Goal: Task Accomplishment & Management: Manage account settings

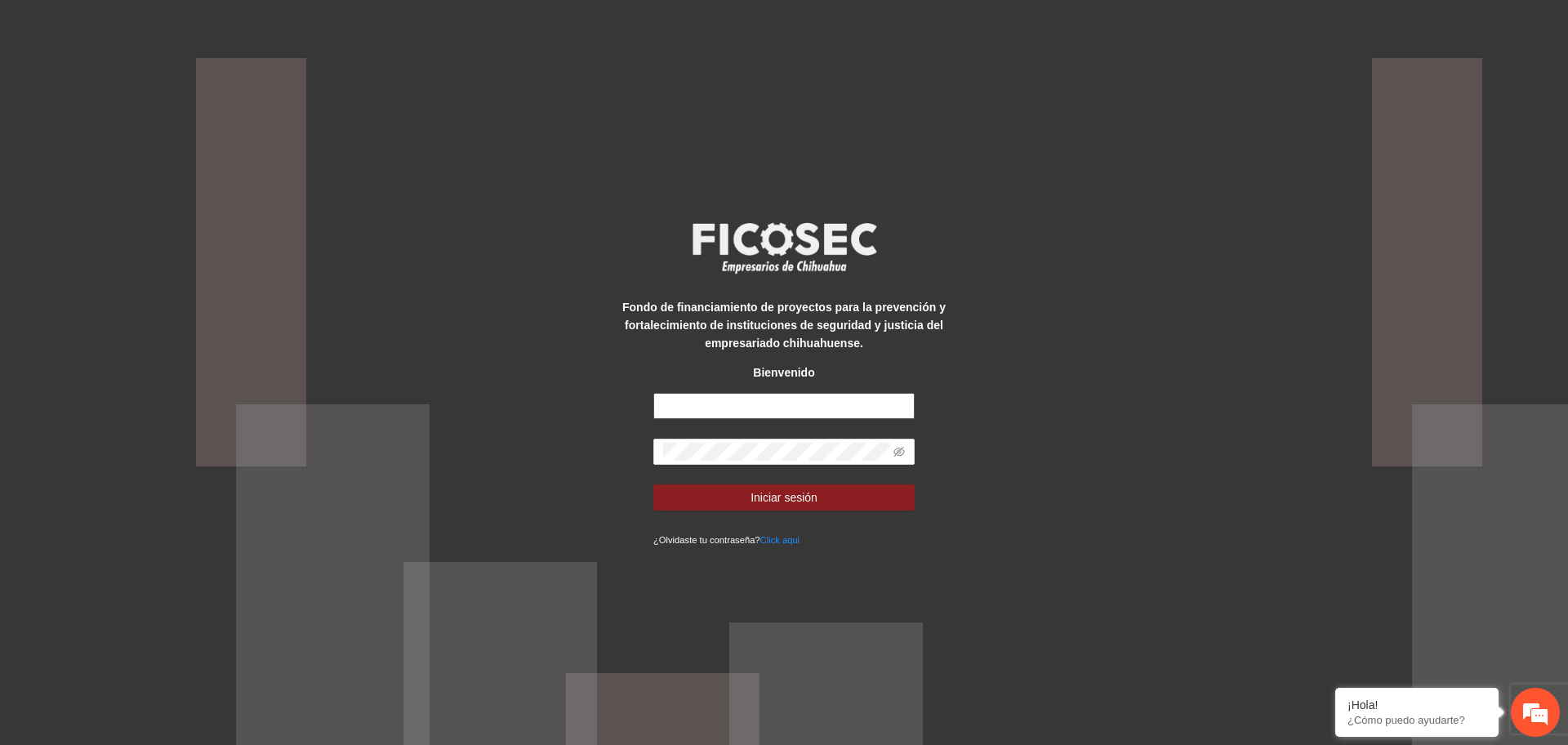
click at [722, 403] on input "text" at bounding box center [784, 405] width 261 height 26
type input "**********"
drag, startPoint x: 785, startPoint y: 472, endPoint x: 777, endPoint y: 462, distance: 12.8
click at [782, 467] on form "**********" at bounding box center [784, 469] width 261 height 155
click at [777, 461] on span at bounding box center [784, 451] width 261 height 26
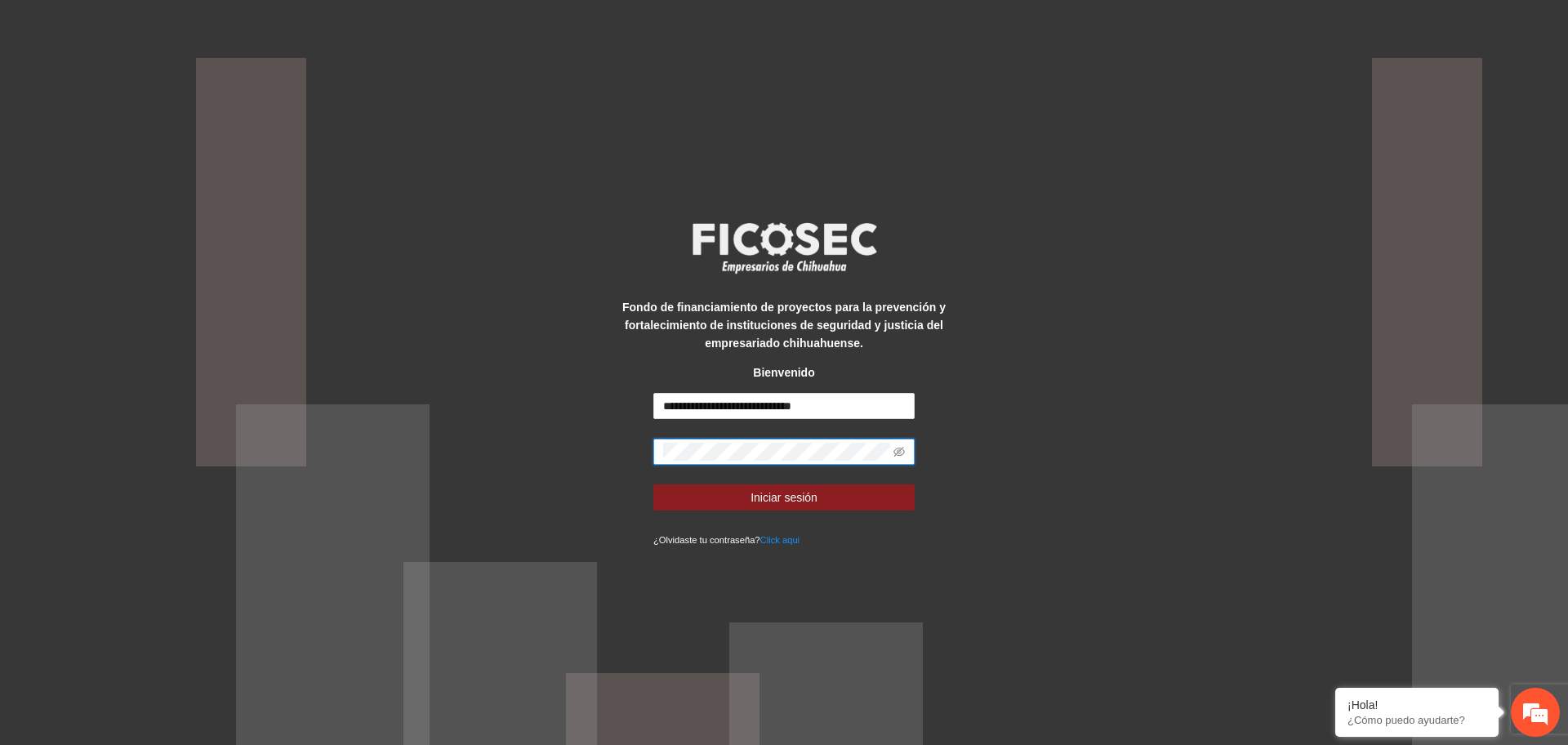
click at [654, 484] on button "Iniciar sesión" at bounding box center [784, 496] width 261 height 26
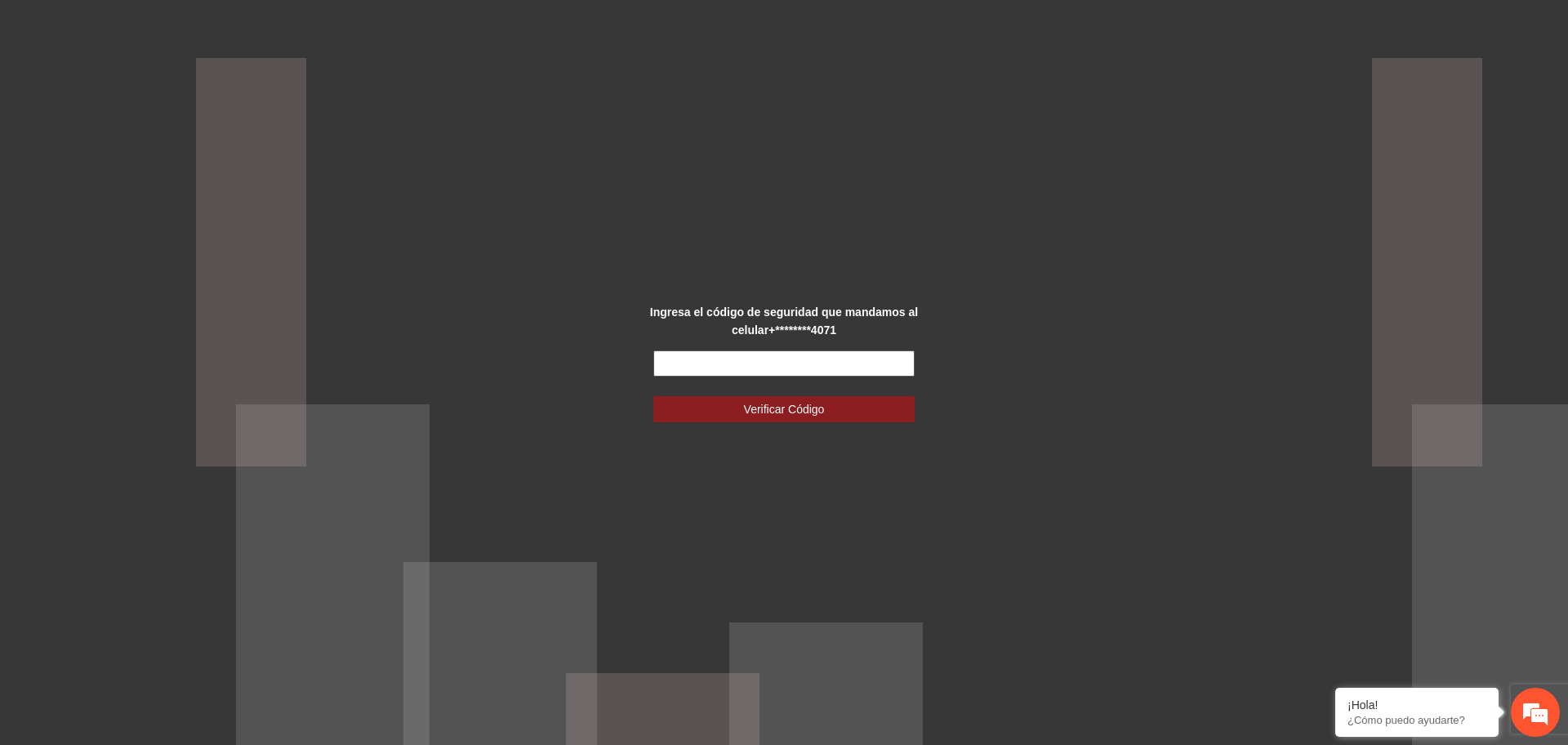
click at [756, 365] on input "text" at bounding box center [784, 362] width 261 height 26
type input "******"
click at [654, 396] on button "Verificar Código" at bounding box center [784, 409] width 261 height 26
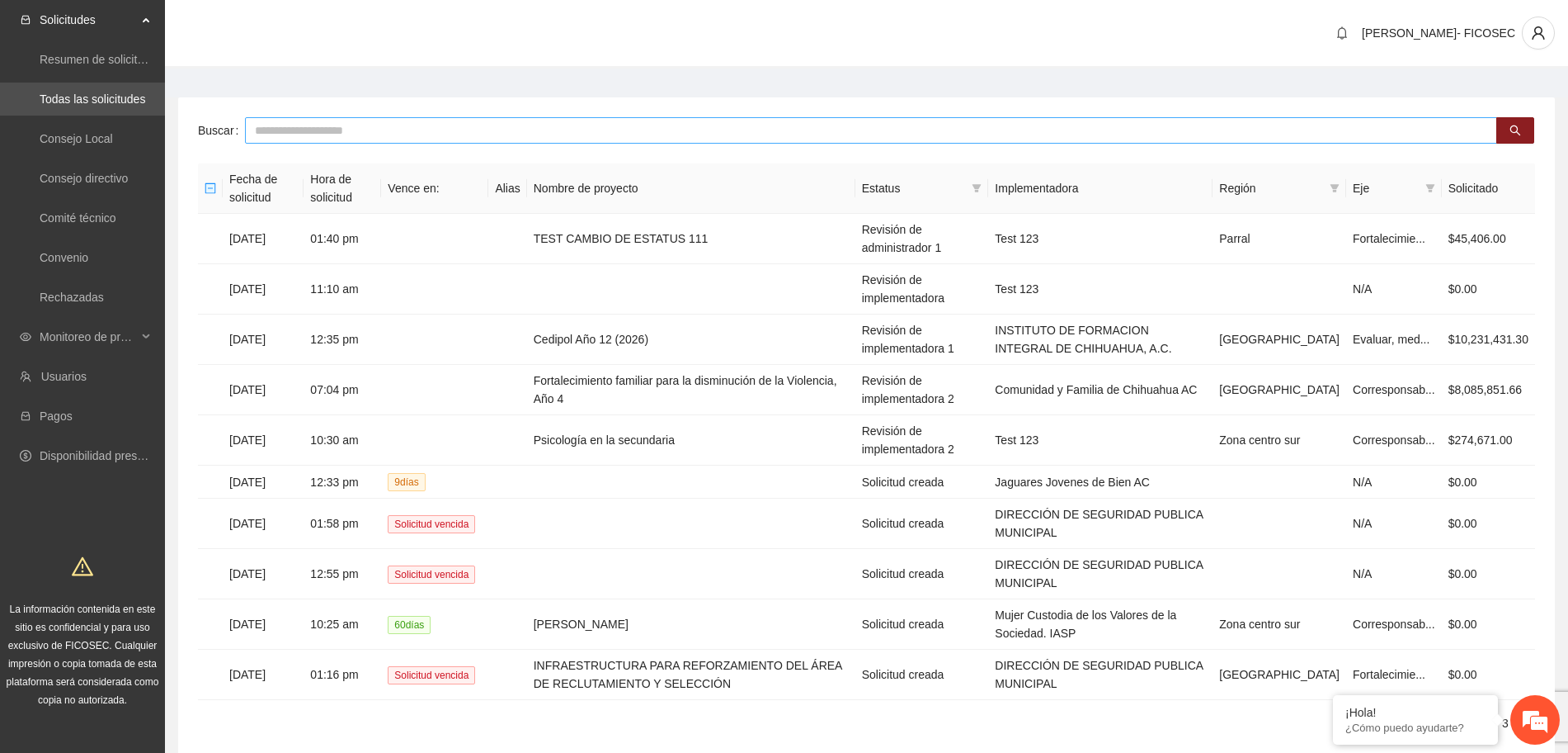
click at [577, 125] on input "text" at bounding box center [872, 130] width 1252 height 26
type input "*"
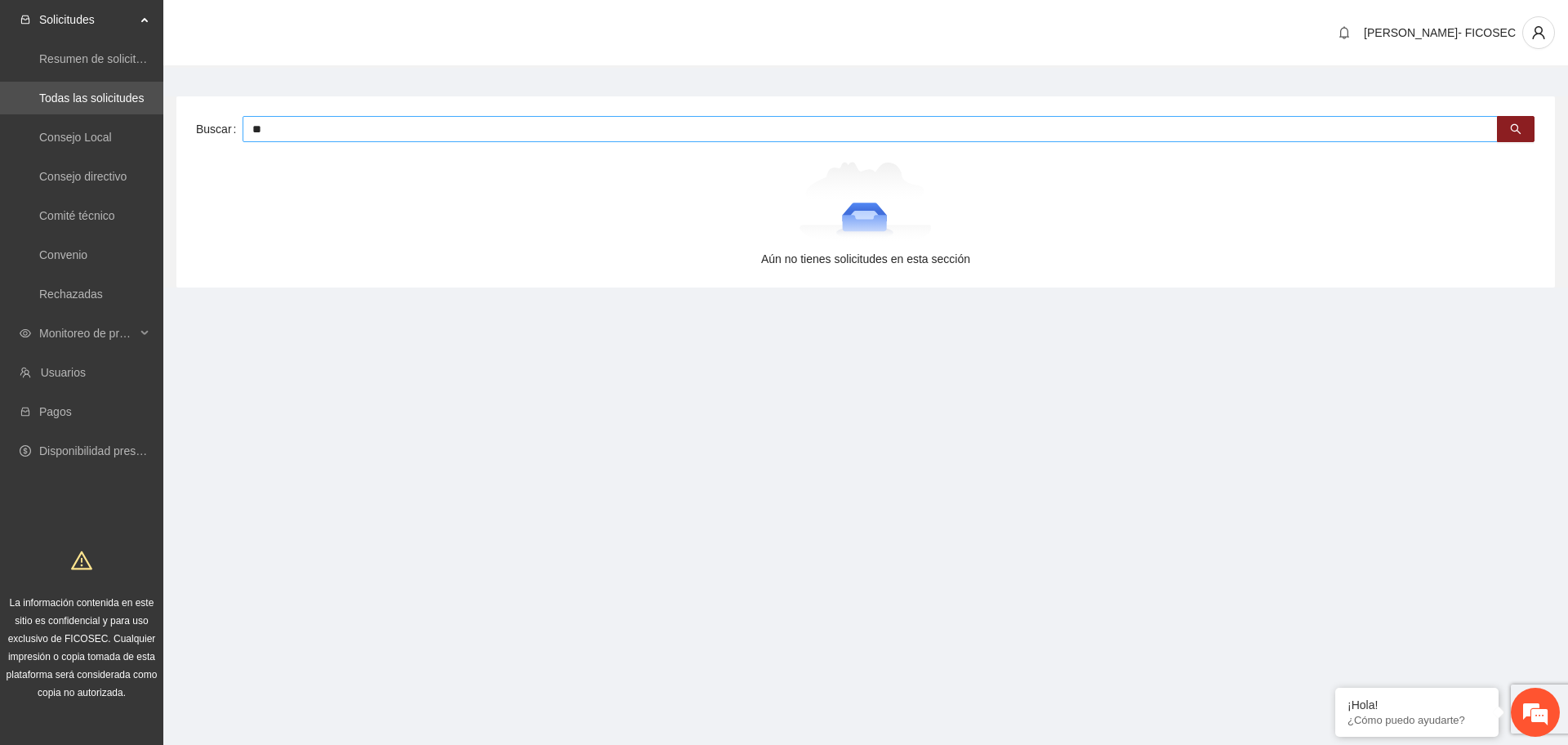
type input "*"
type input "***"
click at [74, 325] on span "Monitoreo de proyectos" at bounding box center [88, 333] width 96 height 33
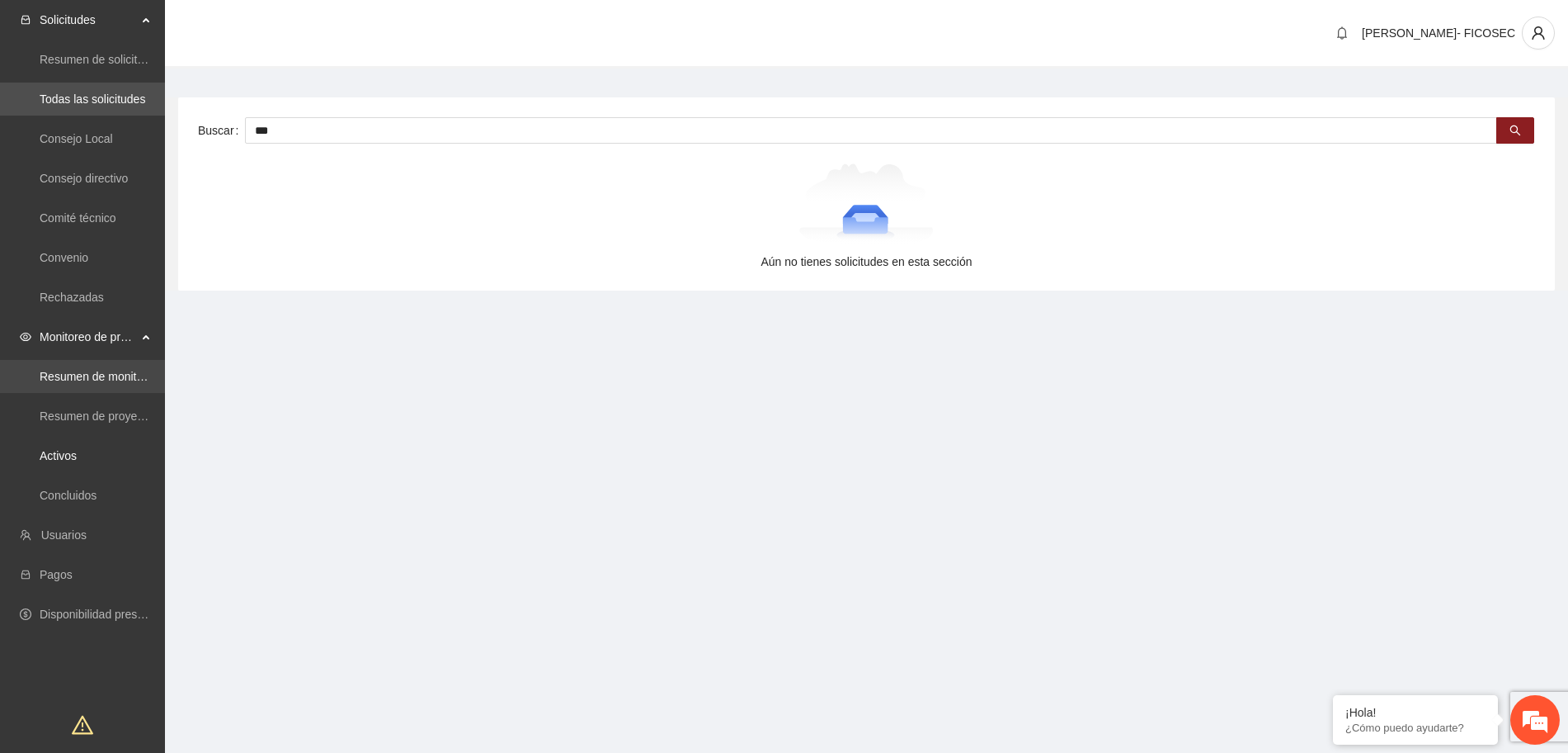
drag, startPoint x: 94, startPoint y: 455, endPoint x: 129, endPoint y: 387, distance: 76.5
click at [77, 456] on link "Activos" at bounding box center [58, 456] width 37 height 14
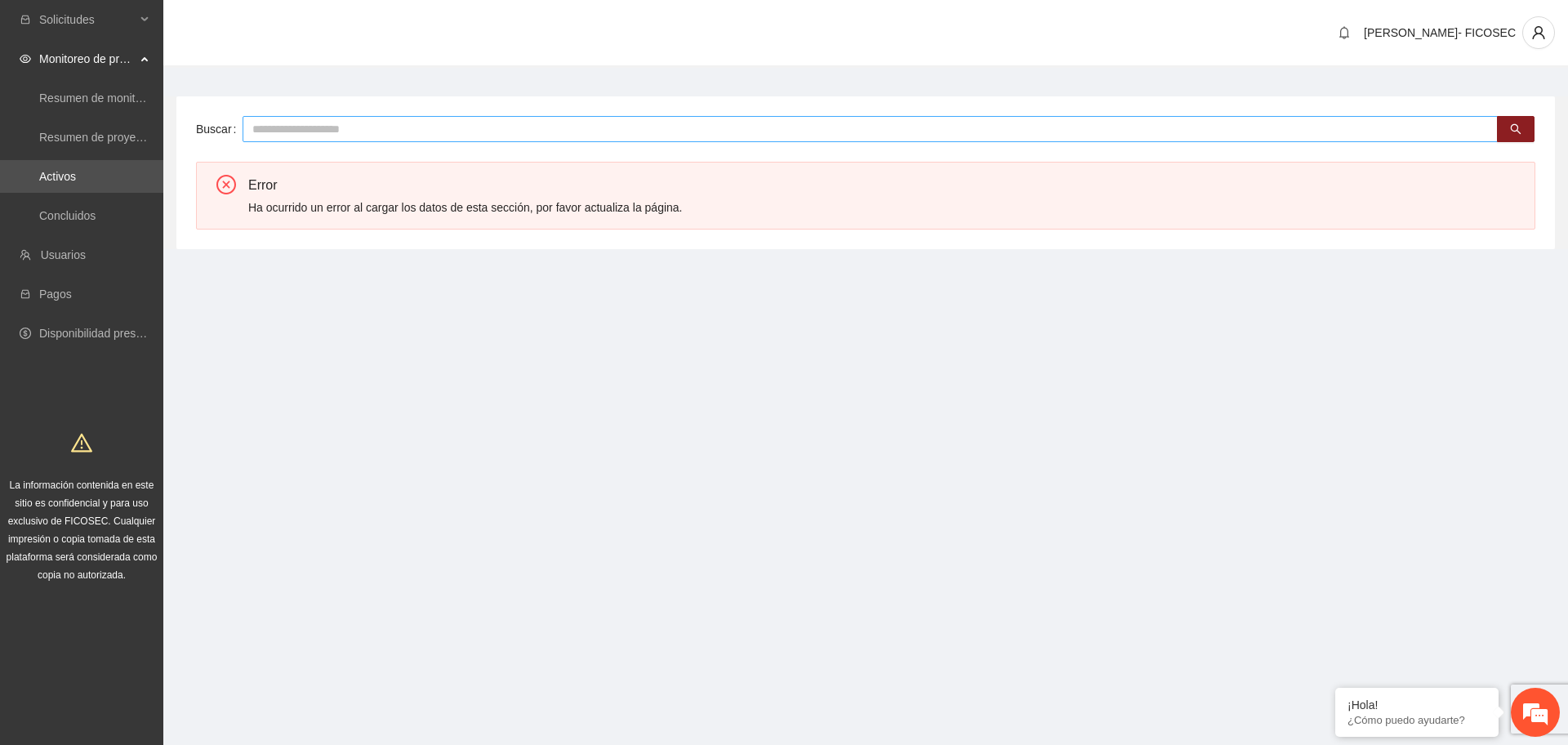
click at [296, 125] on input "text" at bounding box center [871, 128] width 1256 height 26
click at [293, 125] on input "****" at bounding box center [871, 128] width 1256 height 26
type input "*"
click at [76, 182] on link "Activos" at bounding box center [58, 176] width 37 height 13
click at [110, 137] on link "Resumen de proyectos aprobados" at bounding box center [126, 138] width 175 height 13
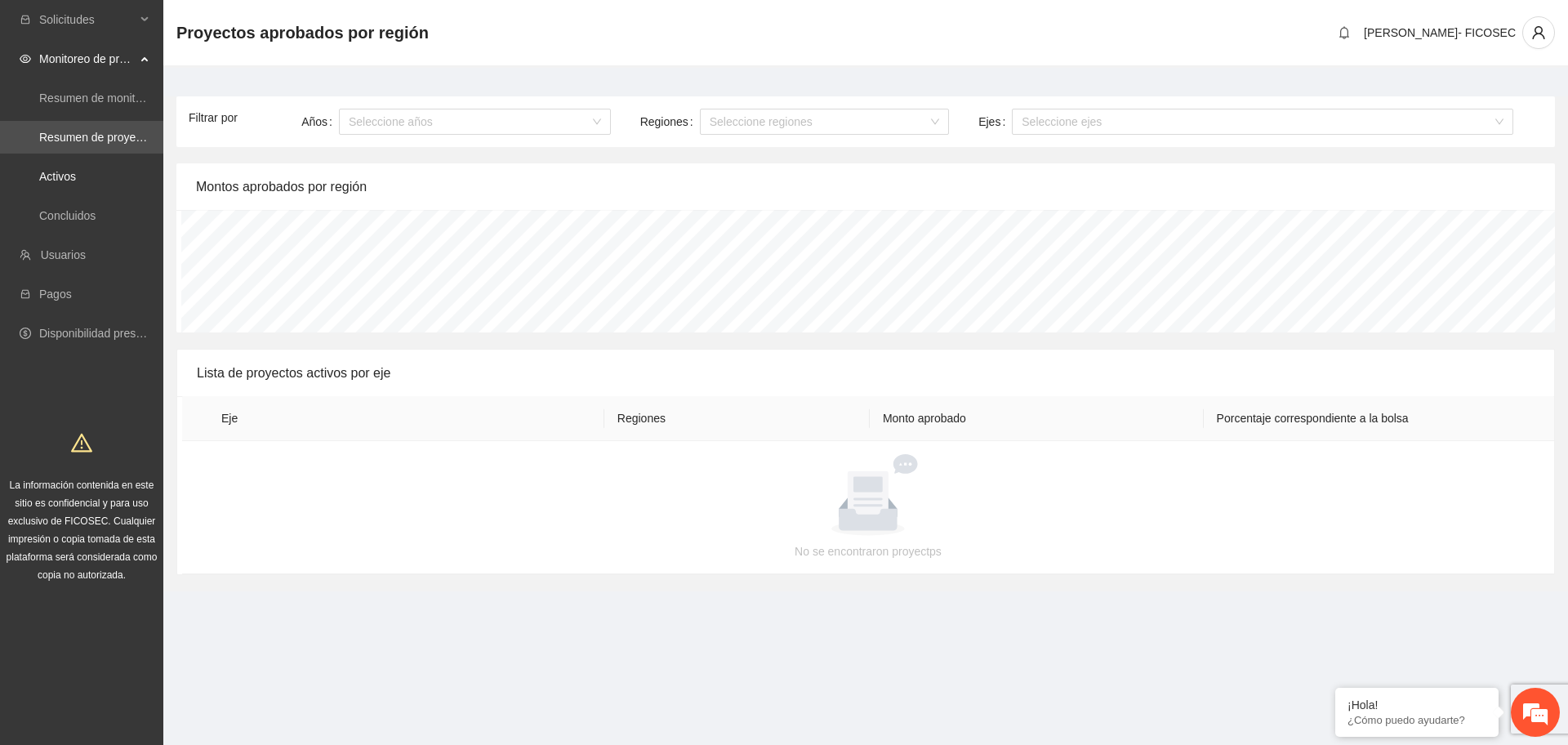
click at [76, 175] on link "Activos" at bounding box center [58, 176] width 37 height 13
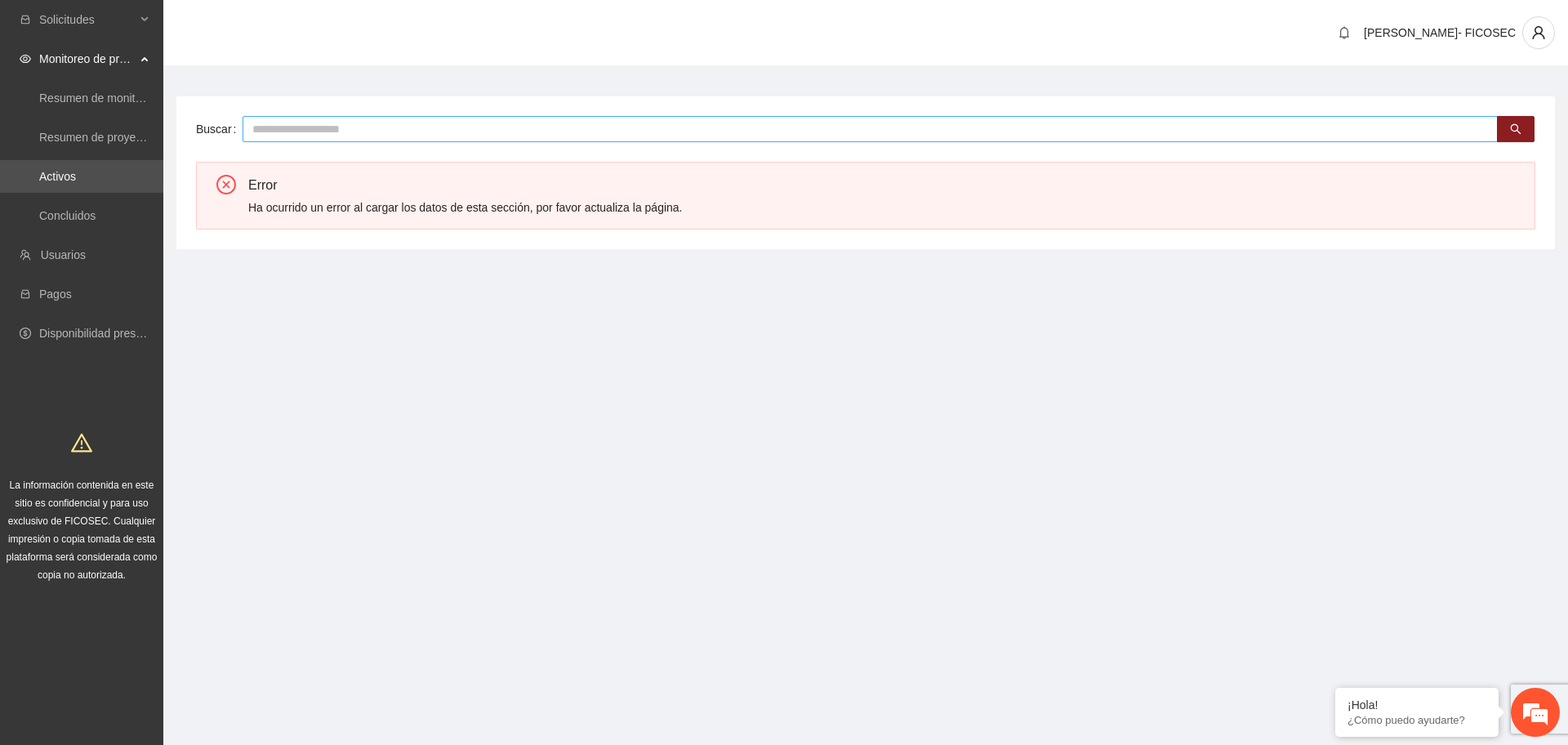
click at [299, 131] on input "text" at bounding box center [871, 128] width 1256 height 26
type input "*"
type input "**********"
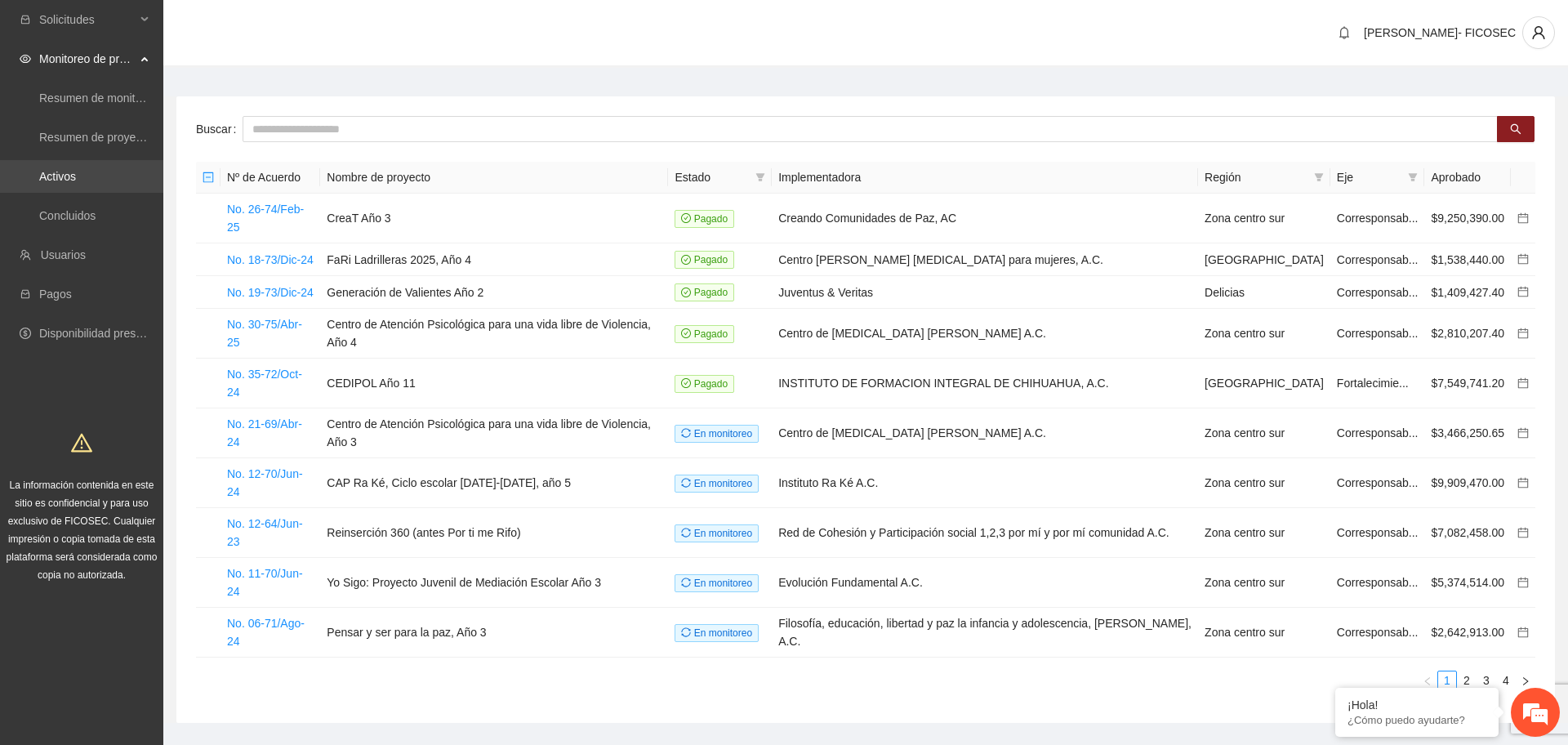
click at [76, 177] on link "Activos" at bounding box center [58, 176] width 37 height 13
click at [296, 127] on input "text" at bounding box center [871, 128] width 1256 height 26
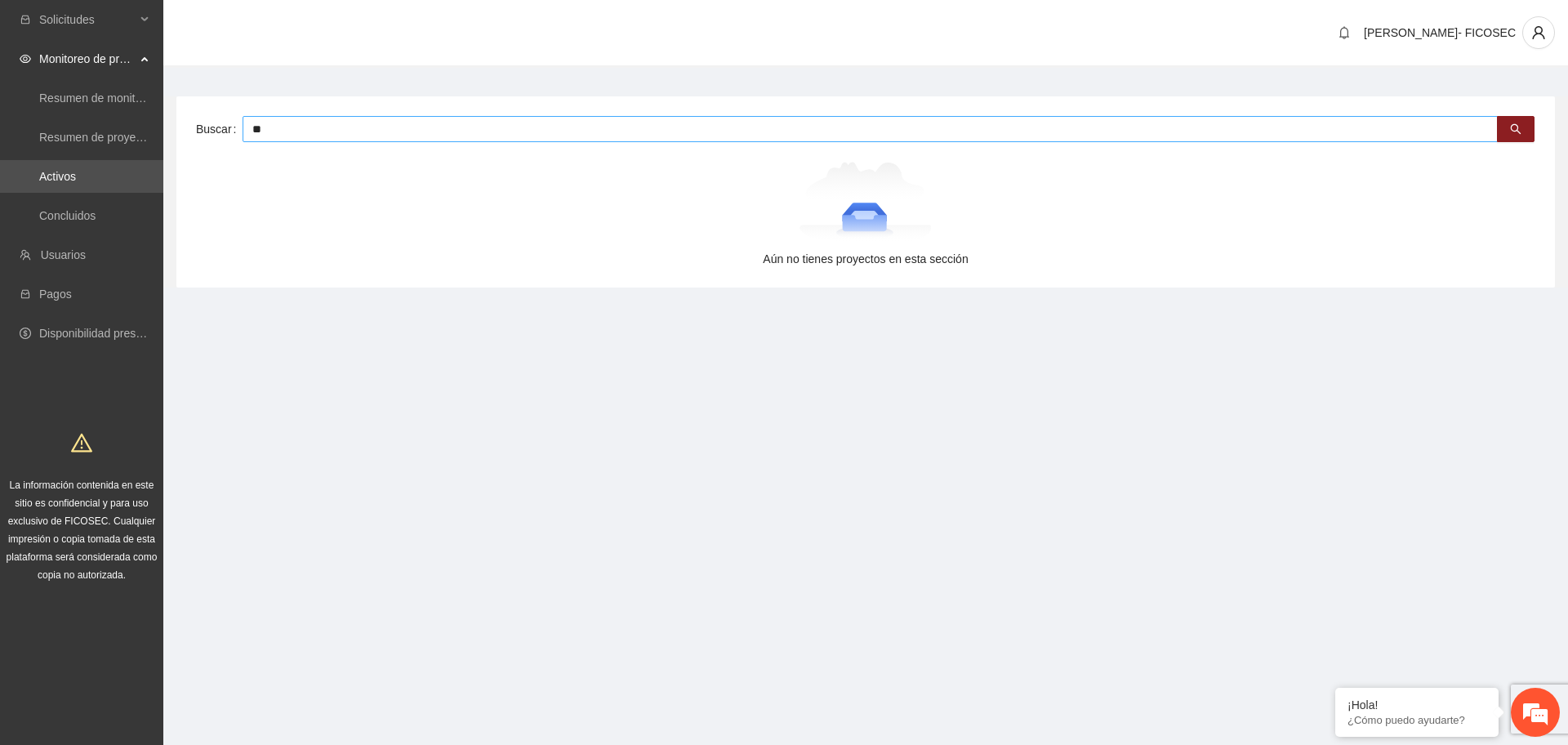
type input "*"
type input "*******"
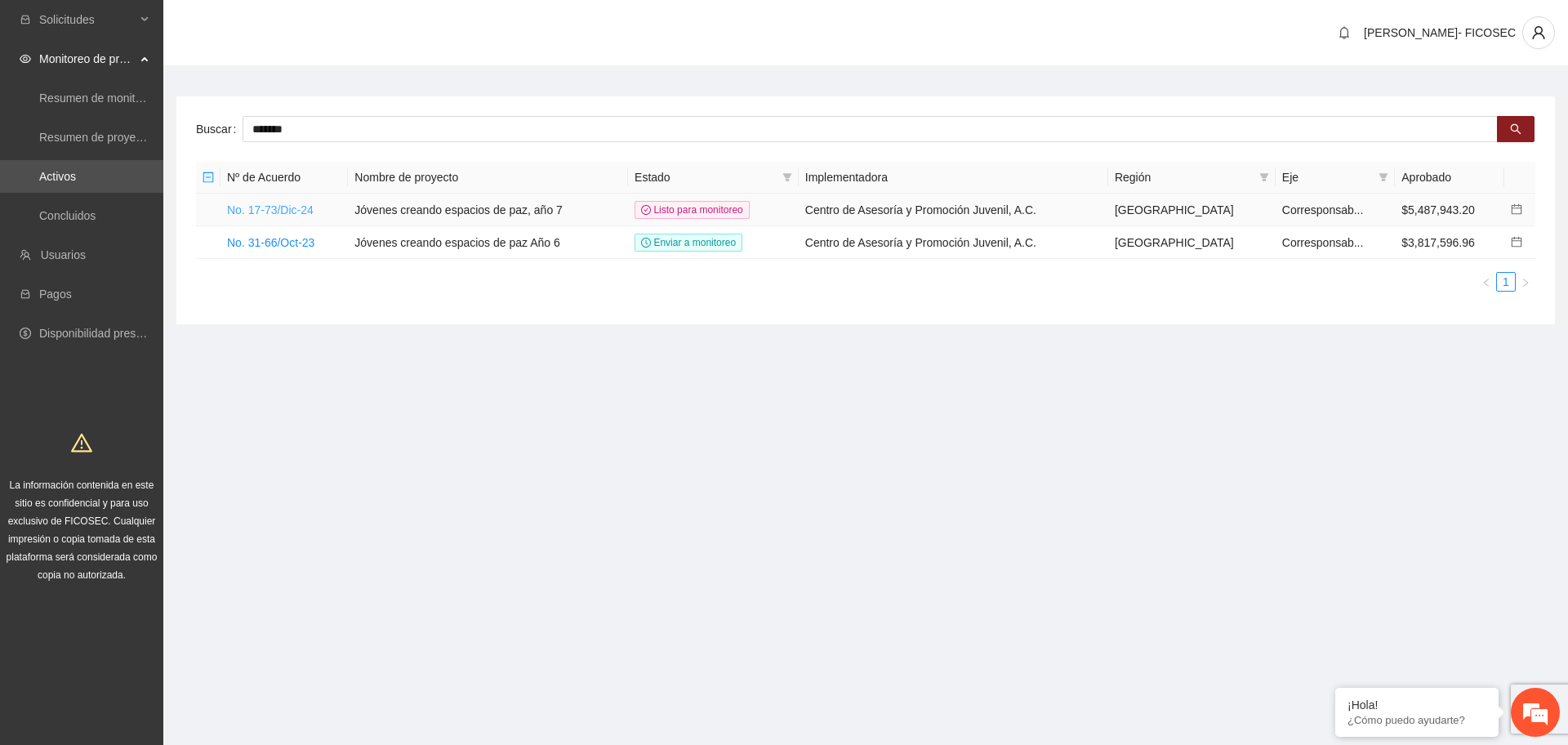
click at [282, 205] on link "No. 17-73/Dic-24" at bounding box center [270, 210] width 87 height 13
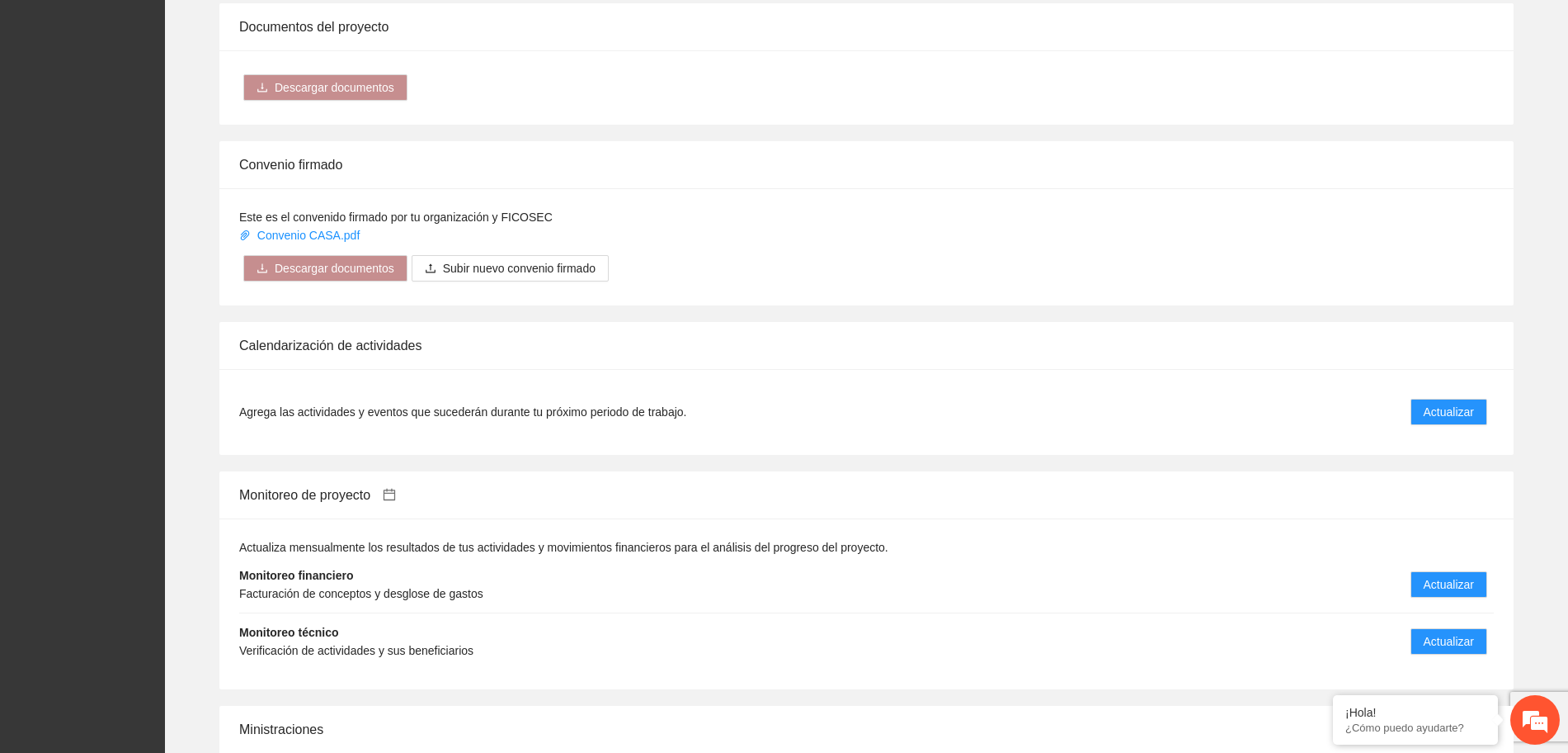
scroll to position [1238, 0]
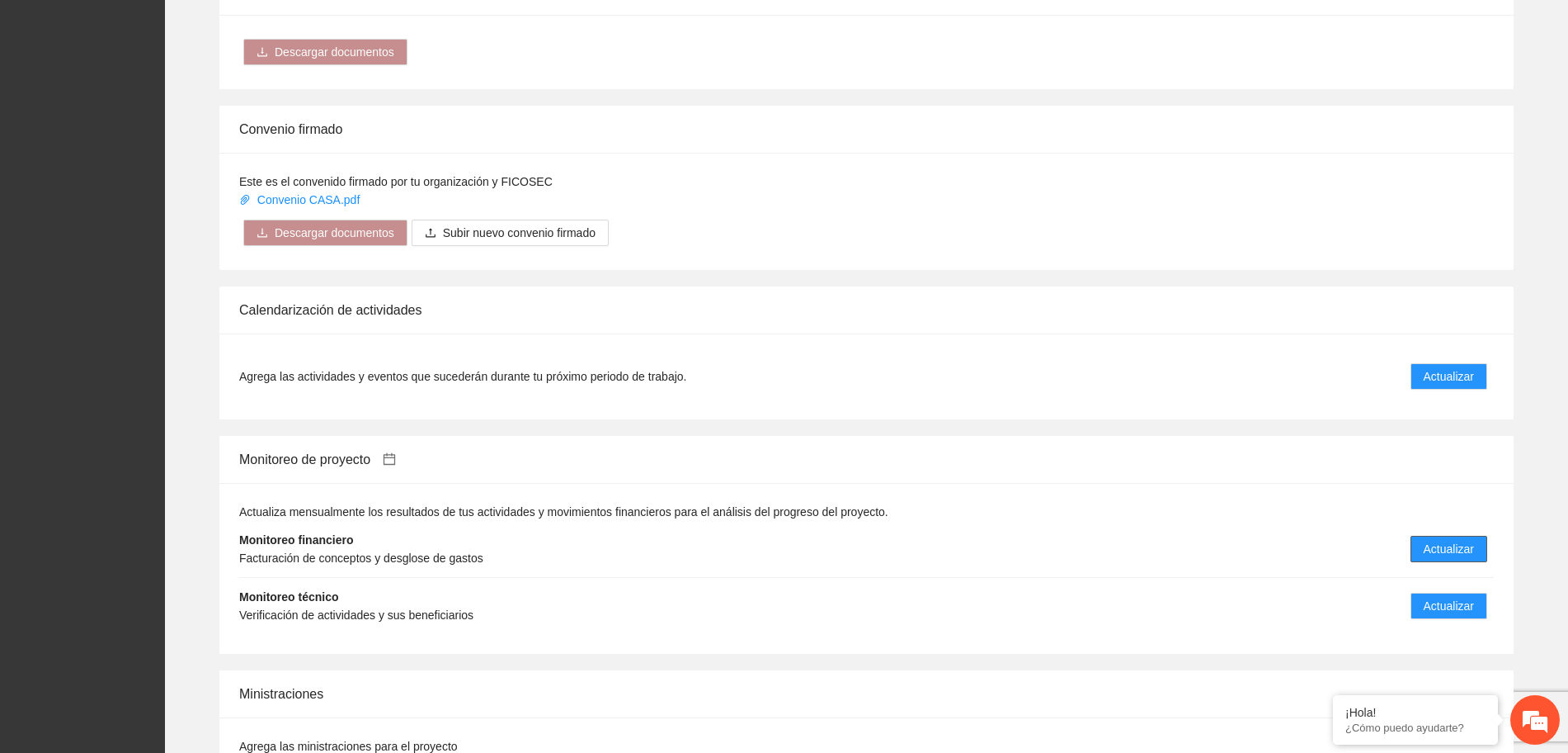
click at [1439, 540] on span "Actualizar" at bounding box center [1449, 548] width 51 height 19
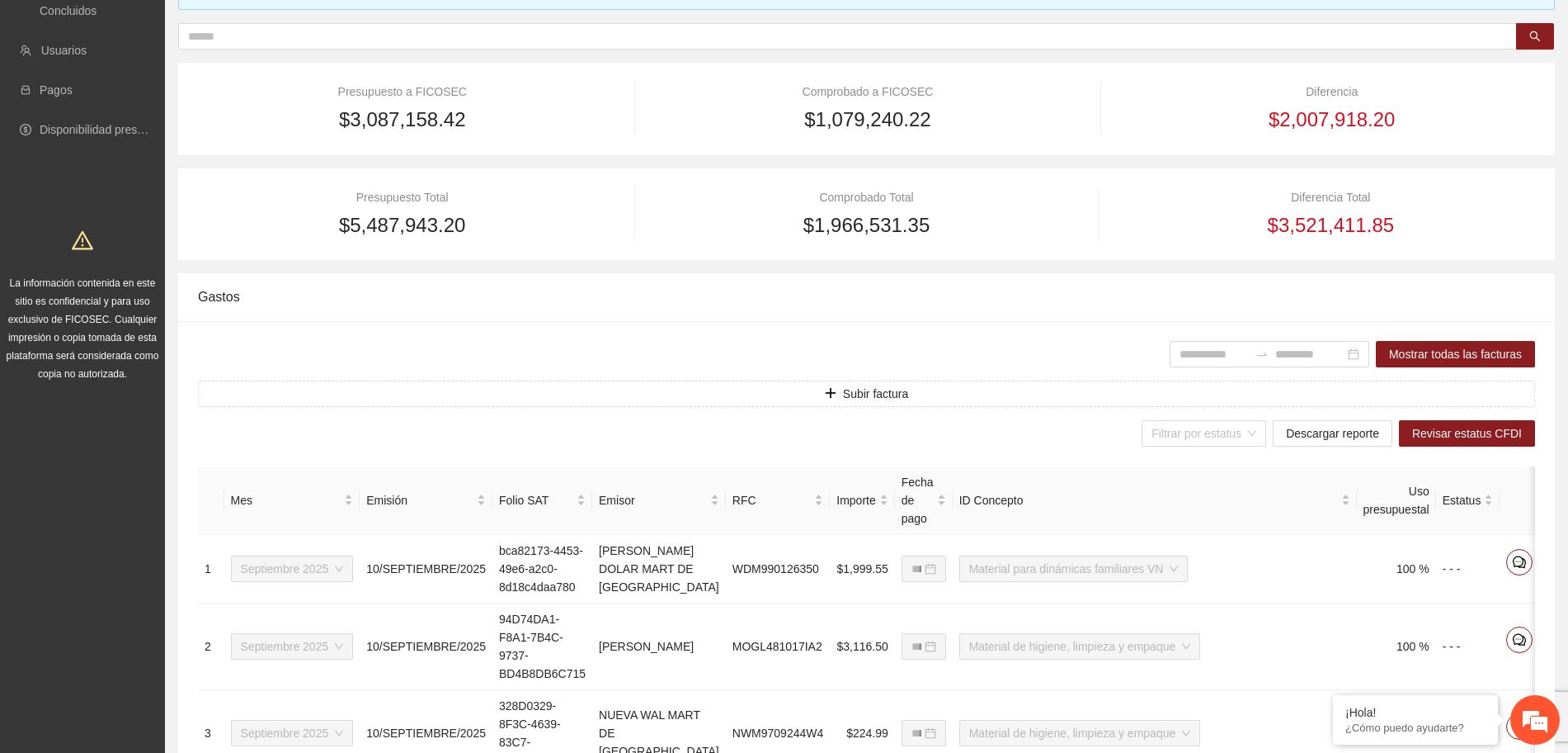
scroll to position [207, 0]
click at [1213, 353] on input at bounding box center [1213, 355] width 69 height 19
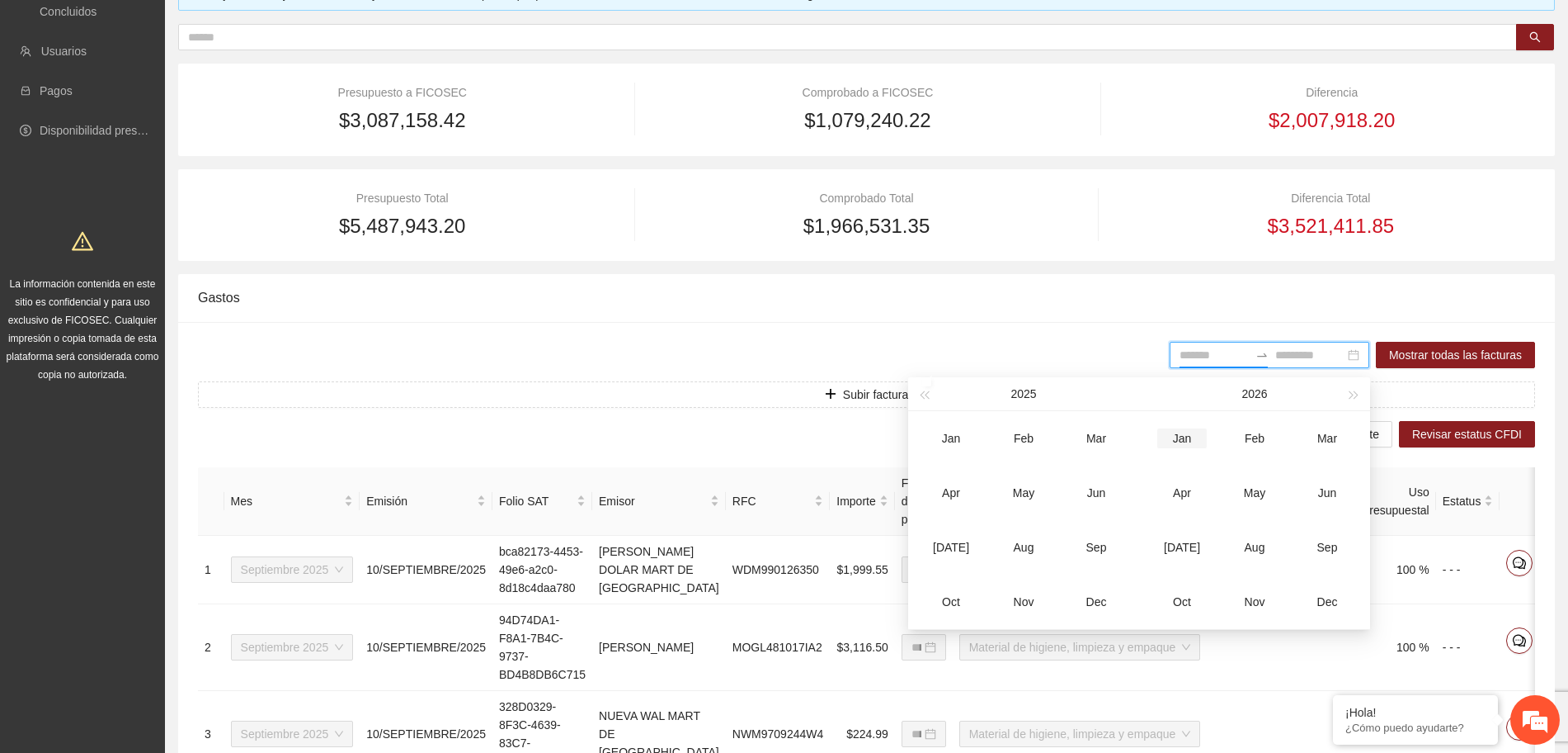
type input "*******"
click at [951, 552] on div "Jul" at bounding box center [951, 546] width 50 height 19
type input "*******"
click at [1010, 545] on div "Aug" at bounding box center [1024, 546] width 50 height 19
type input "*******"
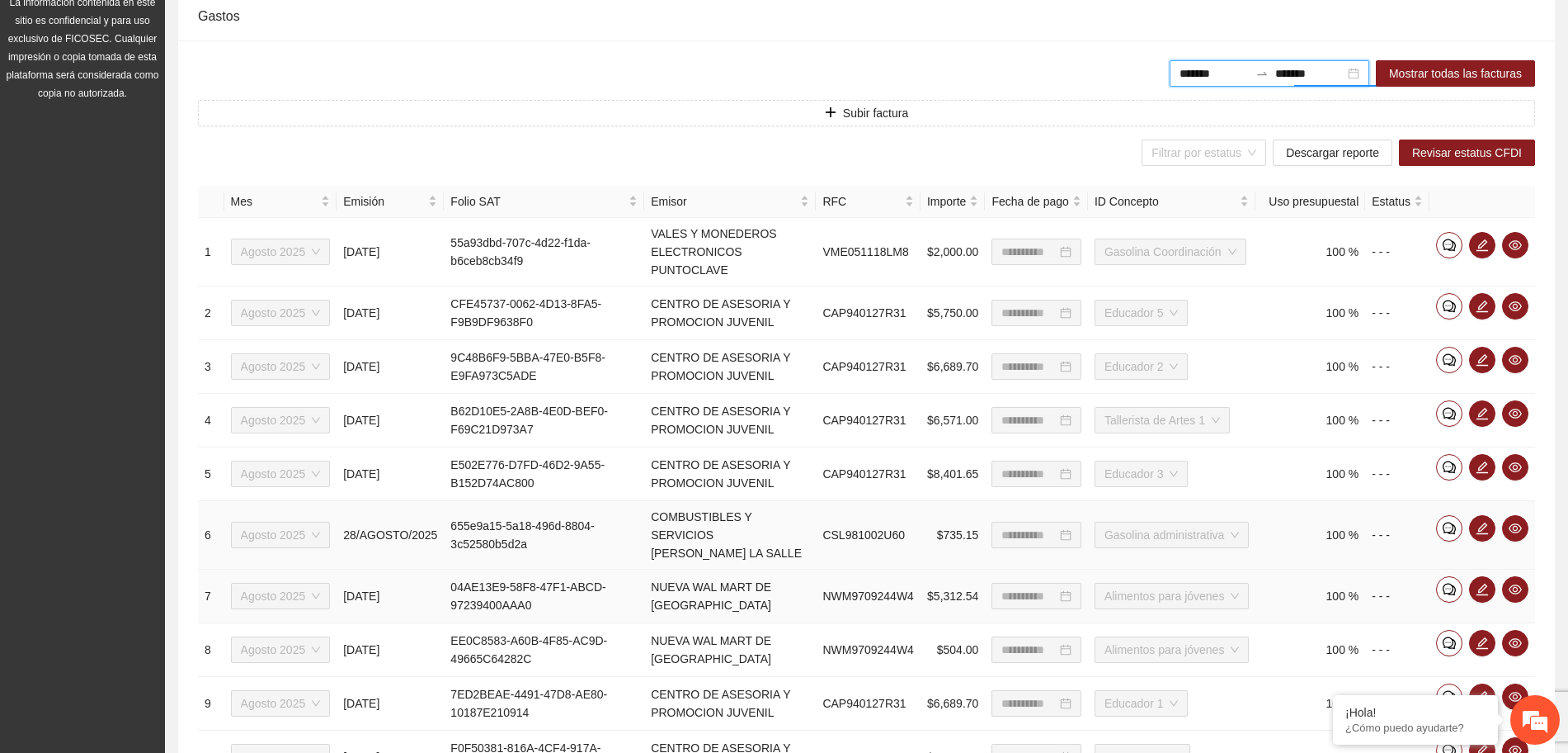
scroll to position [629, 0]
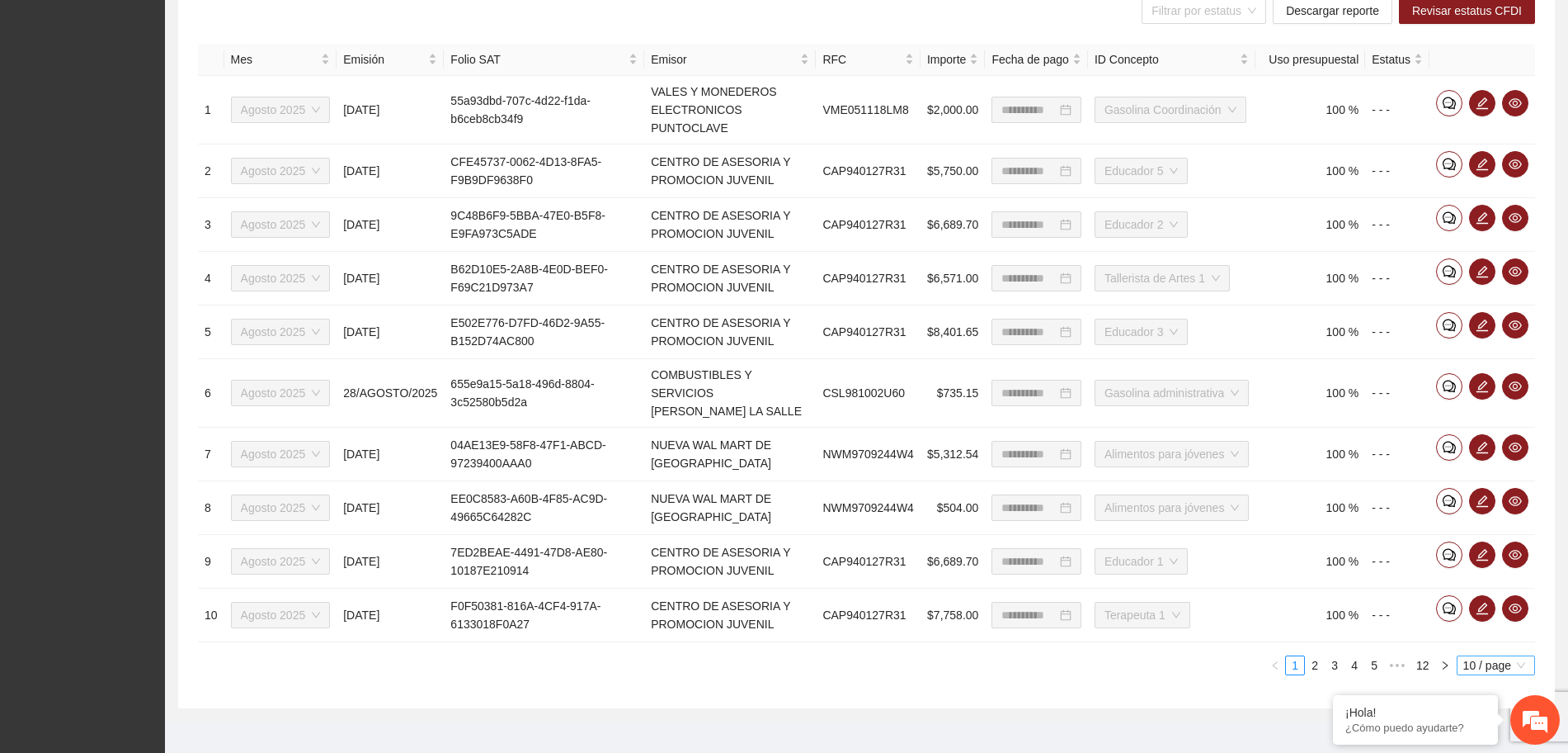
click at [1492, 656] on span "10 / page" at bounding box center [1496, 664] width 65 height 19
click at [1505, 574] on div "20 / page" at bounding box center [1496, 583] width 59 height 19
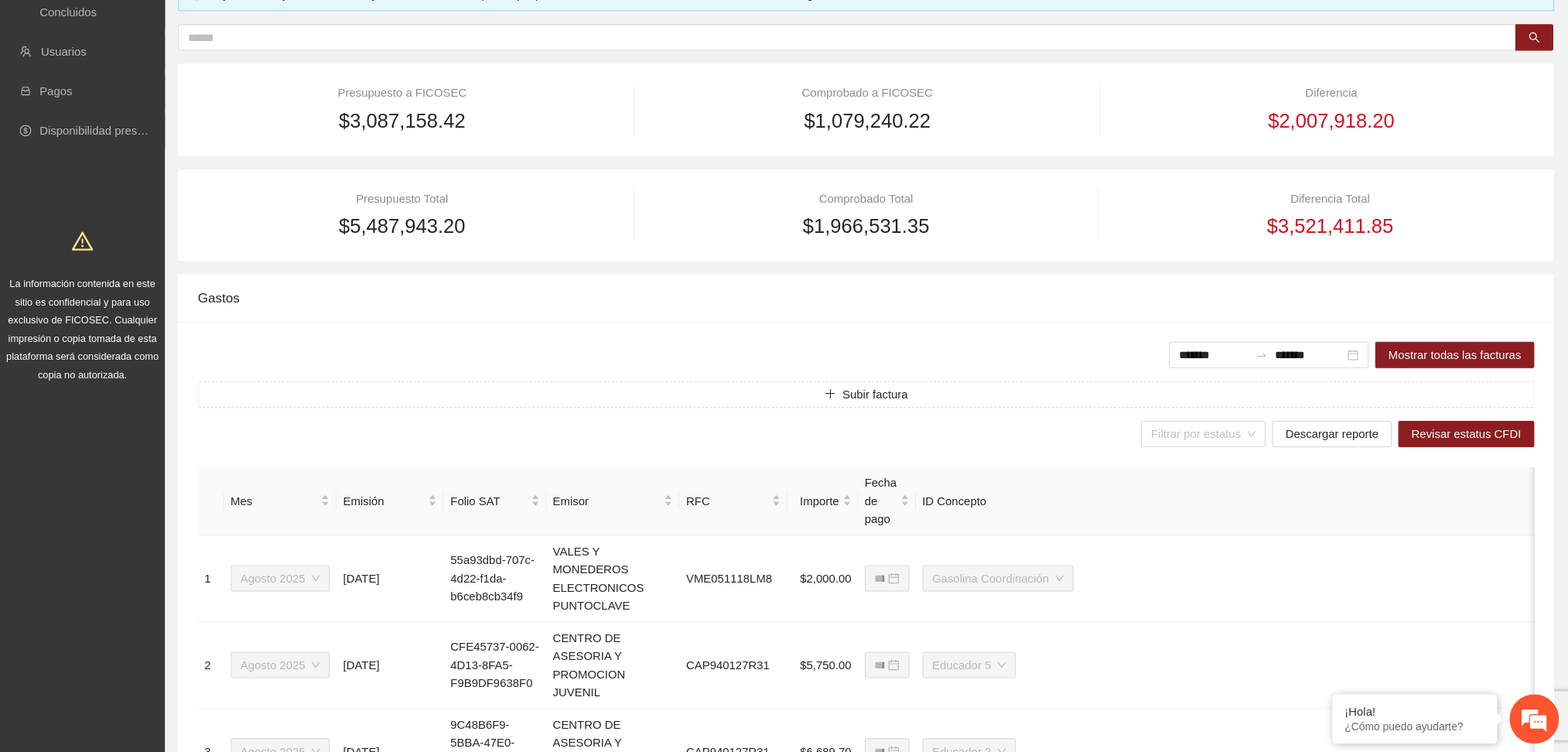
scroll to position [193, 0]
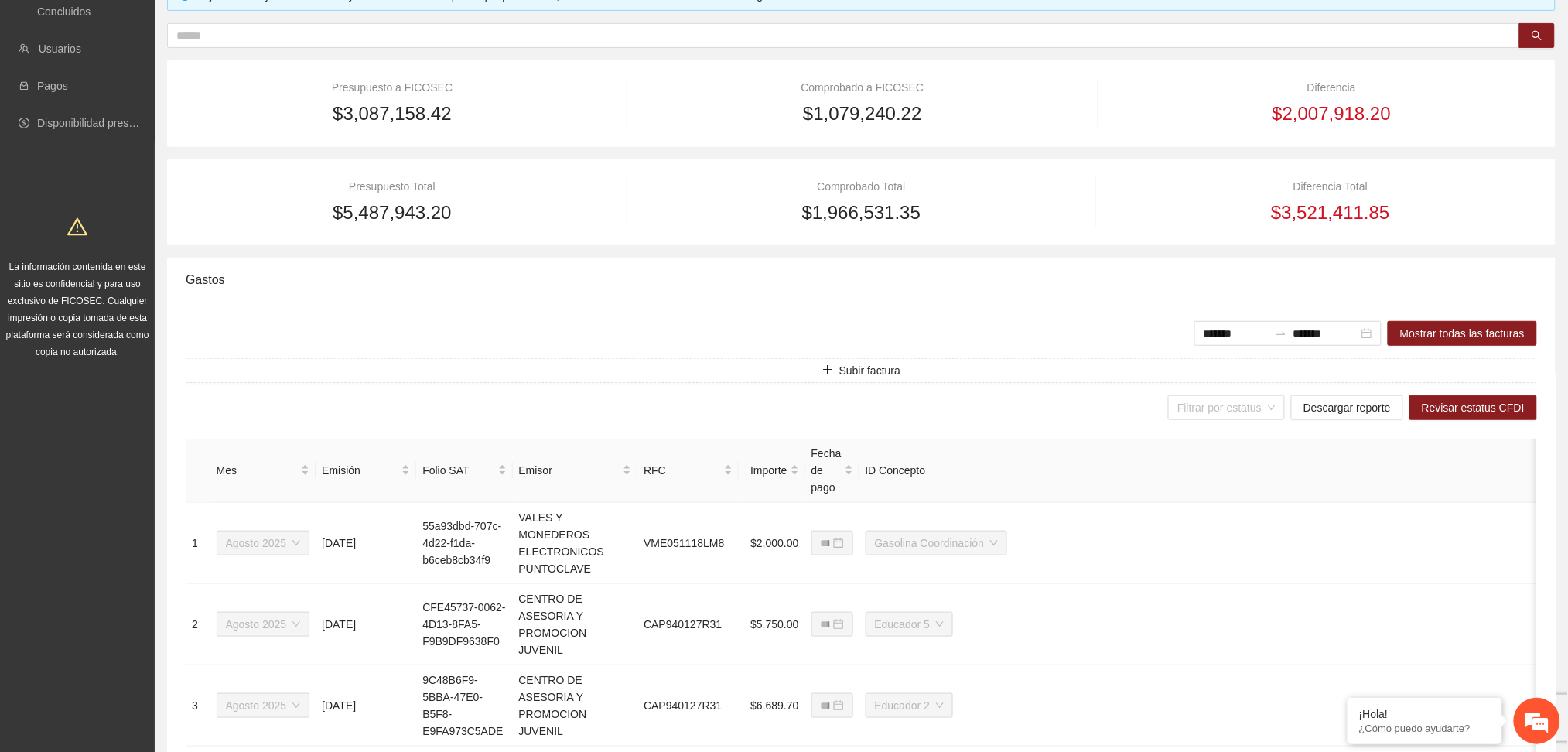
drag, startPoint x: 1459, startPoint y: 0, endPoint x: 1087, endPoint y: 325, distance: 494.0
click at [1087, 325] on div "******* ******* Mostrar todas las facturas" at bounding box center [861, 334] width 1352 height 25
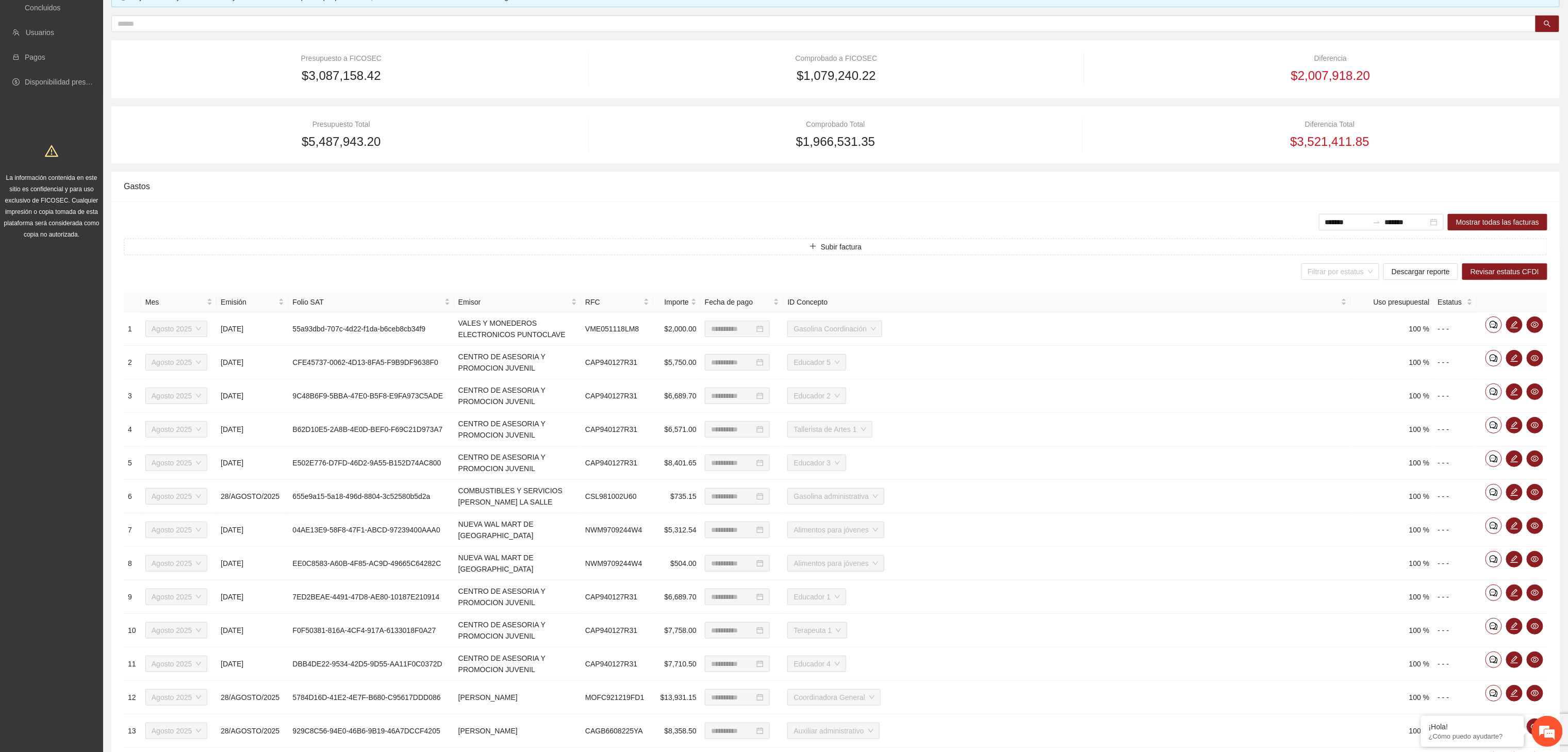
scroll to position [0, 0]
drag, startPoint x: 1028, startPoint y: 1, endPoint x: 1011, endPoint y: 197, distance: 196.7
click at [990, 197] on div "Gastos" at bounding box center [835, 186] width 1424 height 29
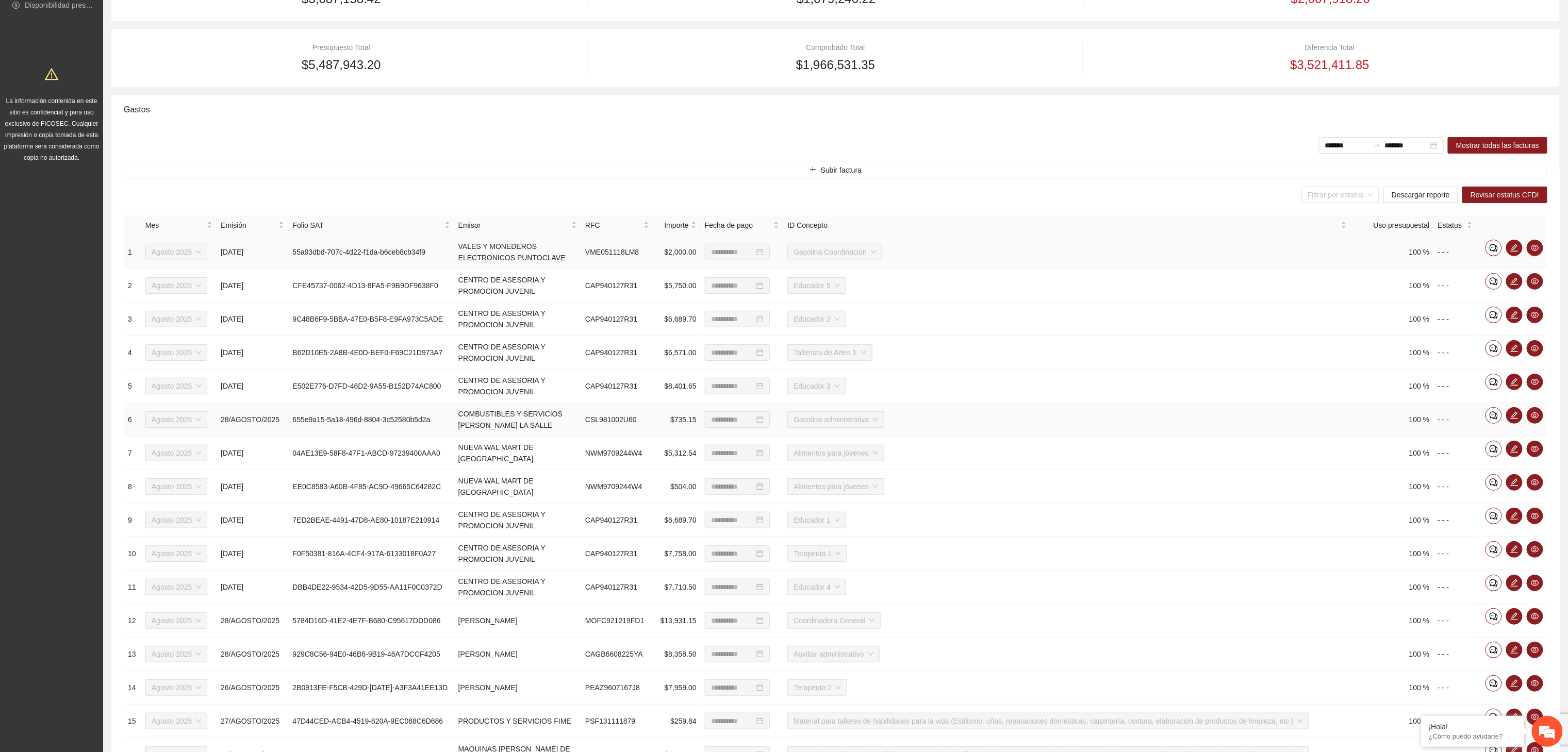
scroll to position [238, 0]
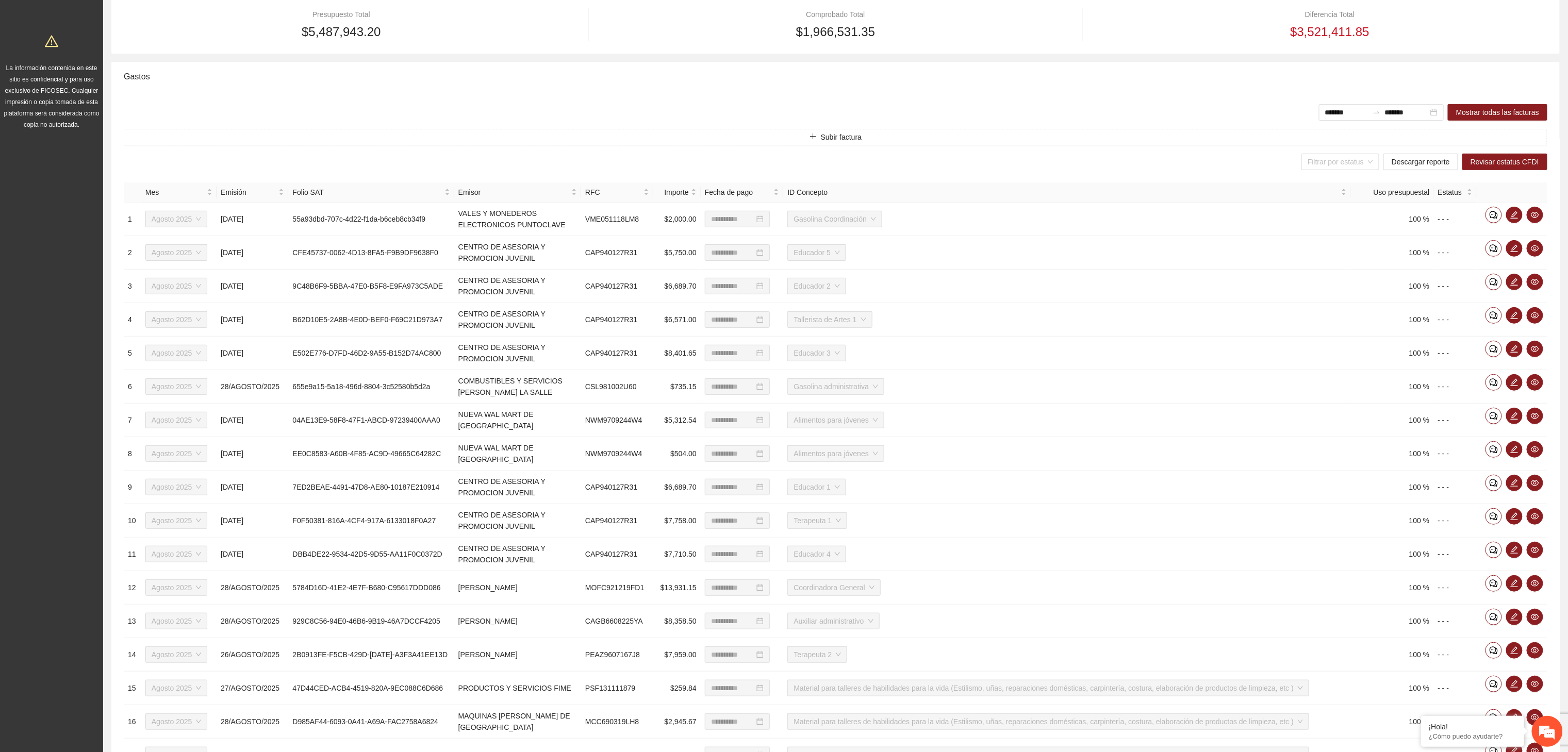
drag, startPoint x: 1343, startPoint y: 188, endPoint x: 1352, endPoint y: 202, distance: 16.6
click at [990, 188] on div "ID Concepto" at bounding box center [1067, 192] width 559 height 12
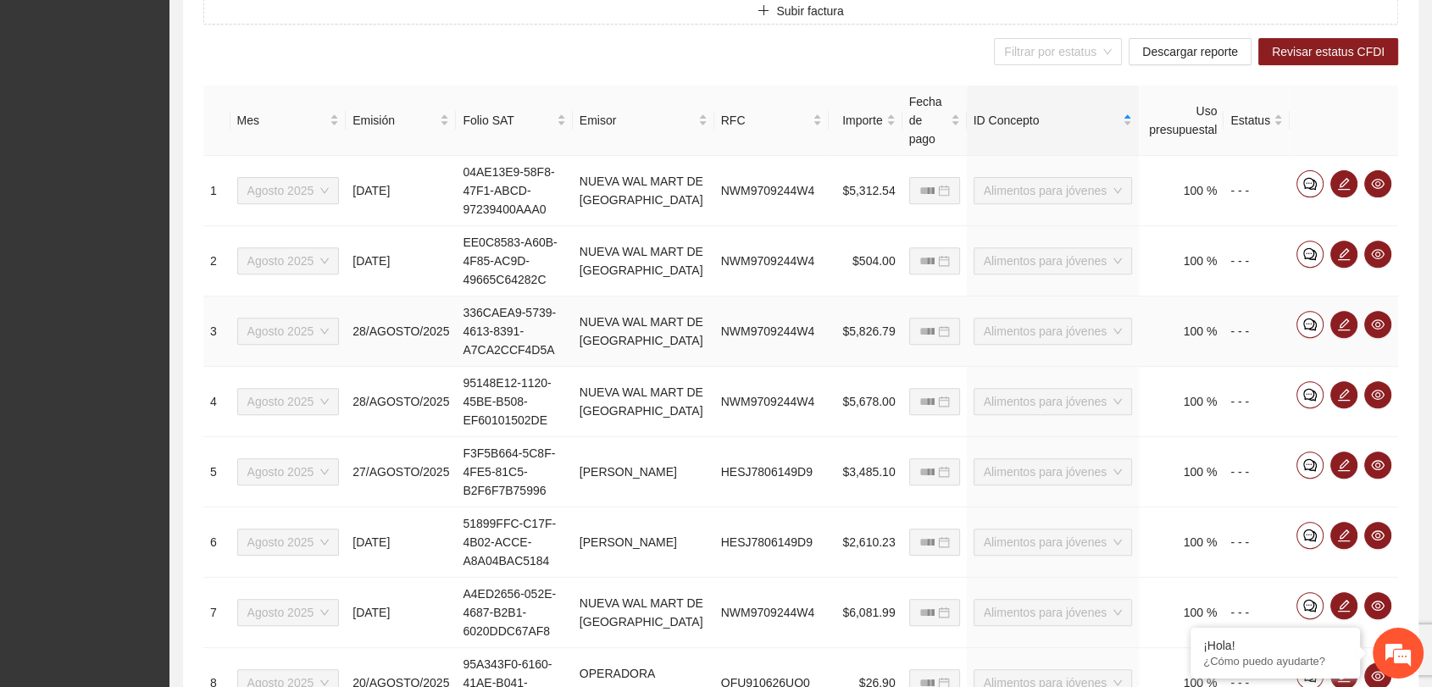
scroll to position [632, 0]
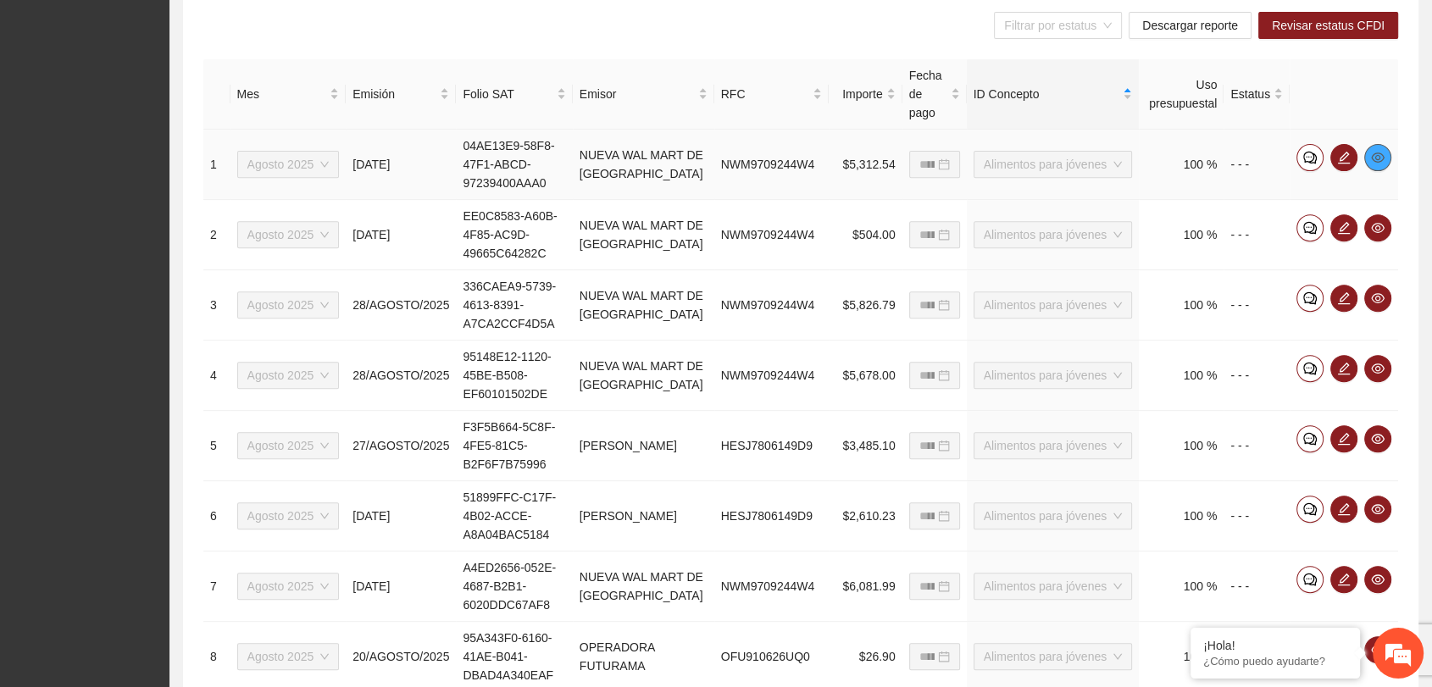
click at [1376, 158] on icon "eye" at bounding box center [1378, 157] width 14 height 10
click at [1386, 225] on span "eye" at bounding box center [1377, 228] width 25 height 14
click at [1369, 293] on span "eye" at bounding box center [1377, 298] width 25 height 14
click at [1378, 374] on button "button" at bounding box center [1377, 368] width 27 height 27
click at [1384, 434] on span "eye" at bounding box center [1377, 439] width 25 height 14
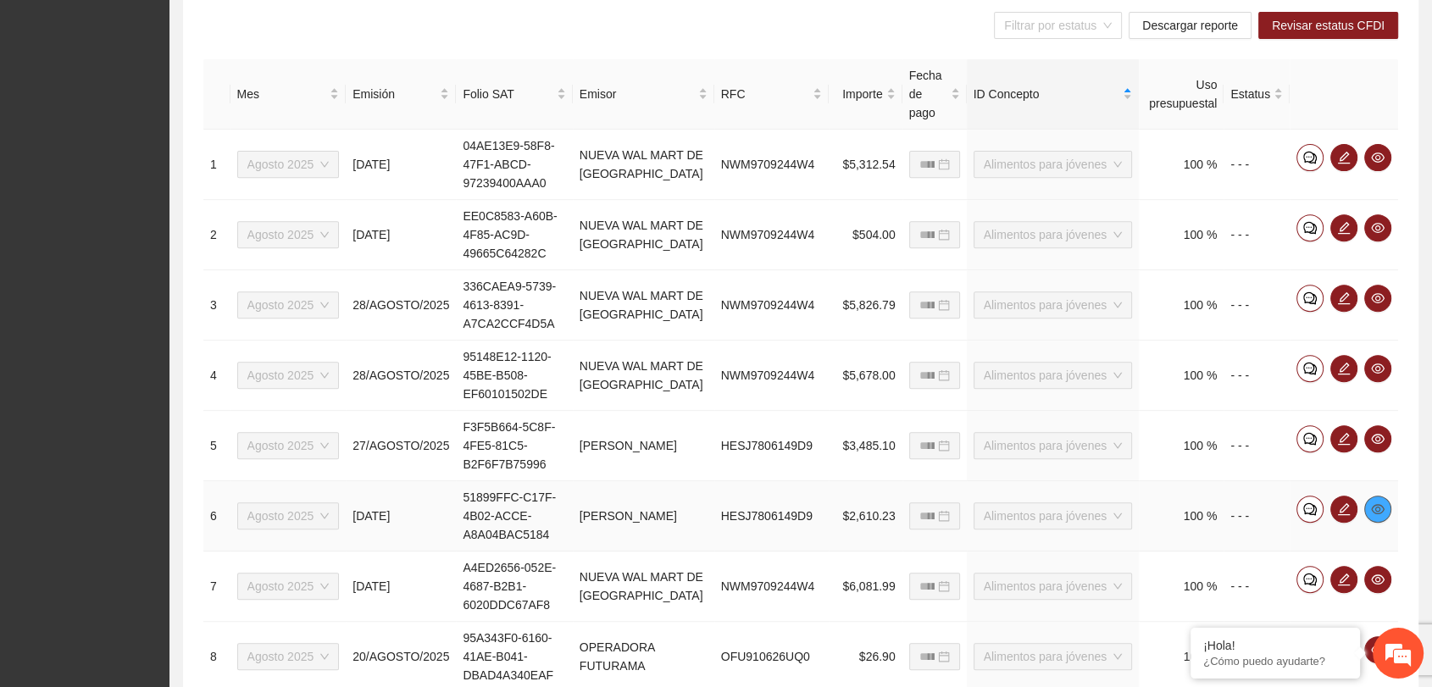
click at [1370, 502] on span "eye" at bounding box center [1377, 509] width 25 height 14
click at [1377, 578] on icon "eye" at bounding box center [1378, 580] width 14 height 14
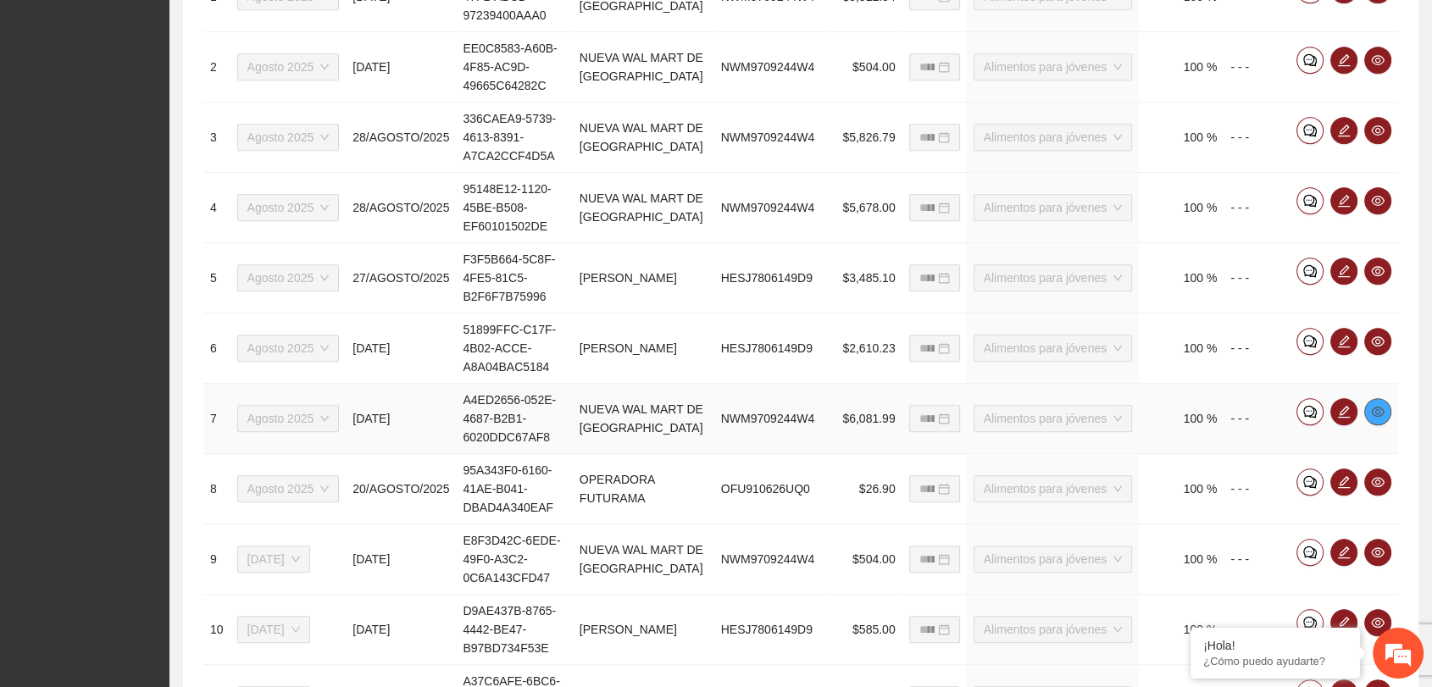
scroll to position [915, 0]
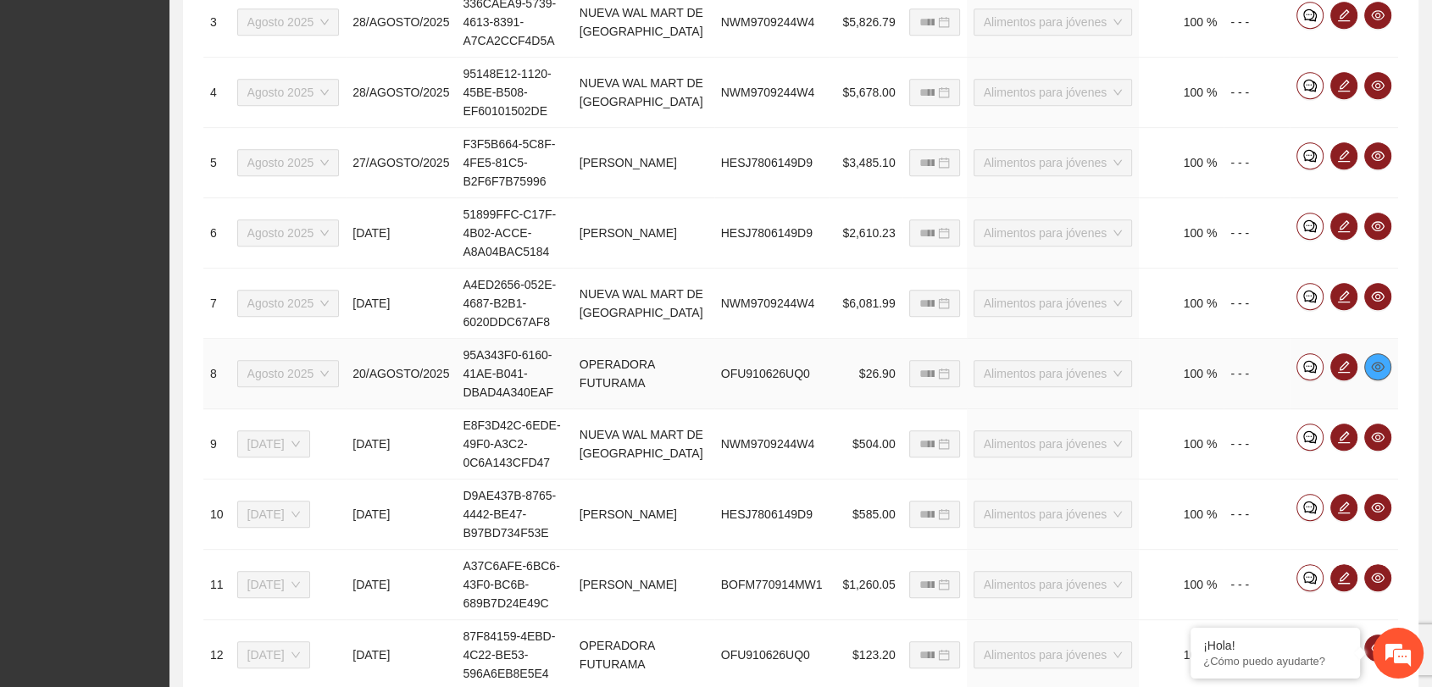
click at [1380, 362] on icon "eye" at bounding box center [1378, 367] width 14 height 10
click at [1379, 432] on icon "eye" at bounding box center [1378, 437] width 14 height 14
click at [1375, 504] on icon "eye" at bounding box center [1378, 507] width 14 height 10
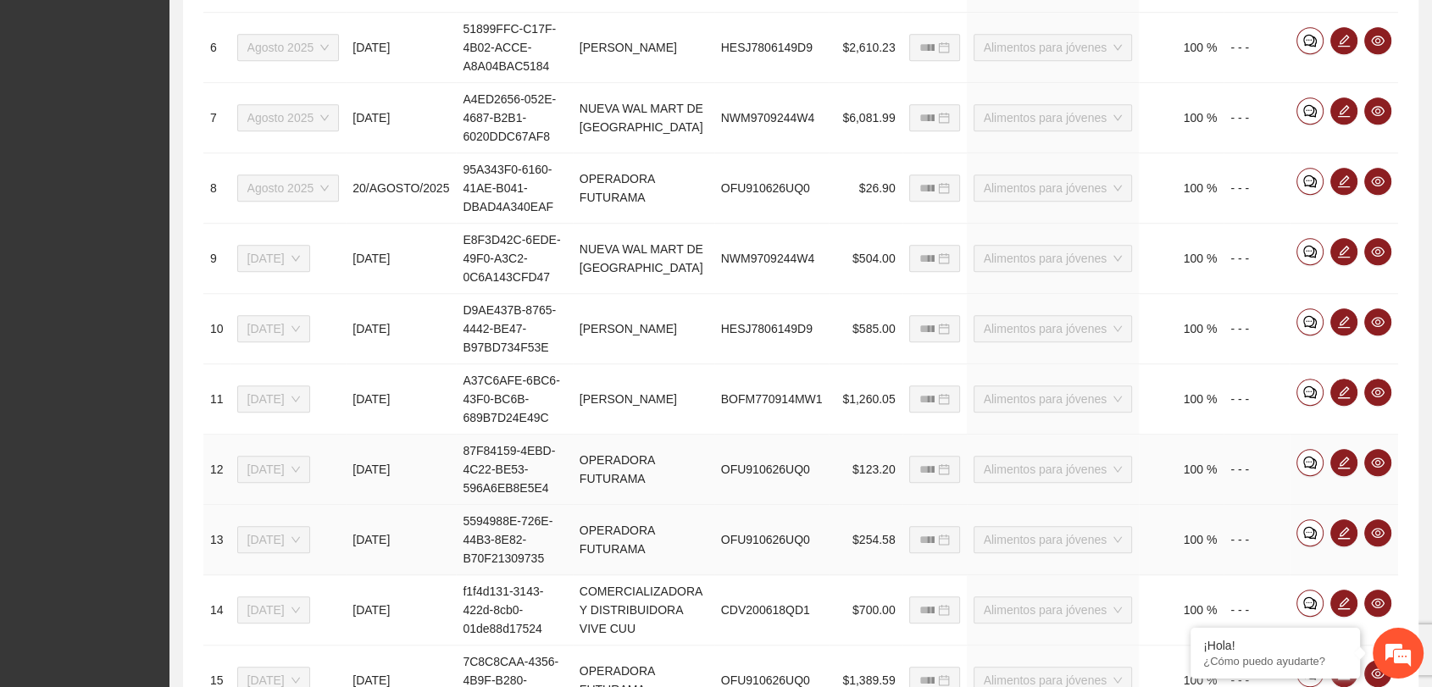
scroll to position [1103, 0]
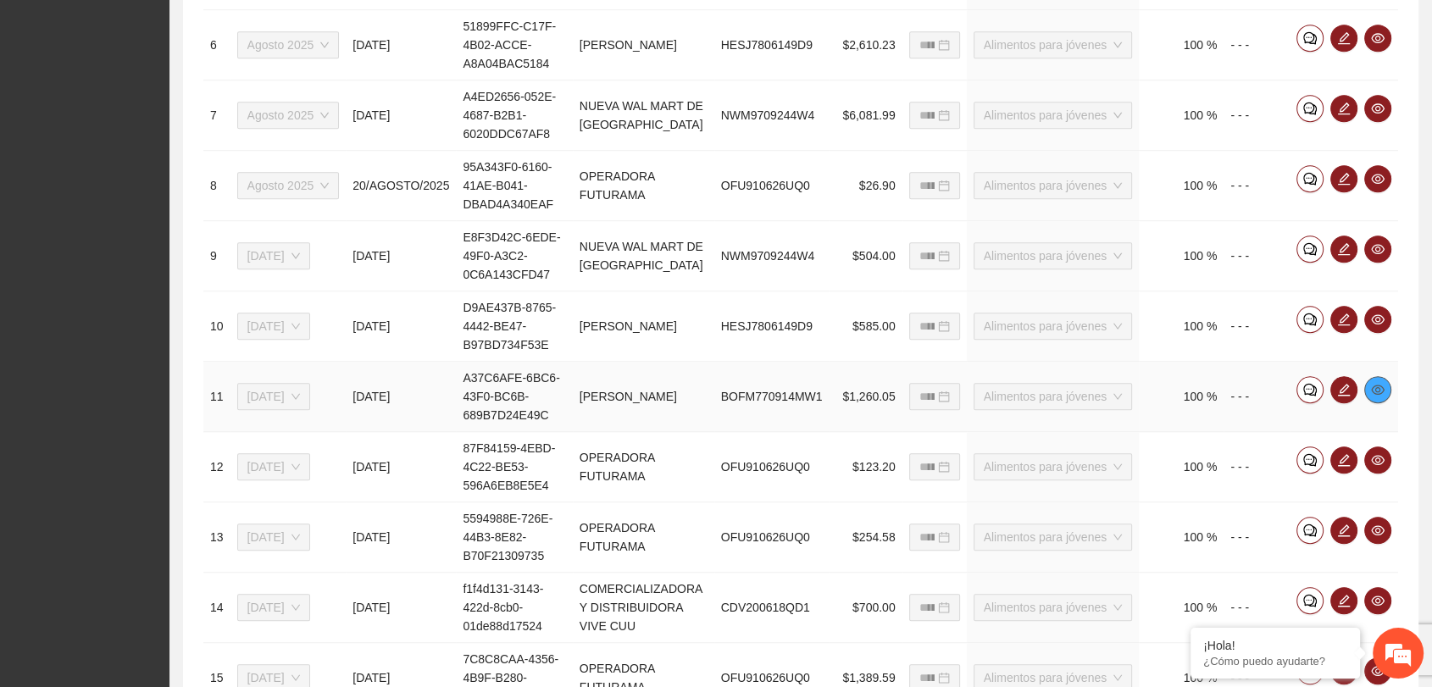
click at [1371, 393] on icon "eye" at bounding box center [1378, 390] width 14 height 14
click at [1376, 455] on icon "eye" at bounding box center [1378, 460] width 14 height 14
click at [1380, 524] on icon "eye" at bounding box center [1378, 531] width 14 height 14
click at [1376, 597] on icon "eye" at bounding box center [1378, 601] width 14 height 14
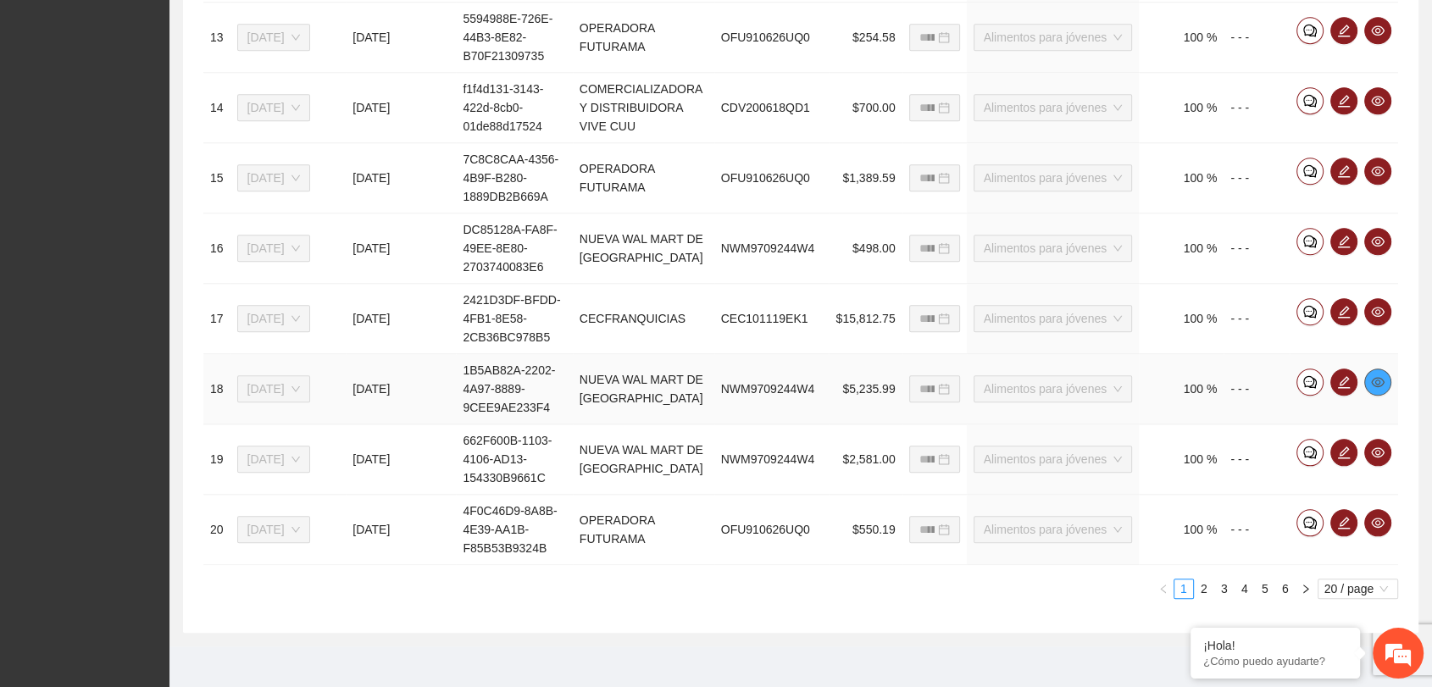
scroll to position [1606, 0]
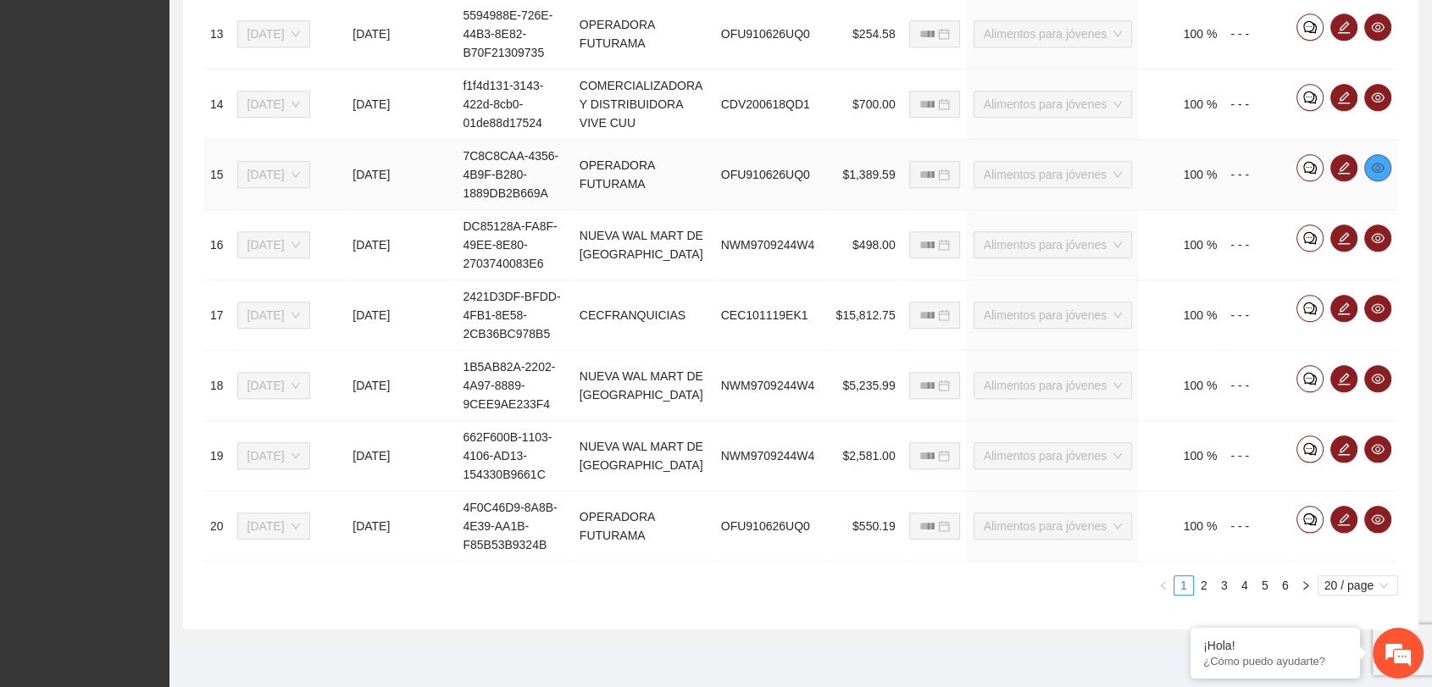
click at [1377, 171] on button "button" at bounding box center [1377, 167] width 27 height 27
click at [1374, 238] on icon "eye" at bounding box center [1378, 238] width 14 height 10
click at [1375, 304] on icon "eye" at bounding box center [1378, 309] width 14 height 14
click at [1379, 372] on icon "eye" at bounding box center [1378, 379] width 14 height 14
click at [1373, 381] on icon "eye" at bounding box center [1378, 379] width 14 height 14
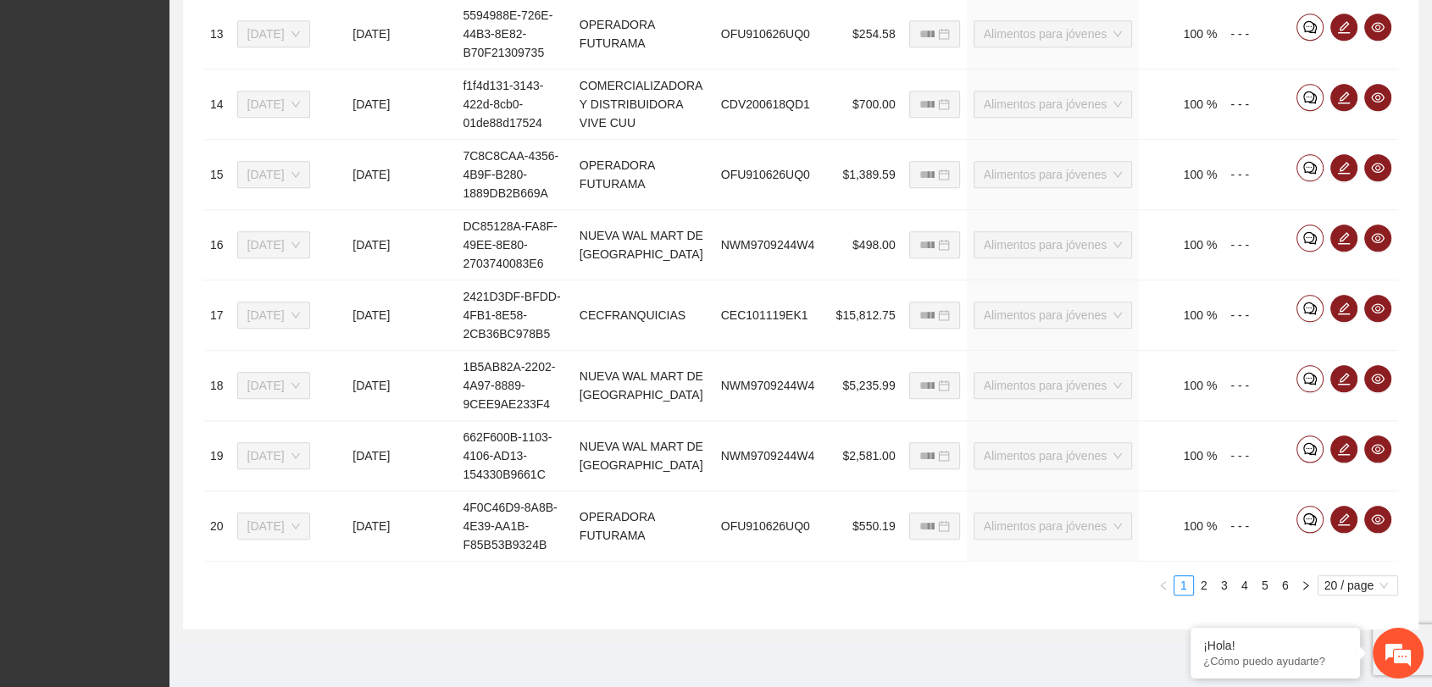
click at [1372, 372] on icon "eye" at bounding box center [1378, 379] width 14 height 14
click at [1382, 372] on icon "eye" at bounding box center [1378, 379] width 14 height 14
click at [1341, 376] on icon "edit" at bounding box center [1344, 379] width 14 height 14
click at [1345, 379] on icon "edit" at bounding box center [1344, 379] width 14 height 14
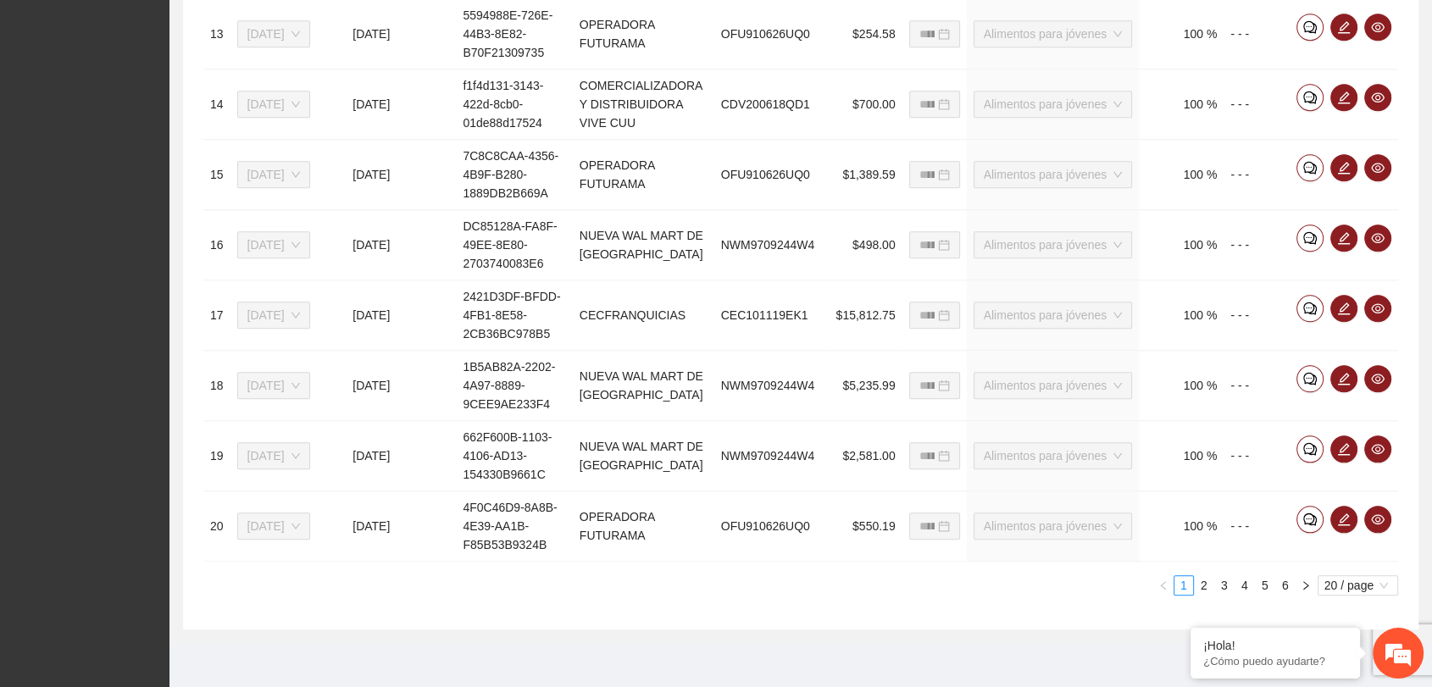
click at [1342, 374] on icon "edit" at bounding box center [1344, 379] width 14 height 14
click at [1377, 374] on icon "eye" at bounding box center [1378, 379] width 14 height 10
click at [1383, 447] on span "eye" at bounding box center [1377, 449] width 25 height 14
click at [1381, 518] on icon "eye" at bounding box center [1378, 519] width 14 height 10
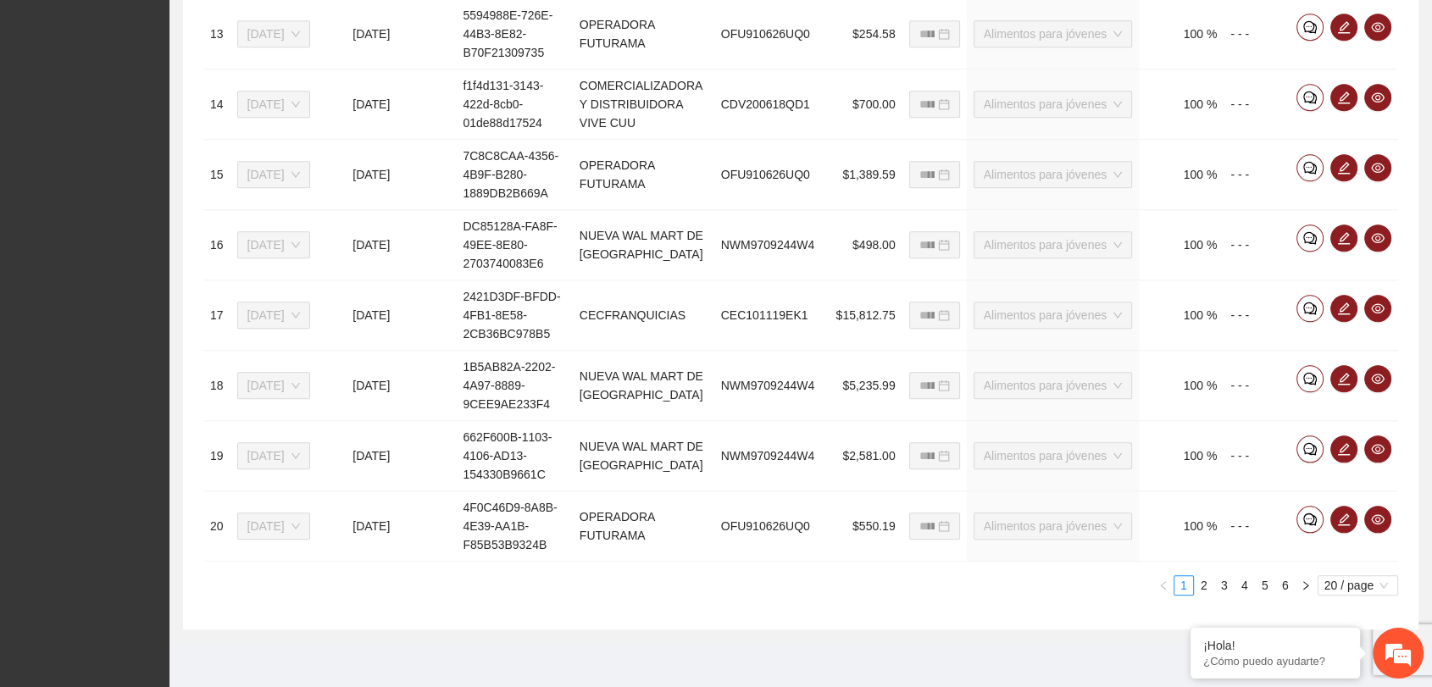
click at [1203, 582] on link "2" at bounding box center [1203, 585] width 19 height 19
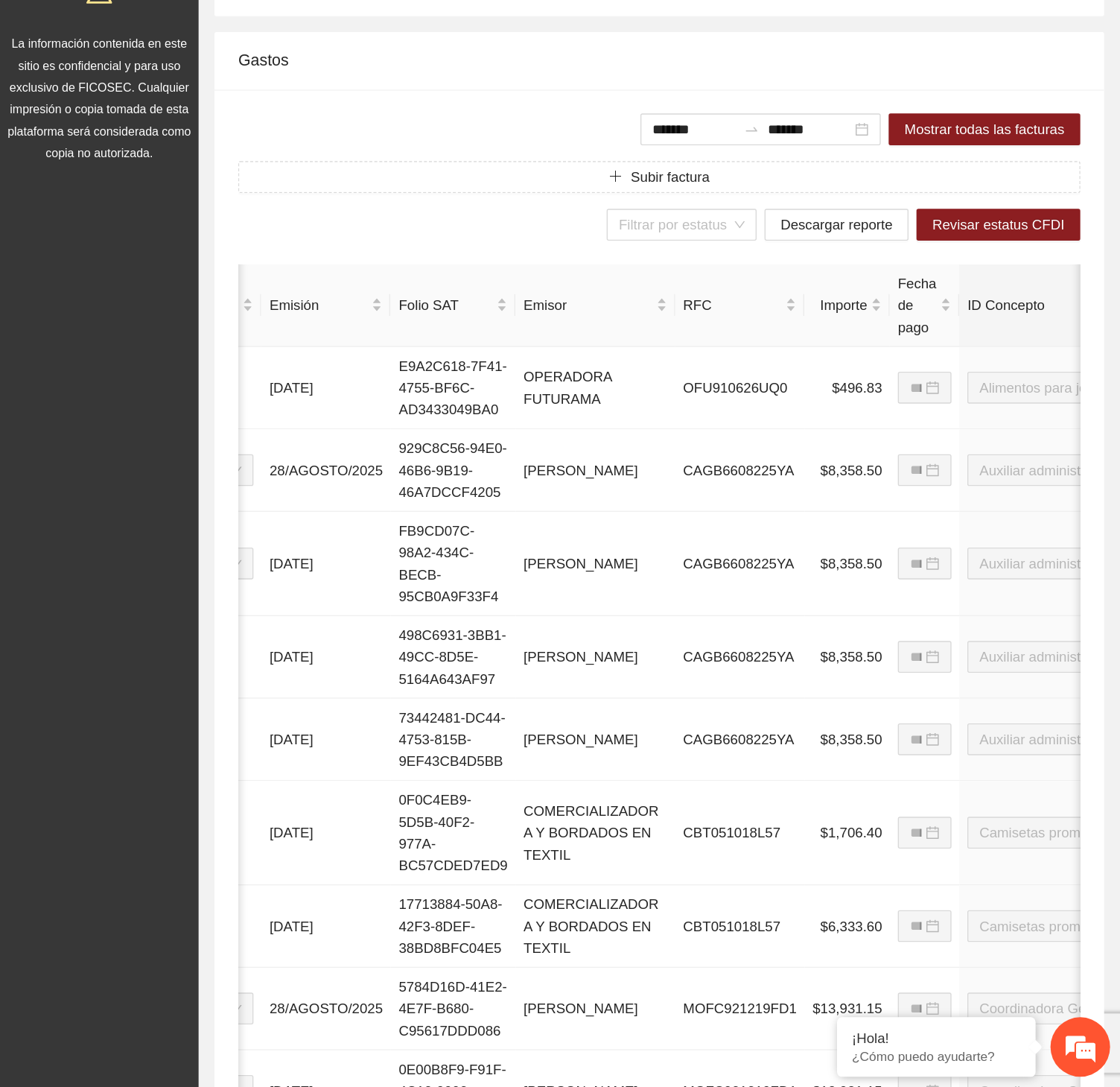
scroll to position [0, 108]
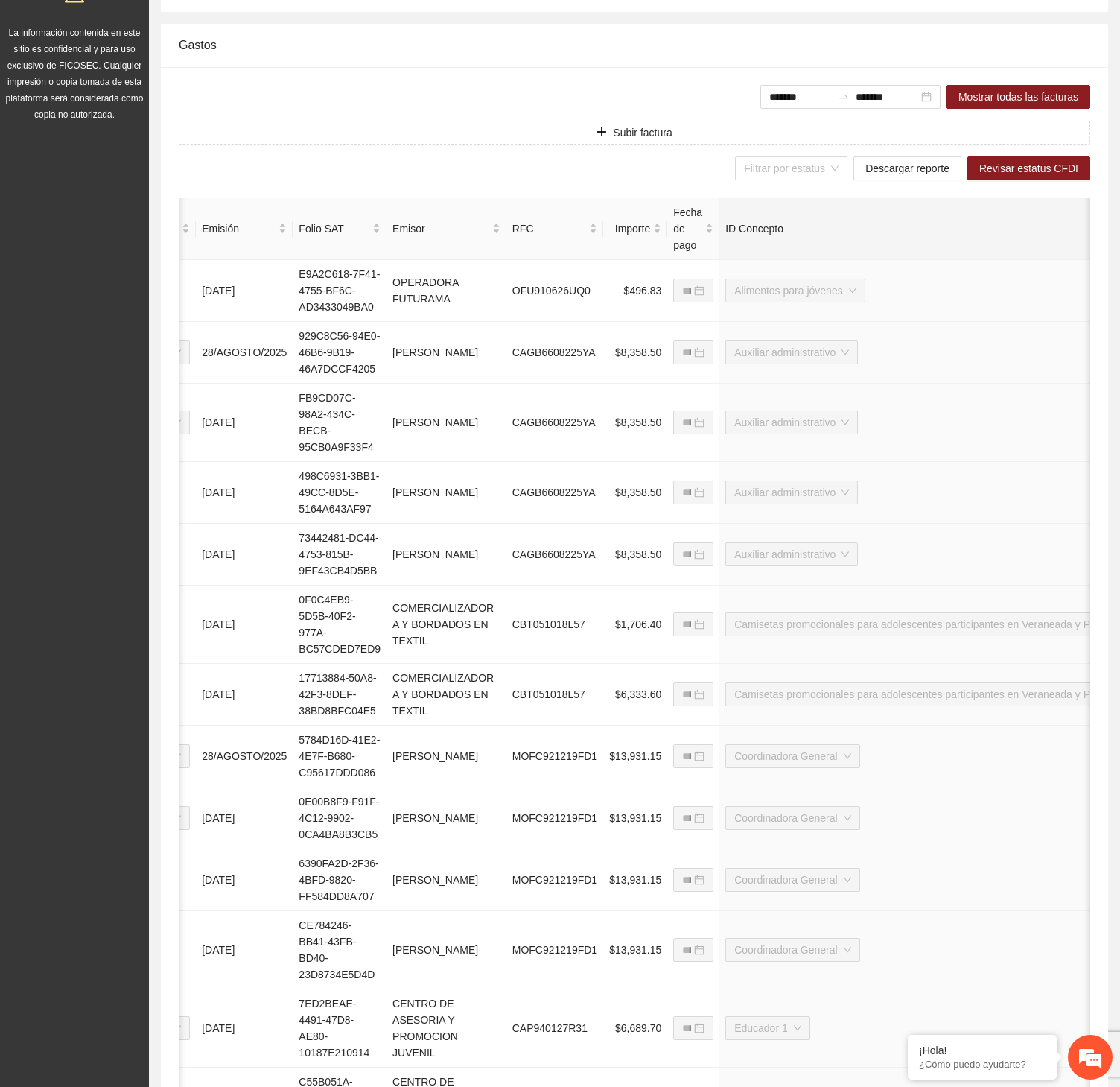
drag, startPoint x: 689, startPoint y: 1, endPoint x: 490, endPoint y: 66, distance: 209.3
click at [490, 66] on div "Gastos" at bounding box center [634, 45] width 912 height 42
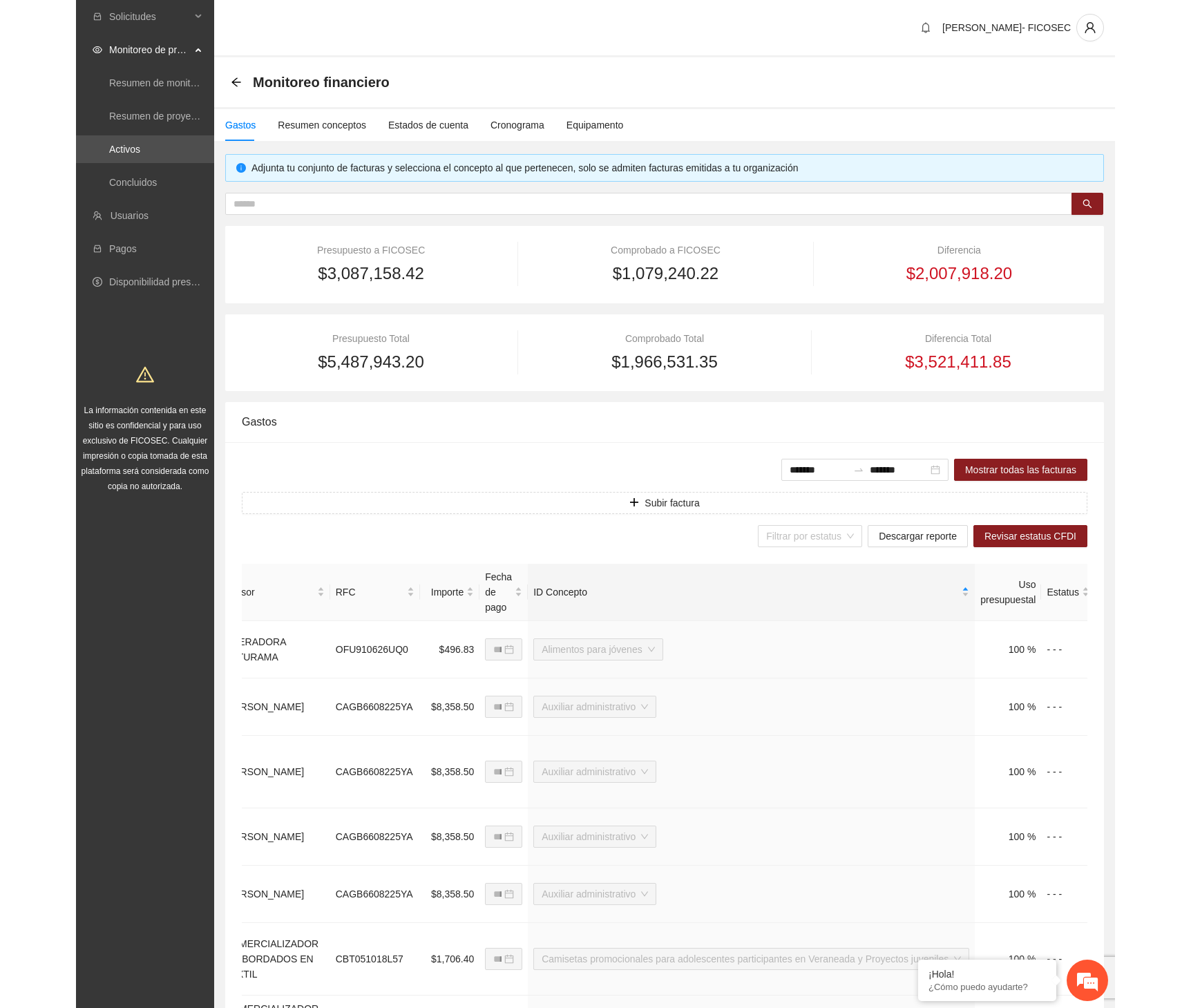
scroll to position [0, 0]
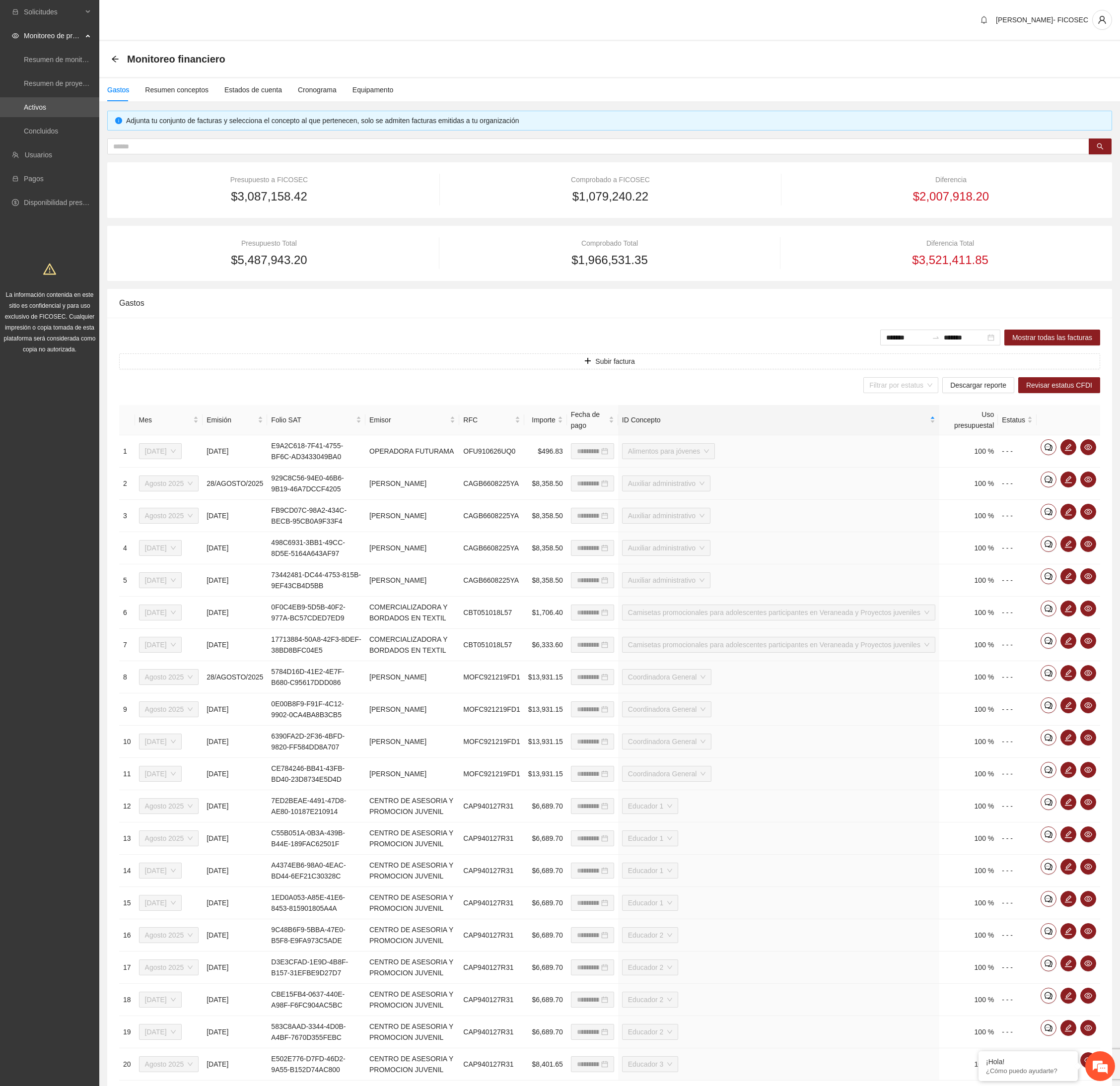
drag, startPoint x: 747, startPoint y: 1, endPoint x: 437, endPoint y: 322, distance: 446.3
click at [437, 322] on div "**********" at bounding box center [610, 719] width 1005 height 803
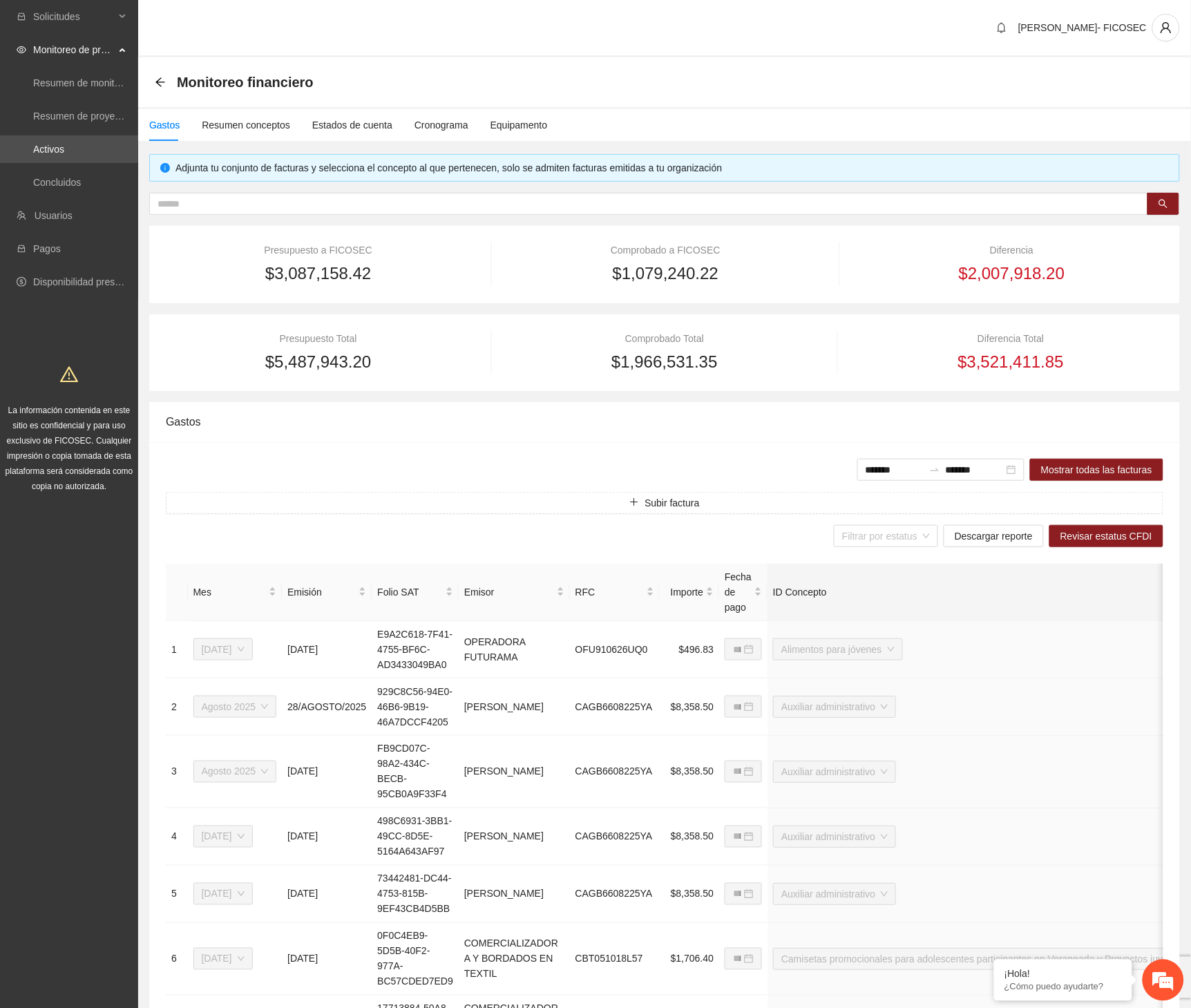
drag, startPoint x: 1765, startPoint y: 0, endPoint x: 468, endPoint y: 264, distance: 1323.6
click at [468, 264] on div "$3,087,158.42" at bounding box center [318, 273] width 305 height 26
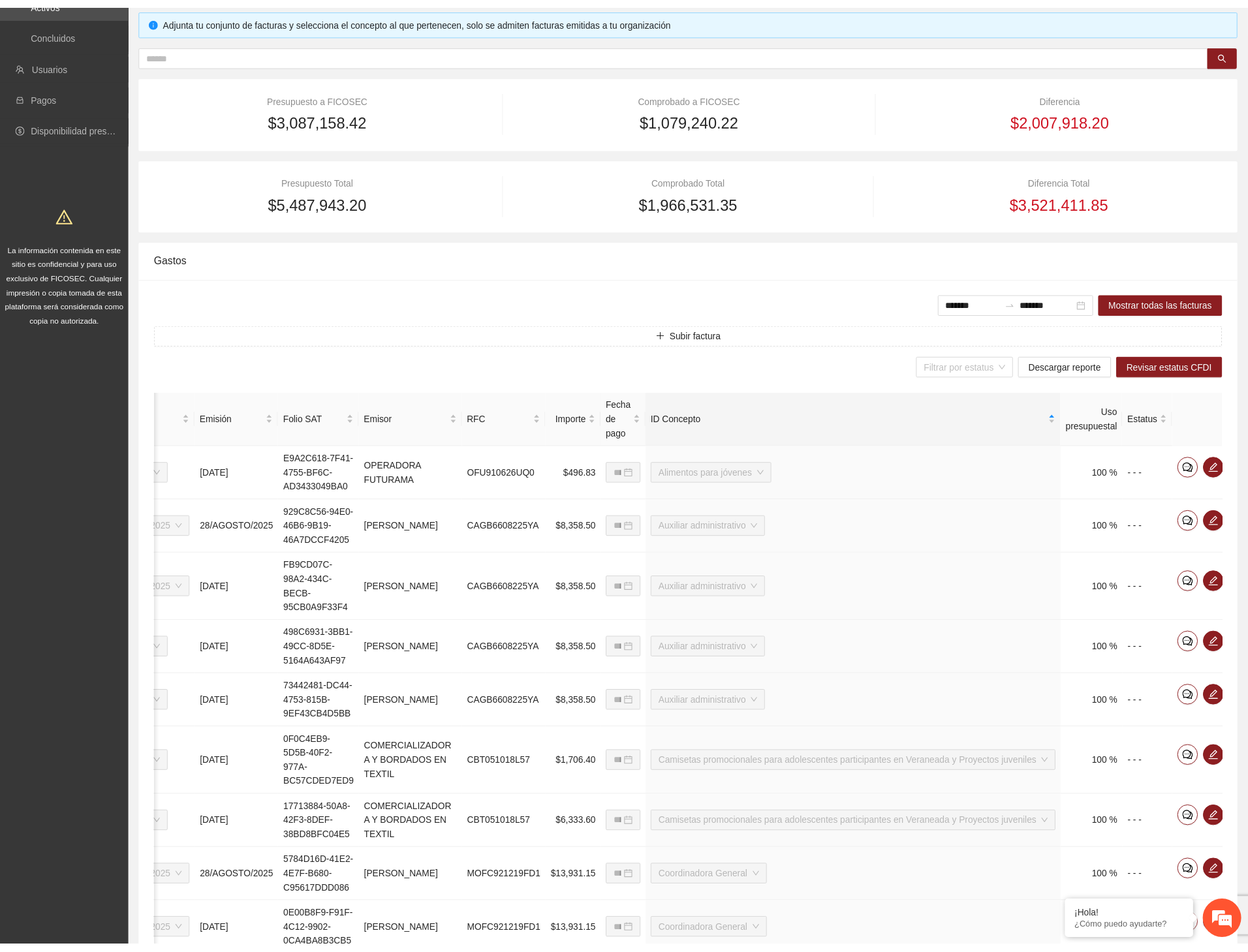
scroll to position [0, 68]
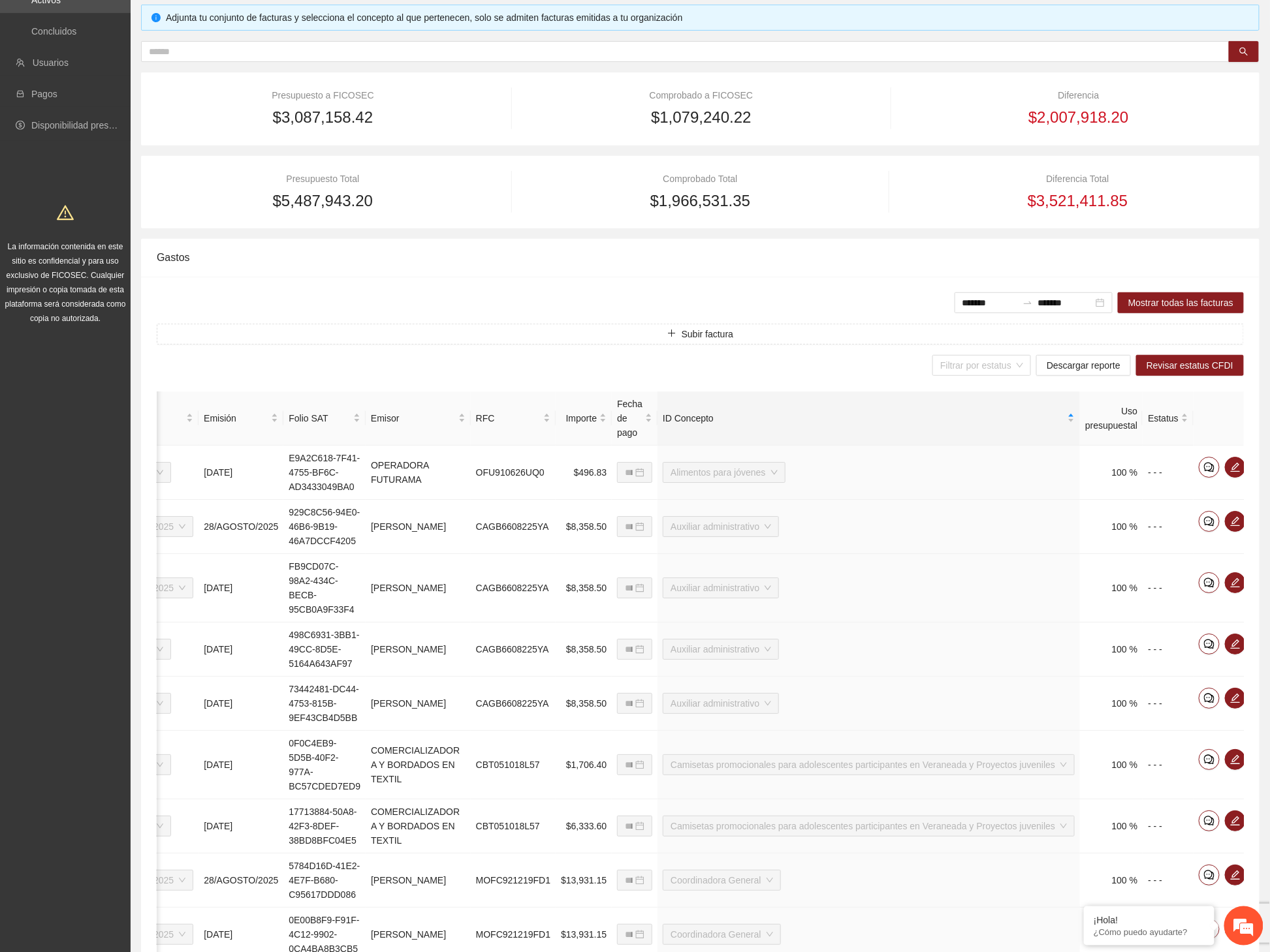
click at [916, 112] on div "$2,007,918.20" at bounding box center [1078, 117] width 331 height 25
click at [1253, 472] on icon "eye" at bounding box center [1262, 468] width 11 height 11
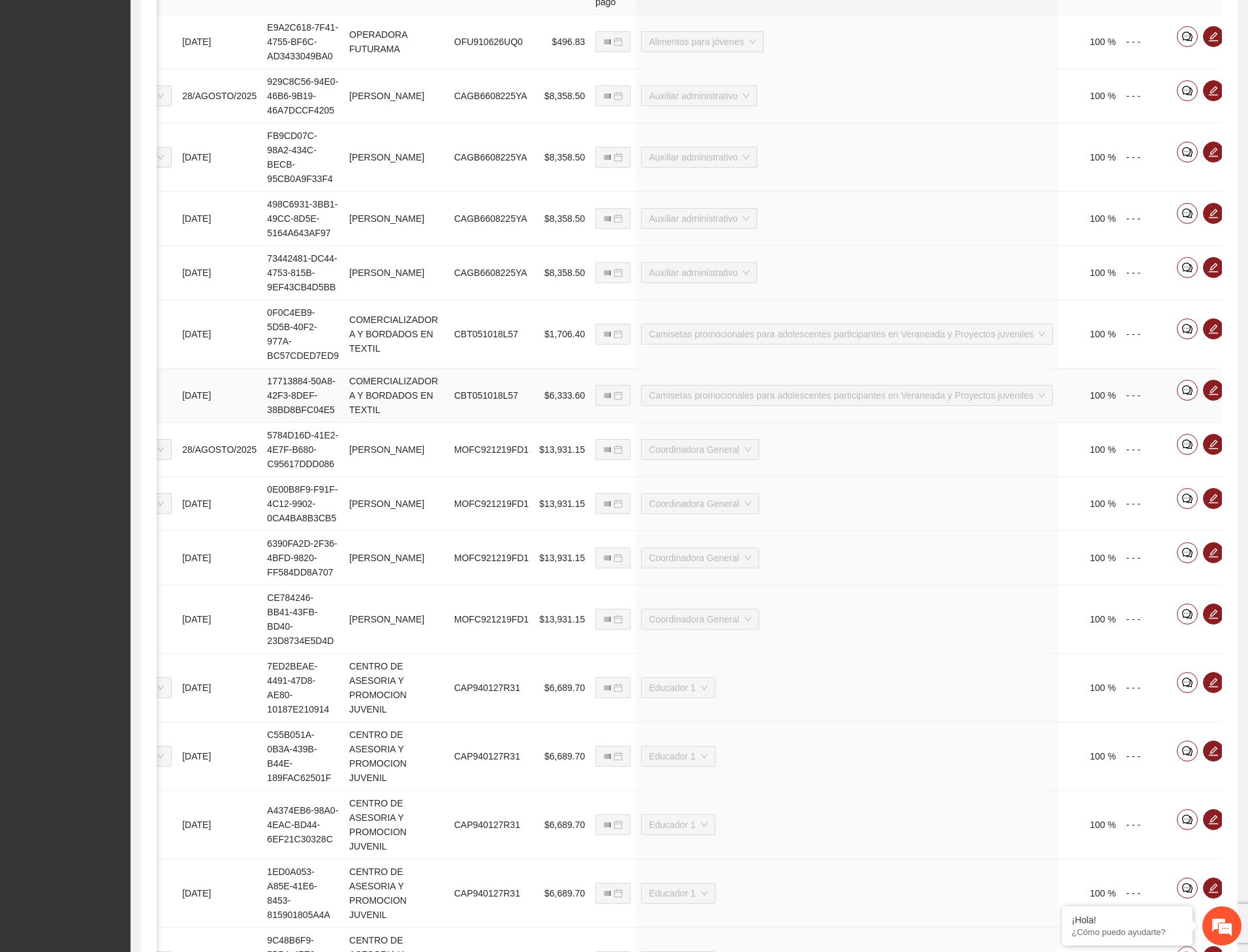
scroll to position [532, 0]
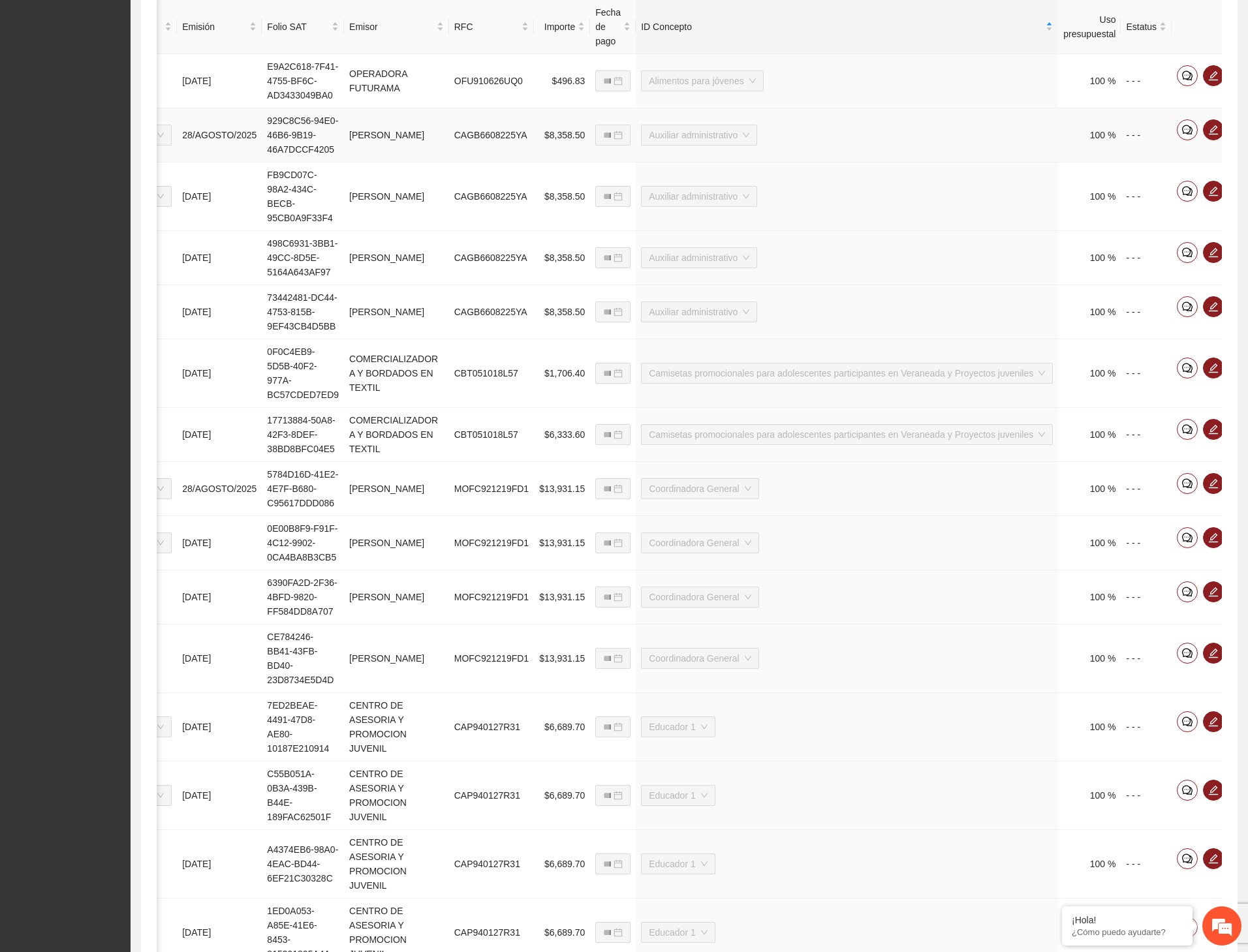
click at [1229, 140] on button "button" at bounding box center [1239, 129] width 21 height 21
click at [1234, 196] on icon "eye" at bounding box center [1240, 191] width 11 height 11
click at [1229, 263] on button "button" at bounding box center [1239, 252] width 21 height 21
click at [1234, 312] on icon "eye" at bounding box center [1240, 307] width 11 height 11
click at [1234, 374] on icon "eye" at bounding box center [1240, 368] width 11 height 11
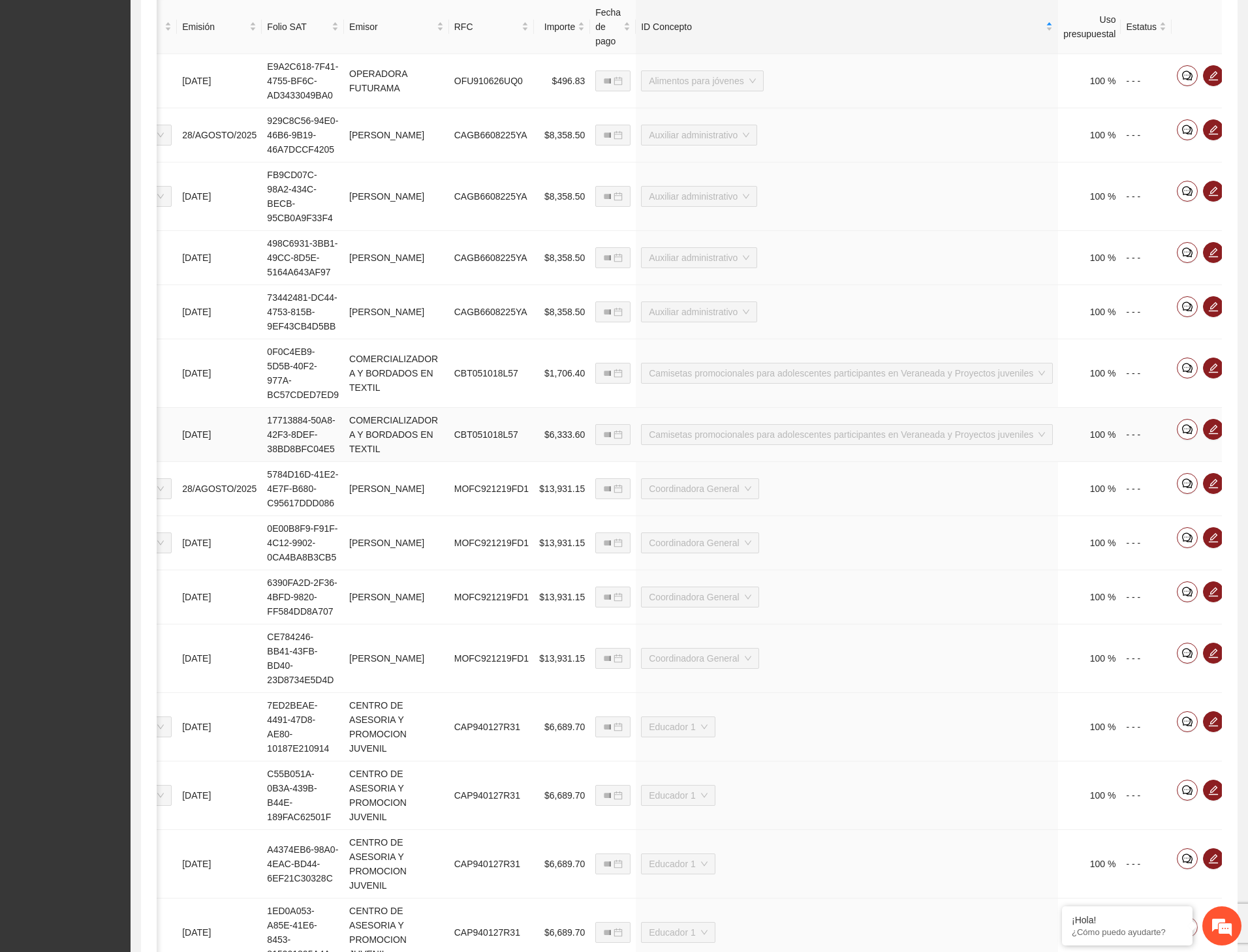
click at [1229, 440] on button "button" at bounding box center [1239, 429] width 21 height 21
click at [1234, 488] on icon "eye" at bounding box center [1240, 484] width 11 height 8
click at [1230, 543] on span "eye" at bounding box center [1239, 538] width 19 height 11
click at [1234, 595] on icon "eye" at bounding box center [1240, 592] width 11 height 11
click at [1234, 595] on icon "eye" at bounding box center [1240, 653] width 11 height 8
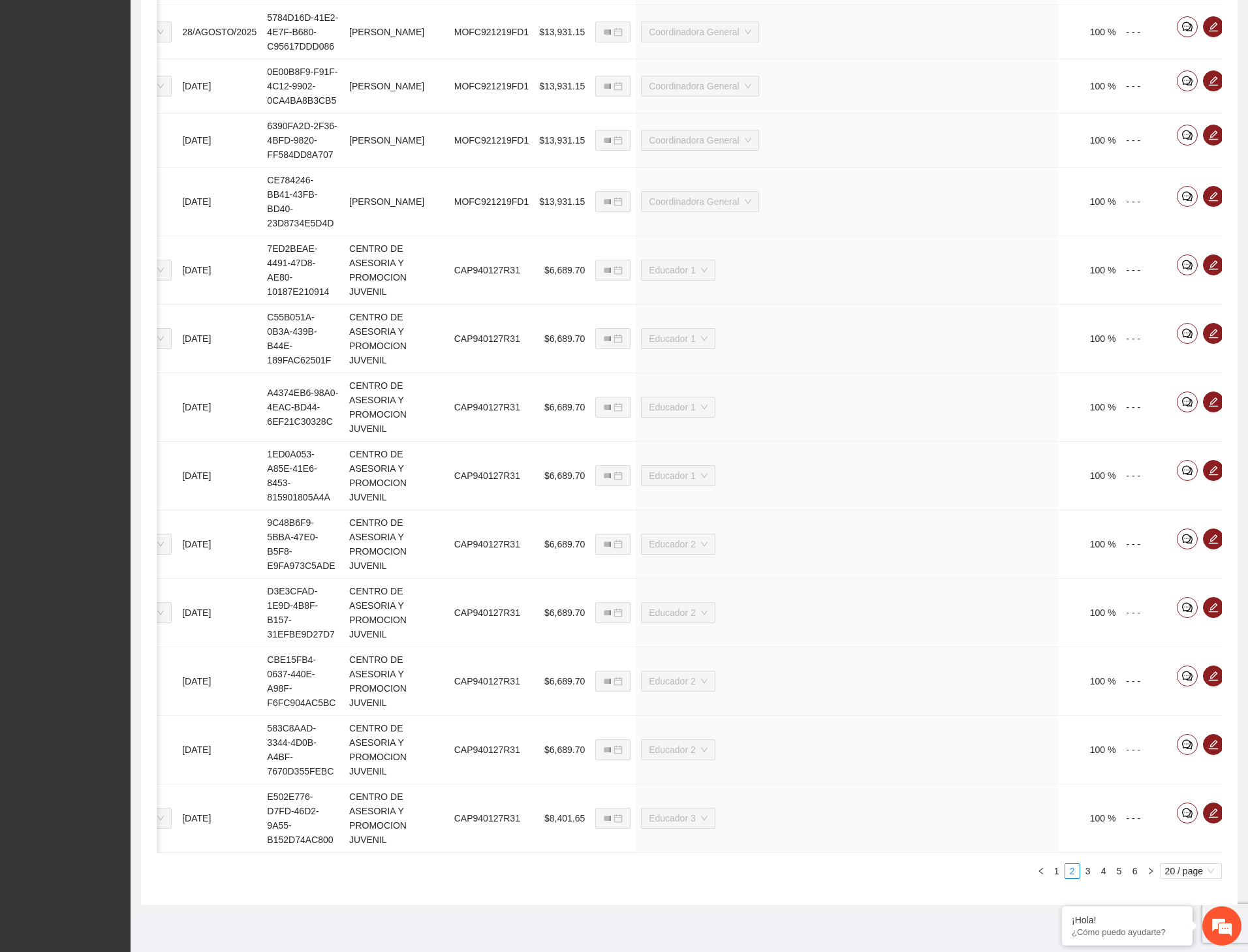
scroll to position [1054, 0]
click at [1234, 269] on icon "eye" at bounding box center [1240, 265] width 11 height 8
click at [1234, 337] on icon "eye" at bounding box center [1240, 334] width 11 height 8
click at [1234, 407] on icon "eye" at bounding box center [1240, 402] width 11 height 11
click at [1234, 476] on icon "eye" at bounding box center [1240, 471] width 11 height 11
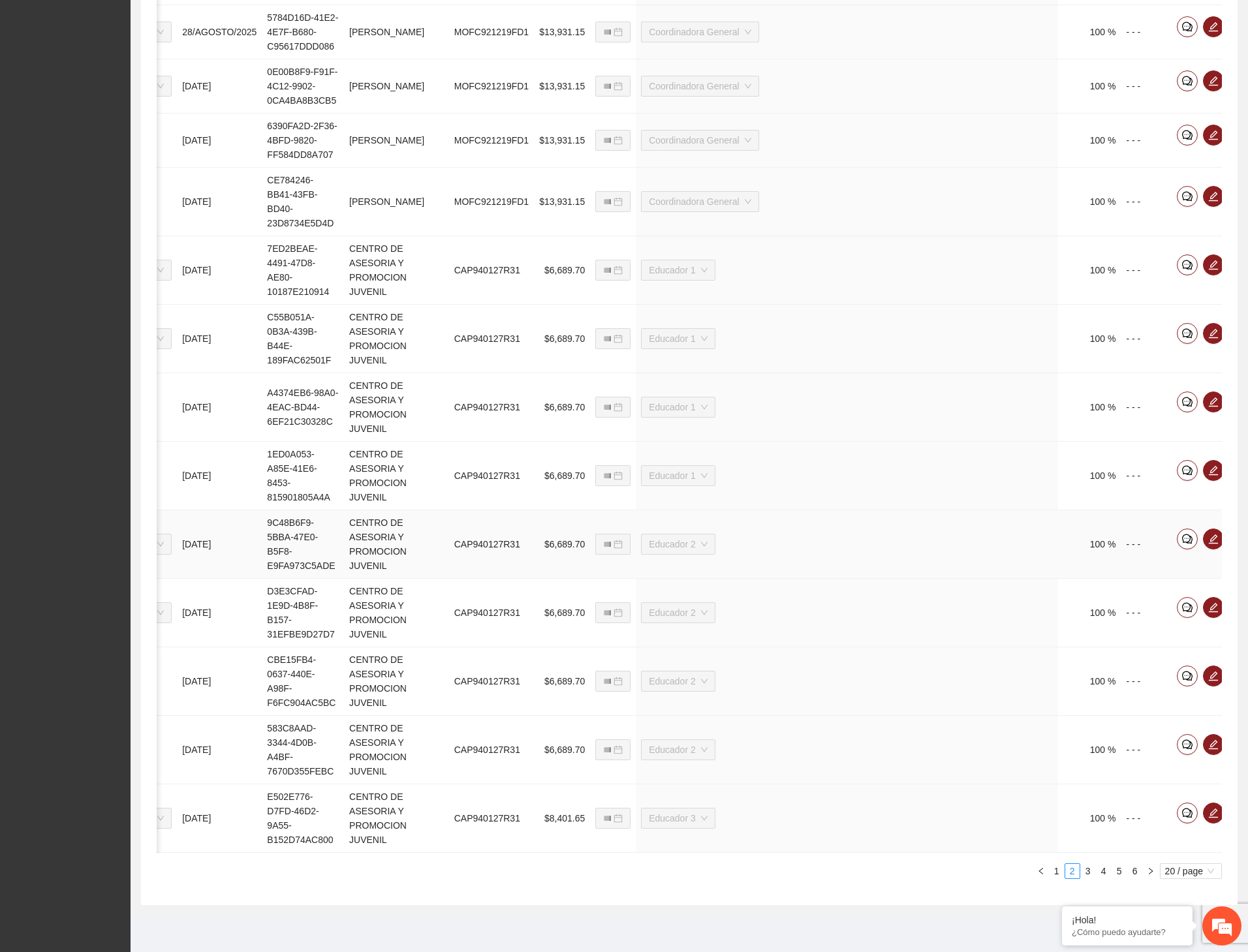
click at [1234, 544] on icon "eye" at bounding box center [1240, 539] width 11 height 11
click at [1234, 595] on icon "eye" at bounding box center [1240, 608] width 11 height 11
click at [1234, 595] on icon "eye" at bounding box center [1240, 676] width 11 height 11
click at [1234, 595] on icon "eye" at bounding box center [1240, 744] width 11 height 8
click at [1234, 595] on icon "eye" at bounding box center [1240, 813] width 11 height 11
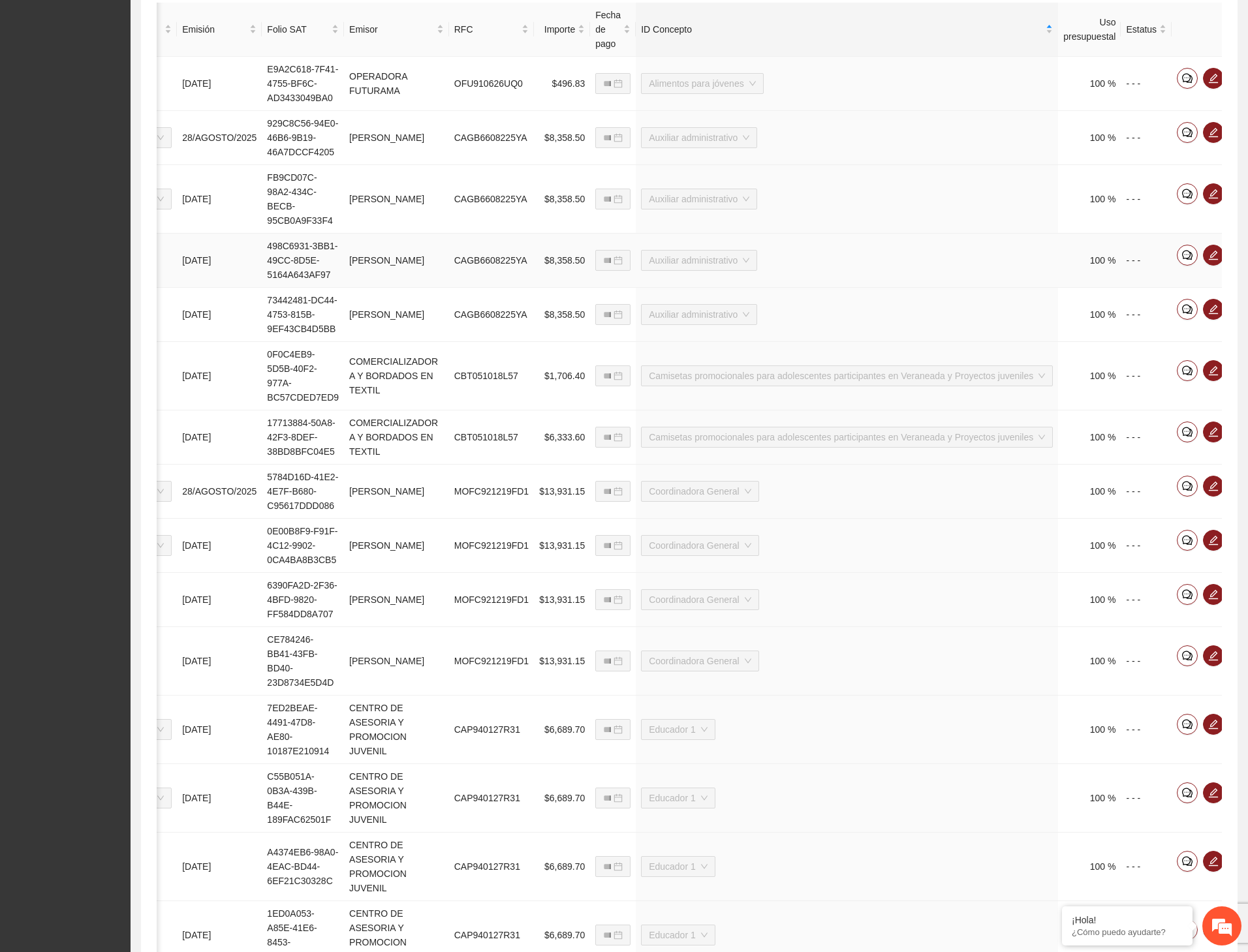
scroll to position [1133, 0]
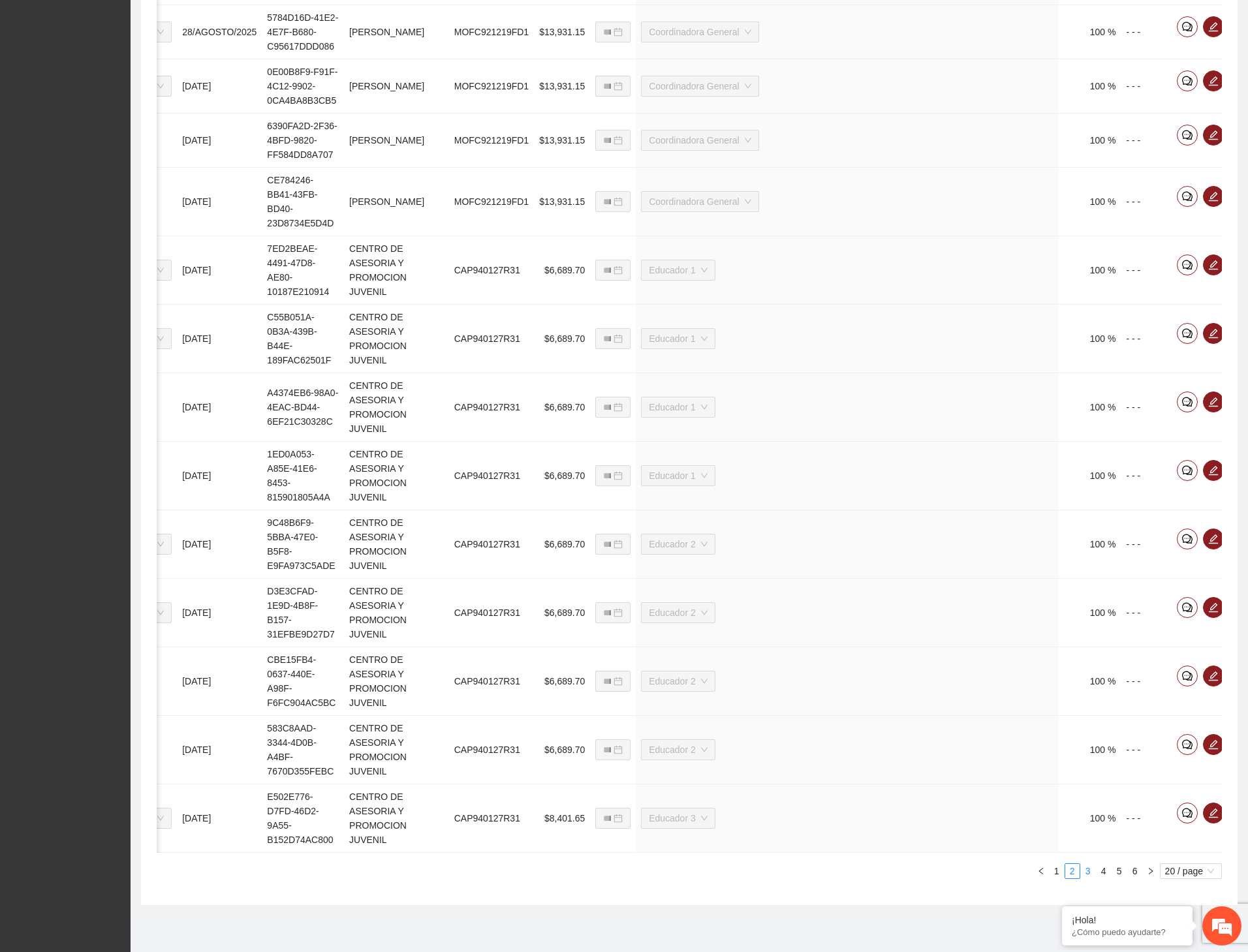
click at [1085, 595] on link "3" at bounding box center [1088, 871] width 15 height 15
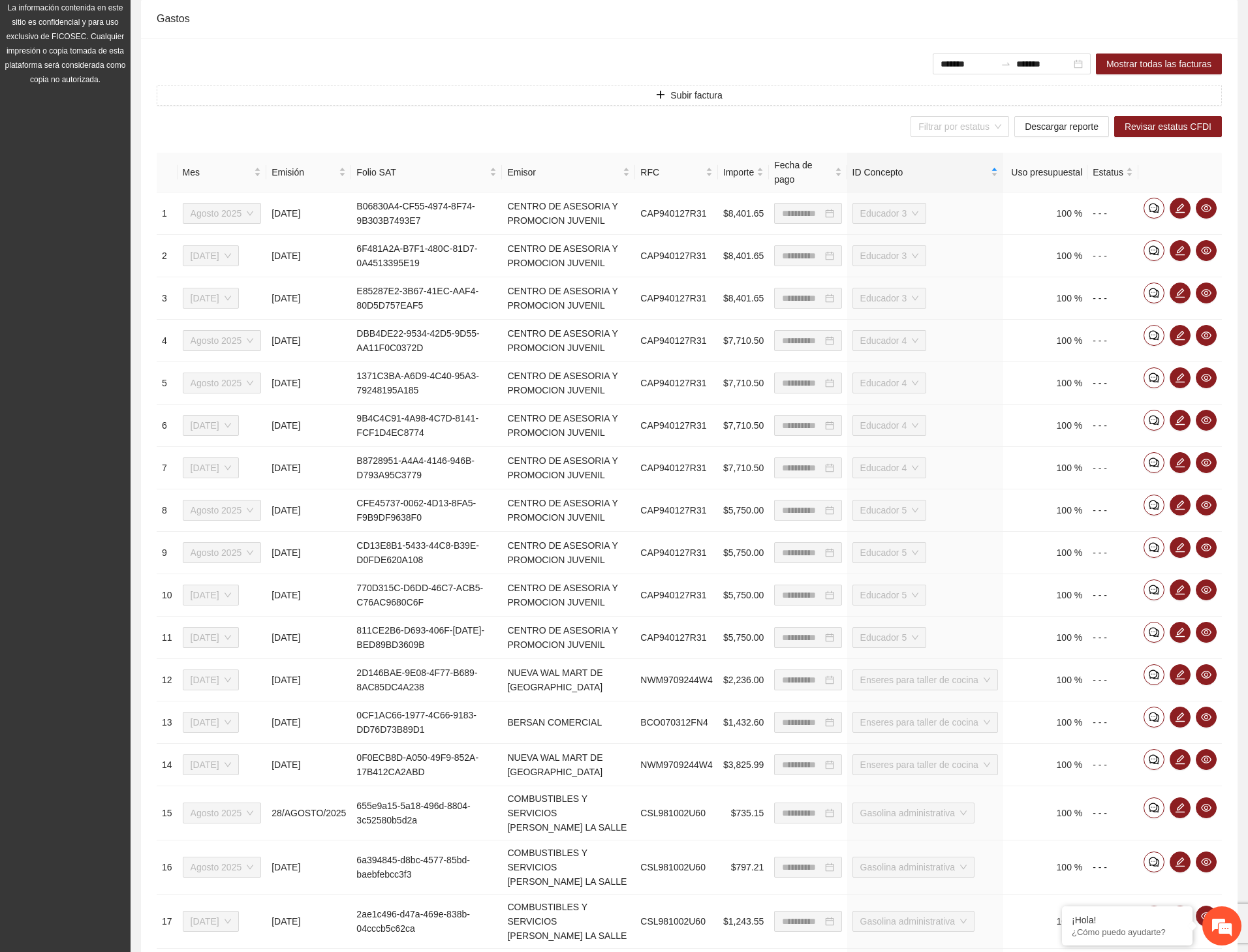
scroll to position [386, 0]
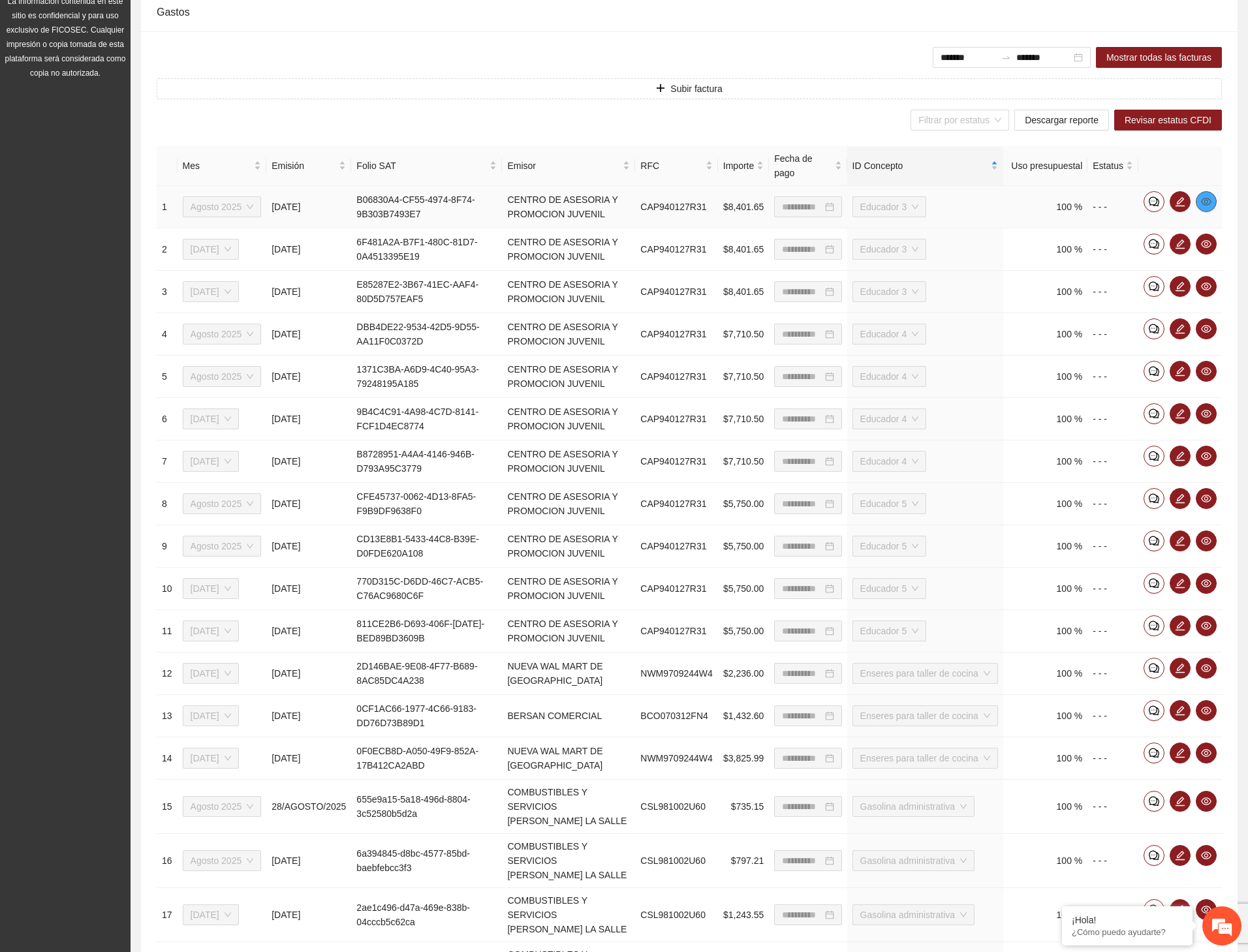
click at [1209, 202] on icon "eye" at bounding box center [1206, 202] width 11 height 8
click at [1205, 246] on icon "eye" at bounding box center [1206, 244] width 11 height 11
click at [1209, 280] on button "button" at bounding box center [1206, 286] width 21 height 21
click at [1203, 327] on icon "eye" at bounding box center [1206, 329] width 11 height 11
click at [1209, 374] on icon "eye" at bounding box center [1206, 371] width 11 height 11
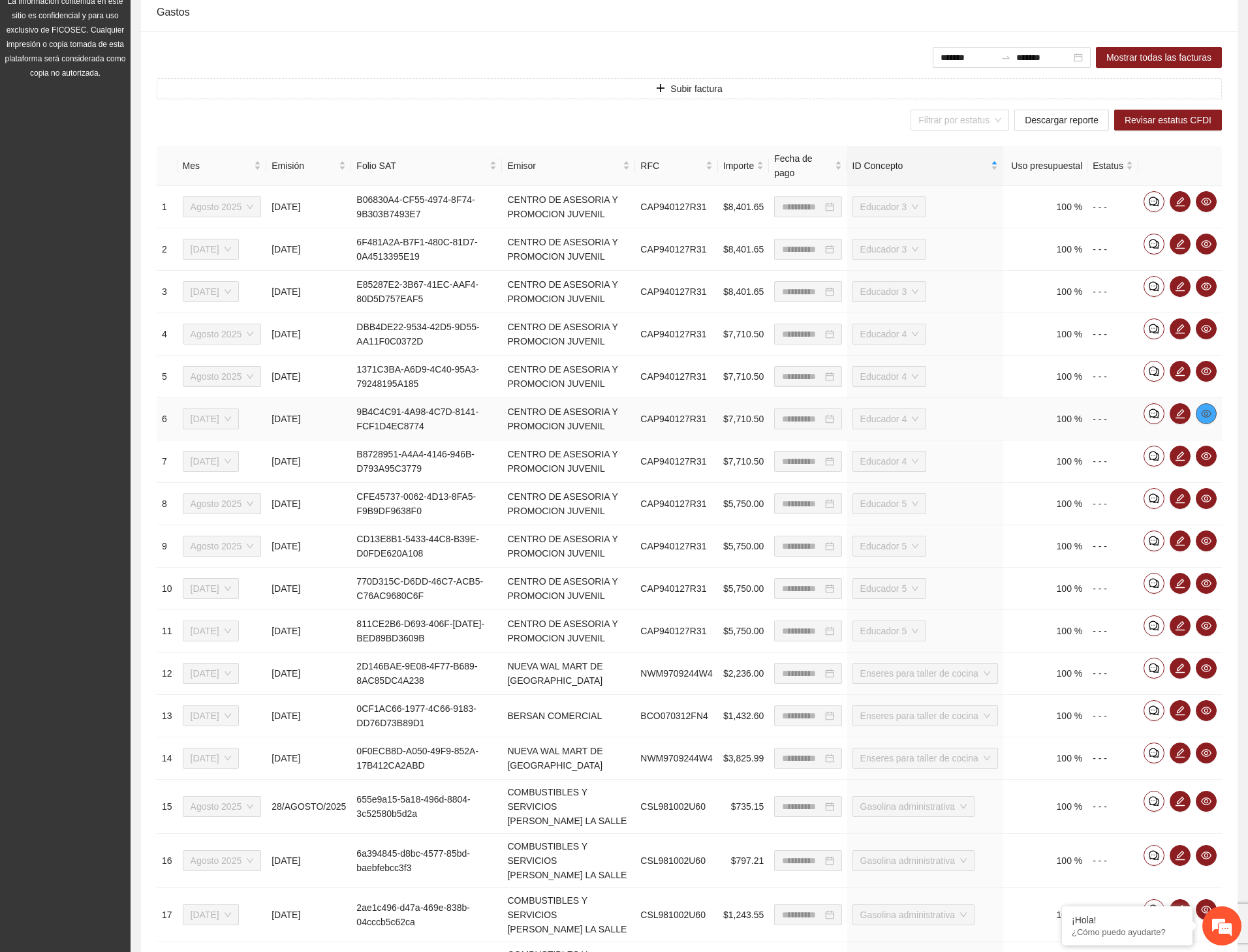
click at [1203, 414] on icon "eye" at bounding box center [1206, 414] width 11 height 8
click at [1208, 461] on icon "eye" at bounding box center [1206, 456] width 11 height 11
click at [1206, 500] on icon "eye" at bounding box center [1206, 498] width 11 height 11
click at [1203, 546] on icon "eye" at bounding box center [1206, 541] width 11 height 11
click at [1206, 588] on icon "eye" at bounding box center [1206, 584] width 11 height 11
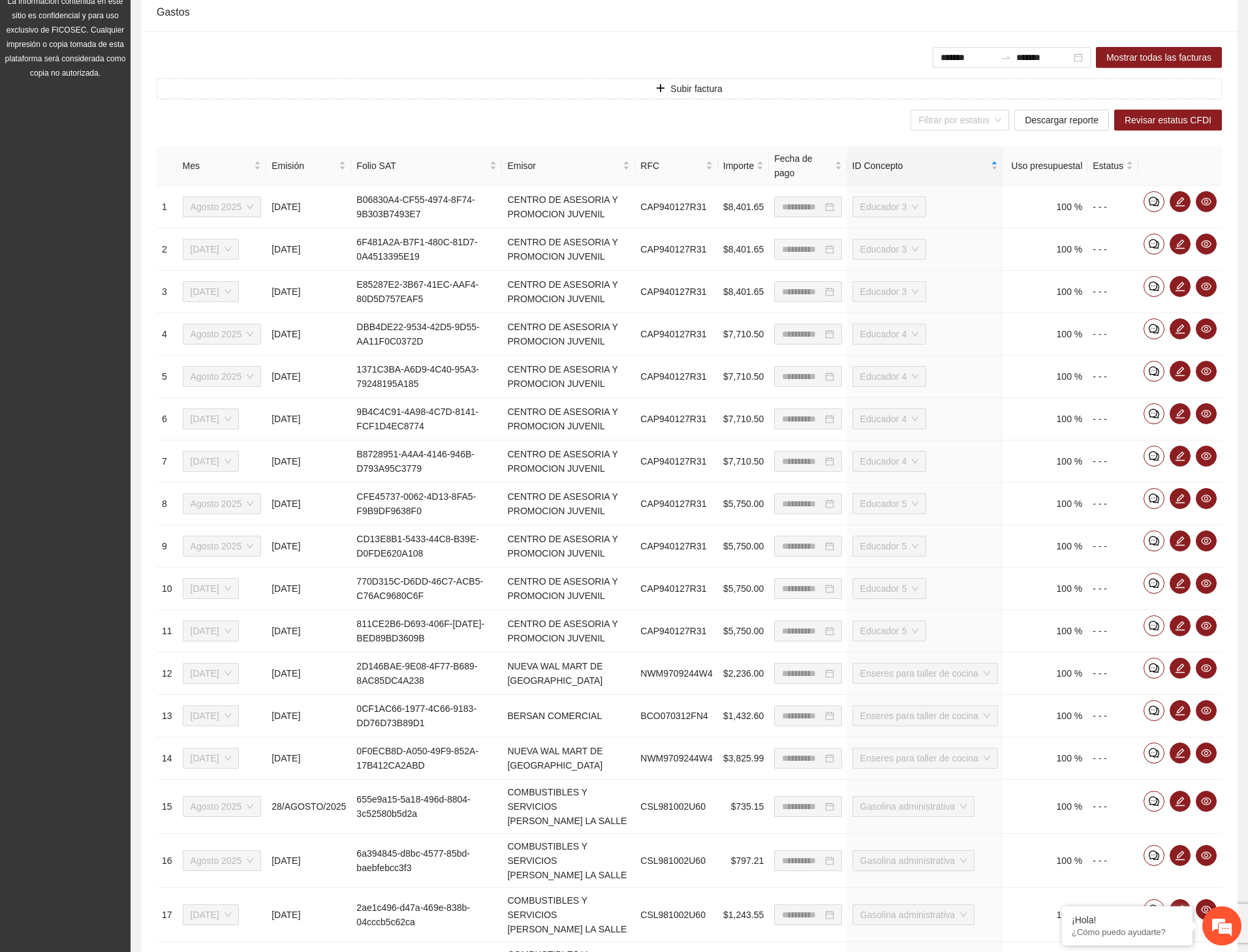
click at [749, 33] on div "**********" at bounding box center [689, 594] width 1096 height 1125
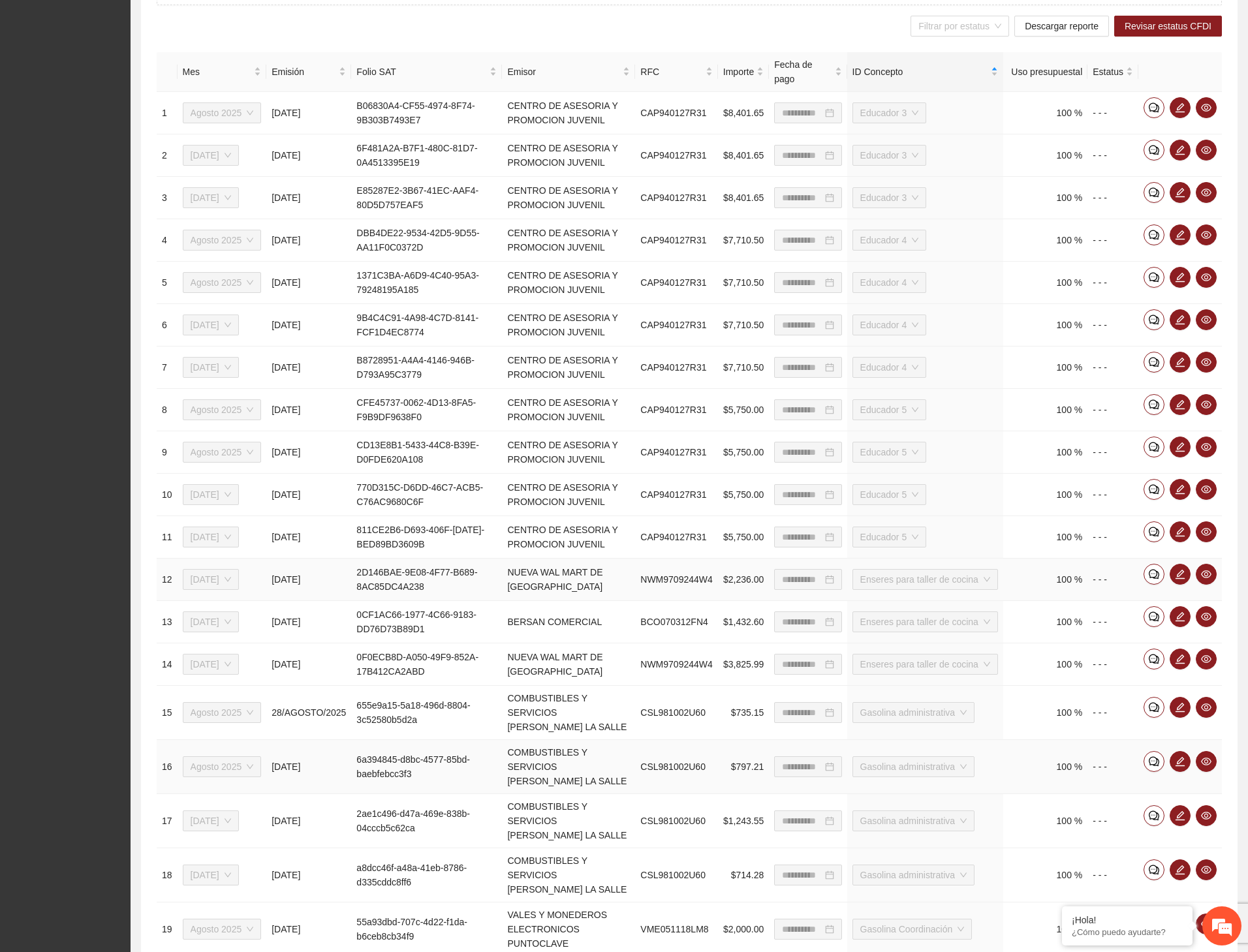
scroll to position [647, 0]
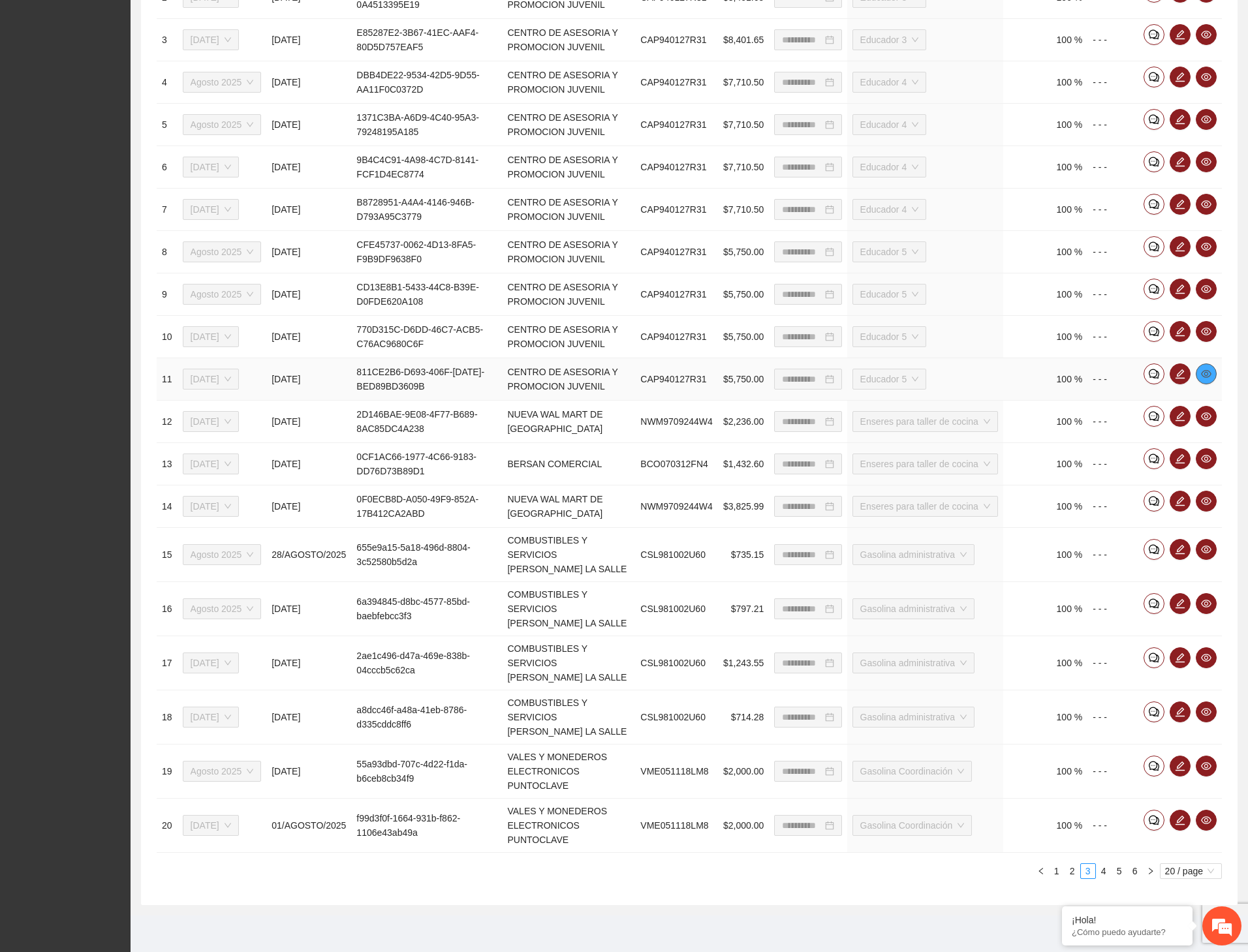
click at [1201, 370] on icon "eye" at bounding box center [1206, 374] width 11 height 8
click at [1199, 417] on span "eye" at bounding box center [1206, 417] width 19 height 11
click at [1203, 459] on icon "eye" at bounding box center [1206, 459] width 11 height 11
click at [1210, 496] on icon "eye" at bounding box center [1206, 501] width 11 height 11
click at [1203, 547] on icon "eye" at bounding box center [1206, 549] width 11 height 11
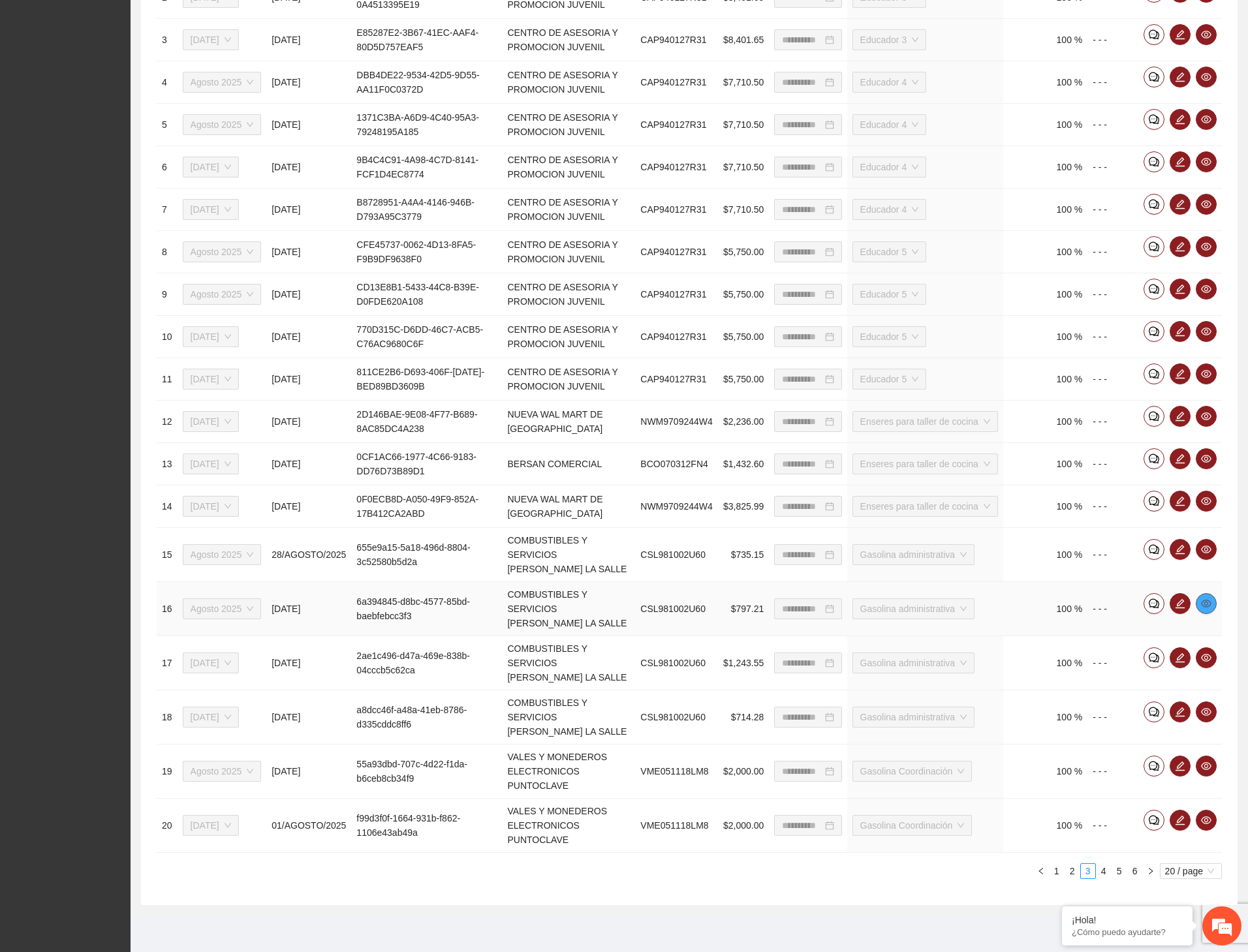
click at [1206, 595] on icon "eye" at bounding box center [1206, 604] width 11 height 11
click at [1203, 595] on icon "eye" at bounding box center [1206, 658] width 11 height 11
click at [1210, 595] on icon "eye" at bounding box center [1206, 712] width 11 height 8
click at [1208, 595] on icon "eye" at bounding box center [1206, 766] width 11 height 11
click at [1205, 595] on icon "eye" at bounding box center [1206, 820] width 11 height 8
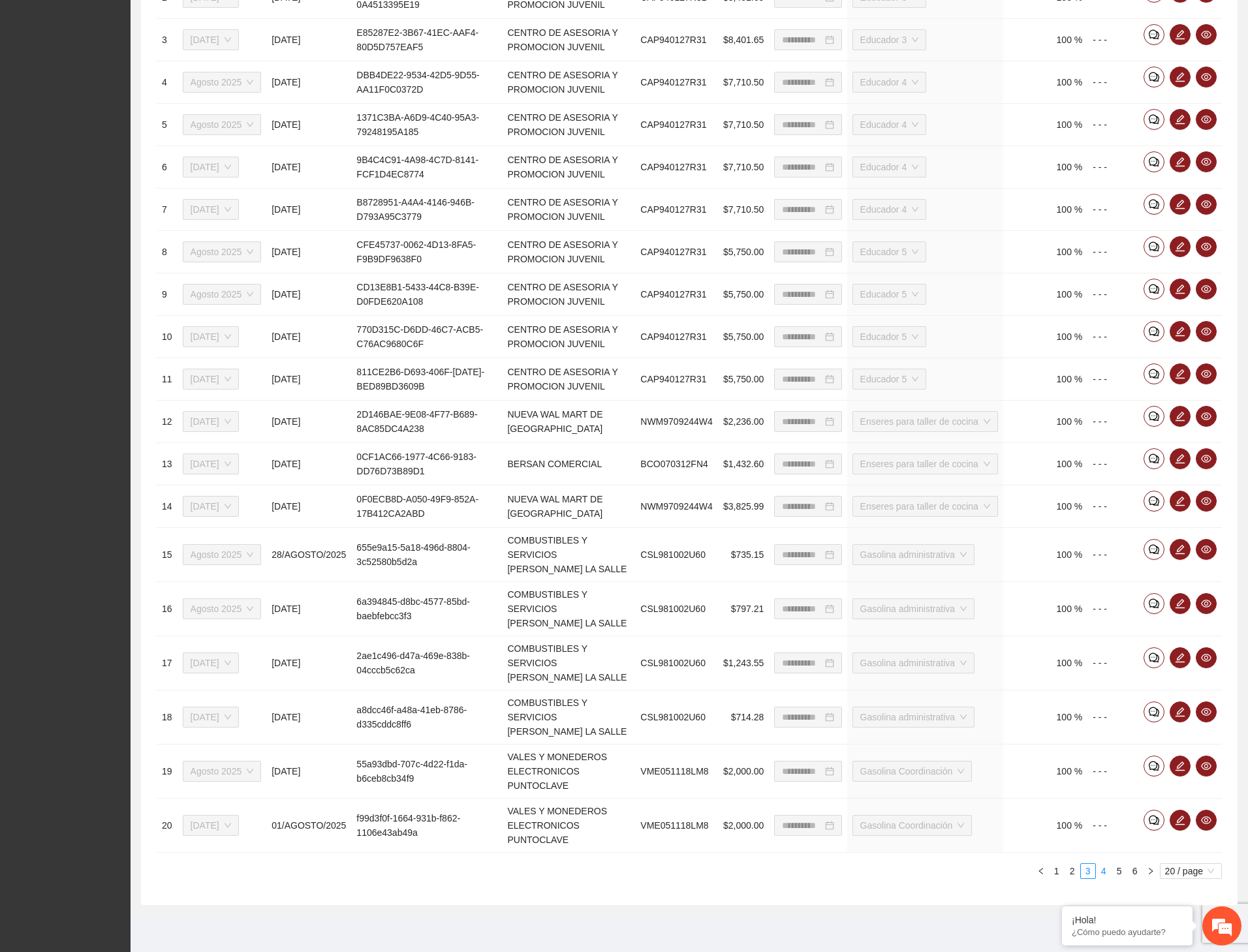
click at [1099, 595] on link "4" at bounding box center [1103, 871] width 15 height 15
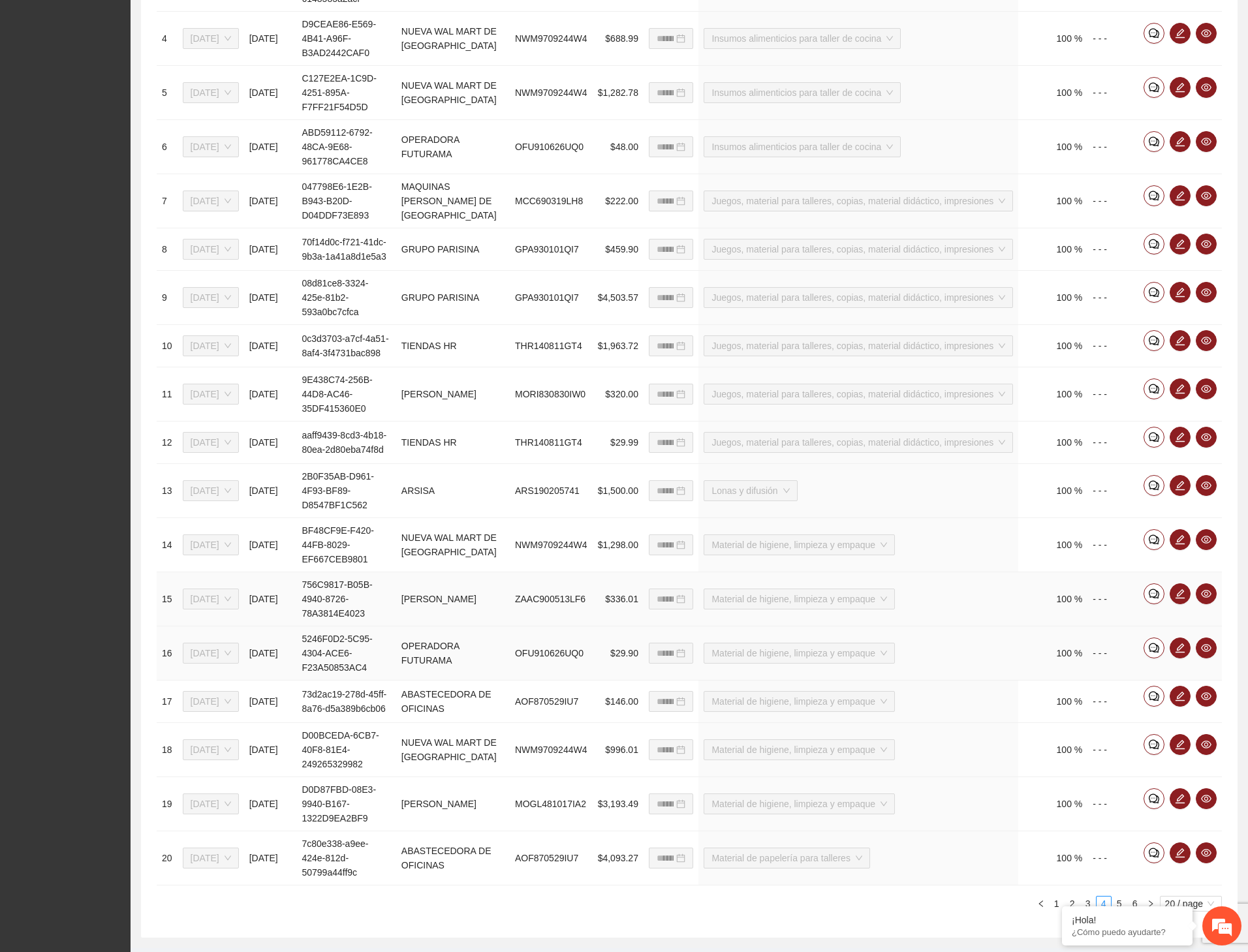
scroll to position [765, 0]
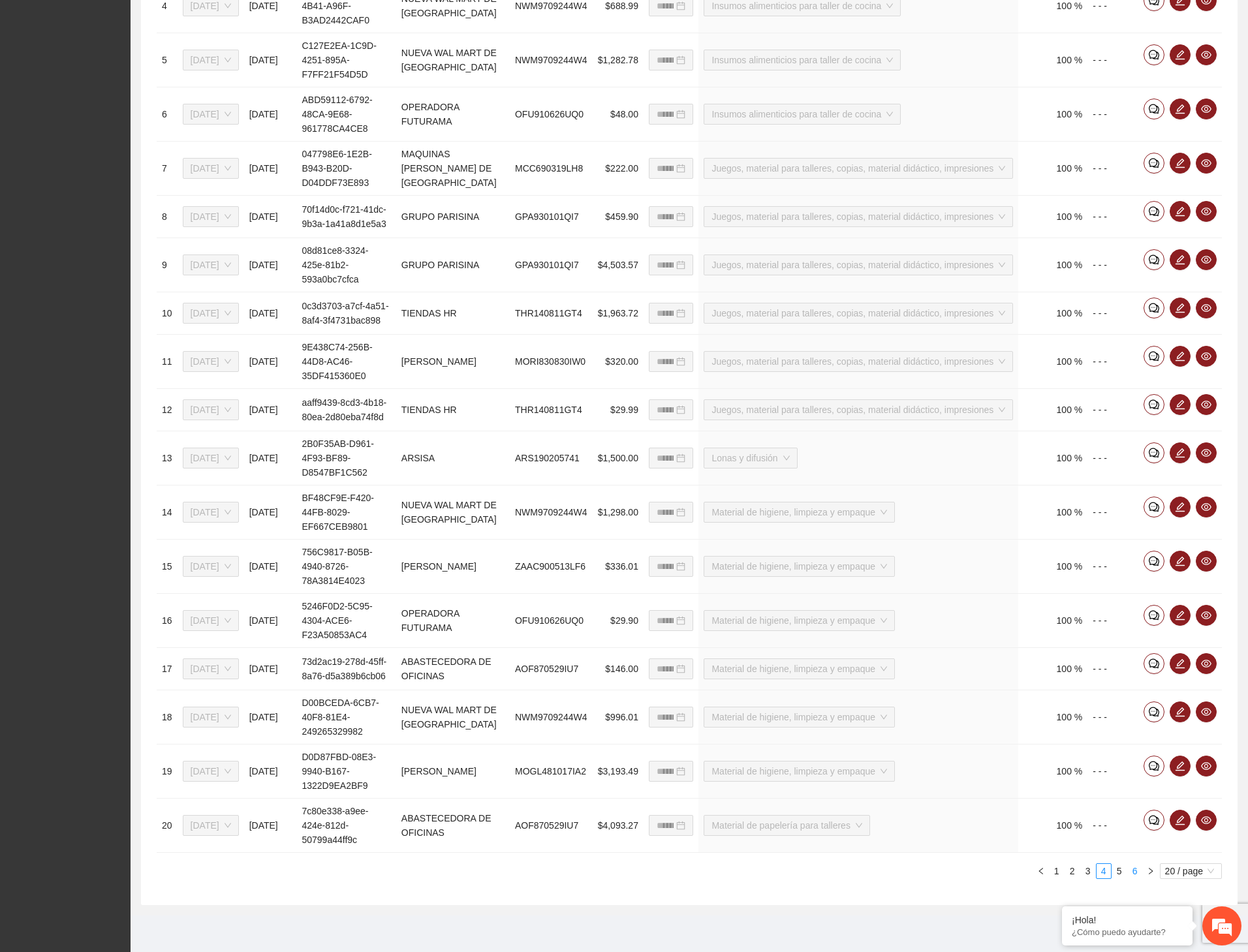
click at [1129, 595] on link "6" at bounding box center [1135, 871] width 15 height 15
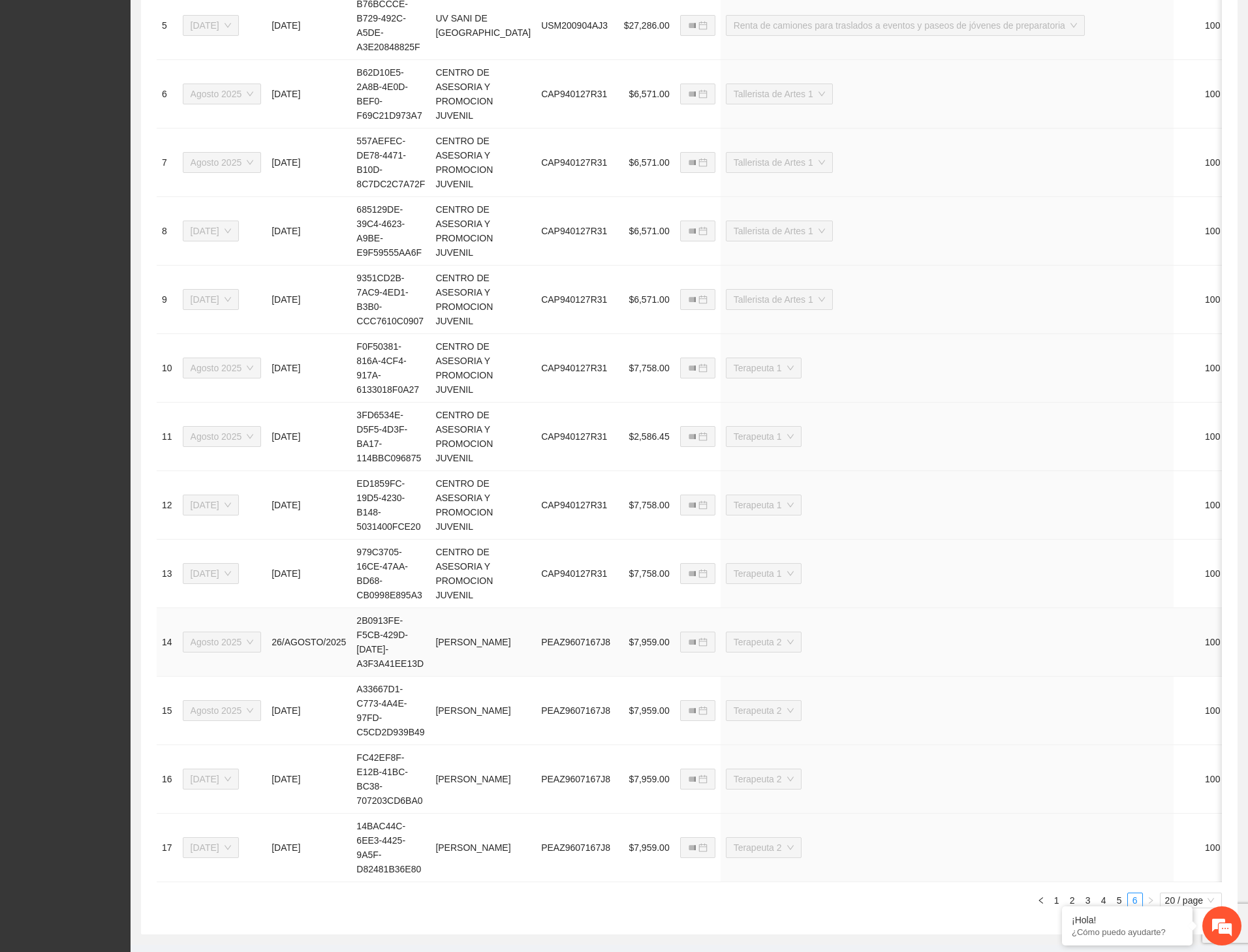
scroll to position [927, 0]
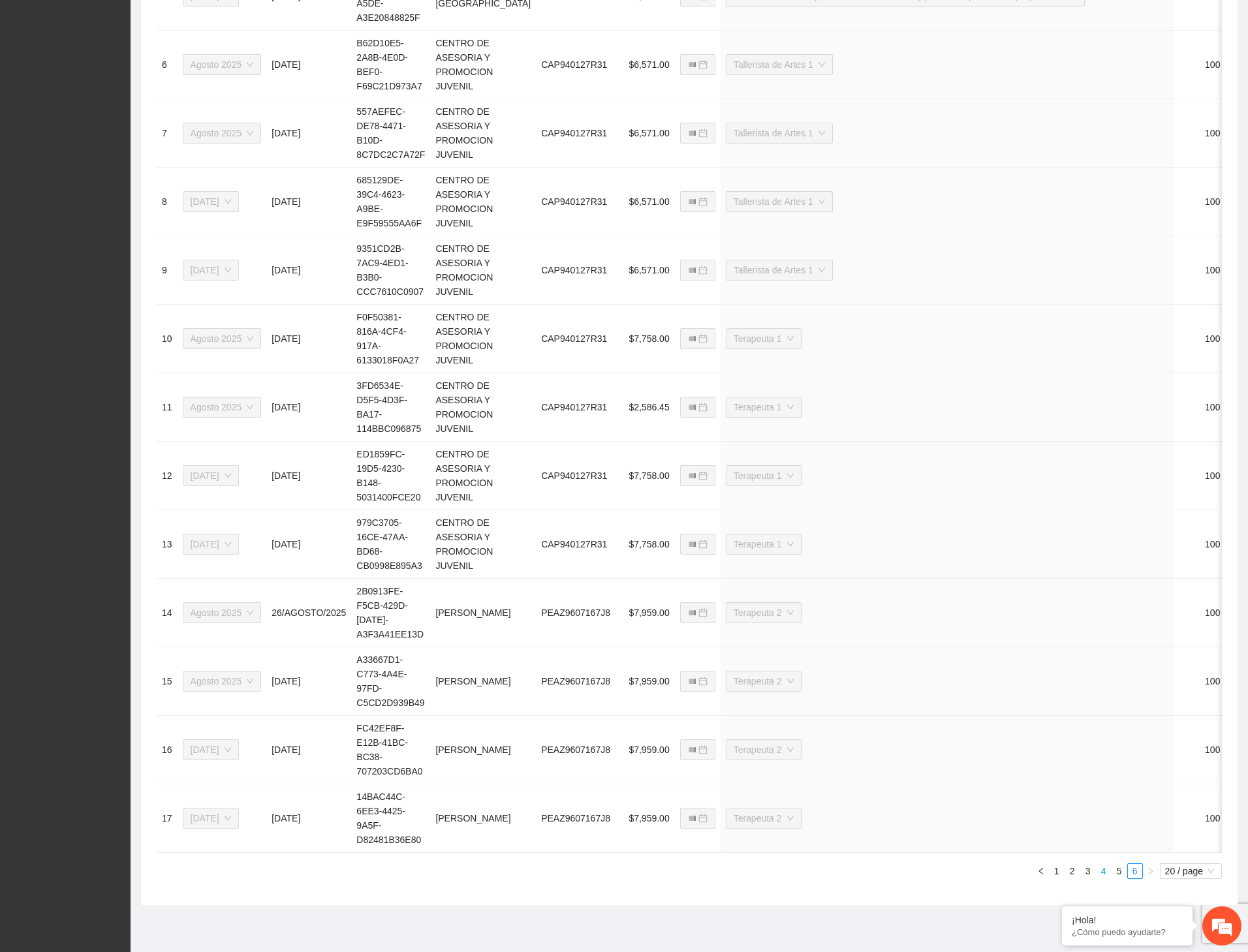
click at [1102, 595] on link "4" at bounding box center [1103, 871] width 15 height 15
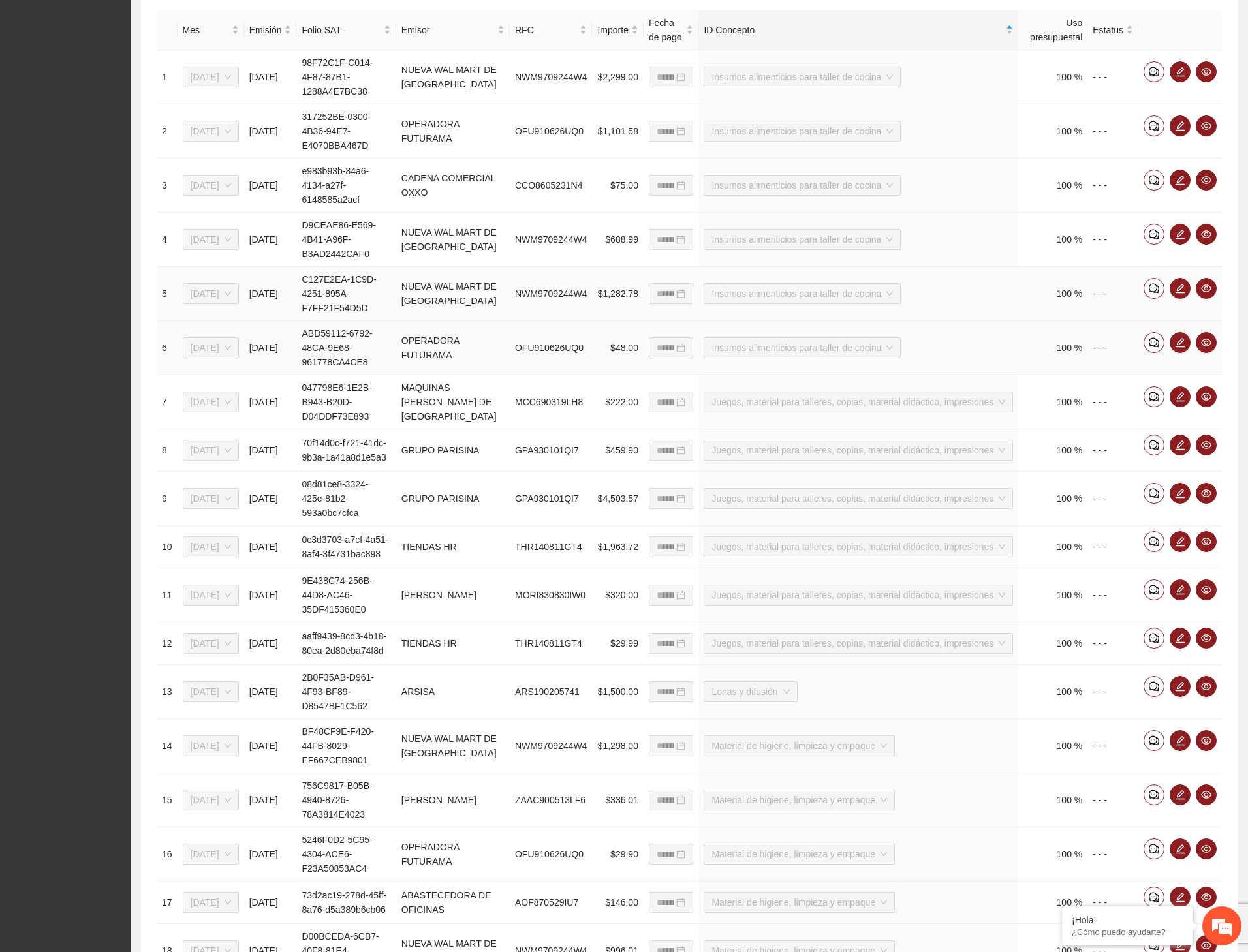
scroll to position [391, 0]
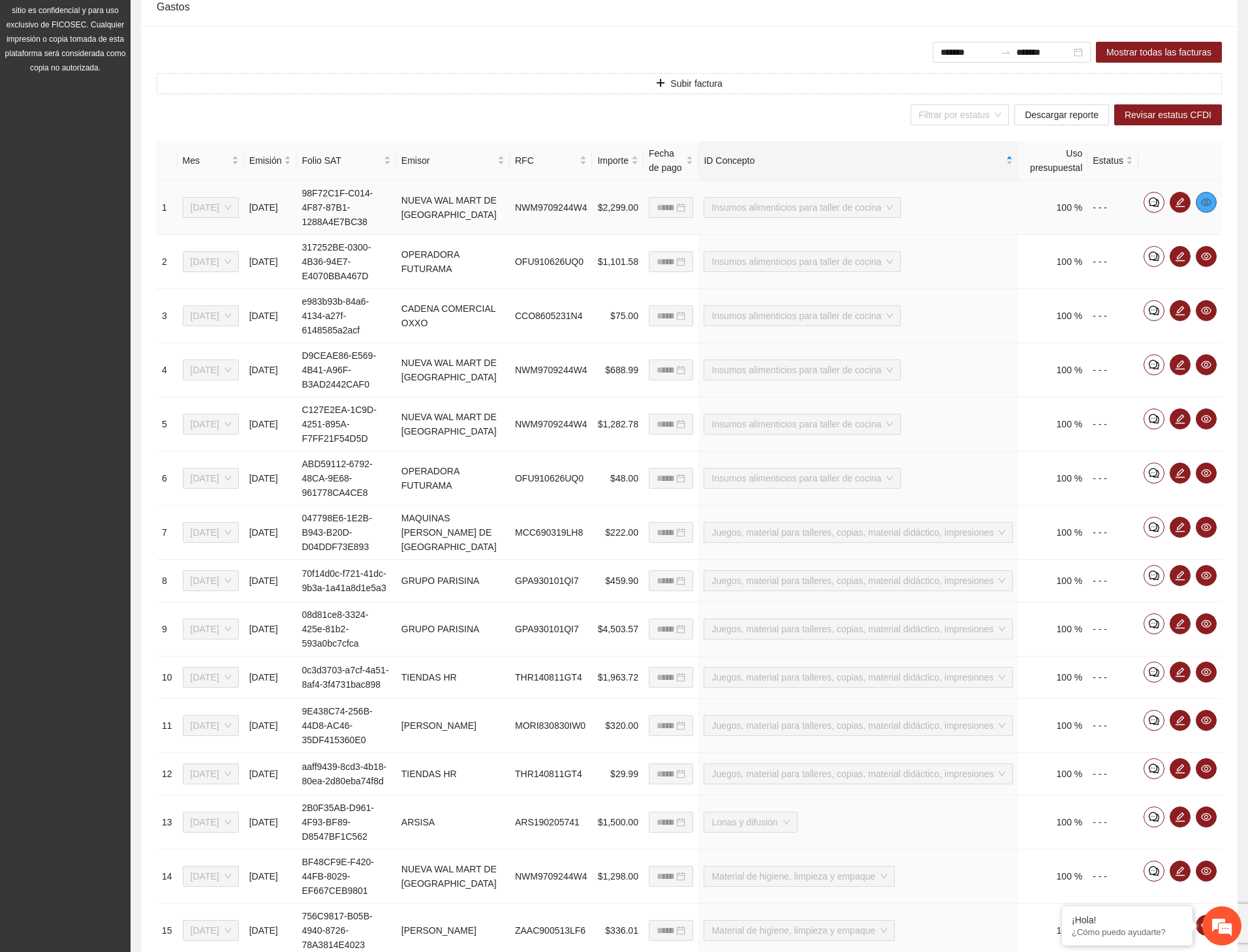
click at [1203, 202] on icon "eye" at bounding box center [1206, 203] width 11 height 11
click at [1208, 260] on icon "eye" at bounding box center [1206, 256] width 11 height 8
click at [1203, 310] on icon "eye" at bounding box center [1206, 310] width 11 height 11
click at [1206, 369] on icon "eye" at bounding box center [1206, 365] width 11 height 11
click at [1208, 423] on icon "eye" at bounding box center [1206, 419] width 11 height 8
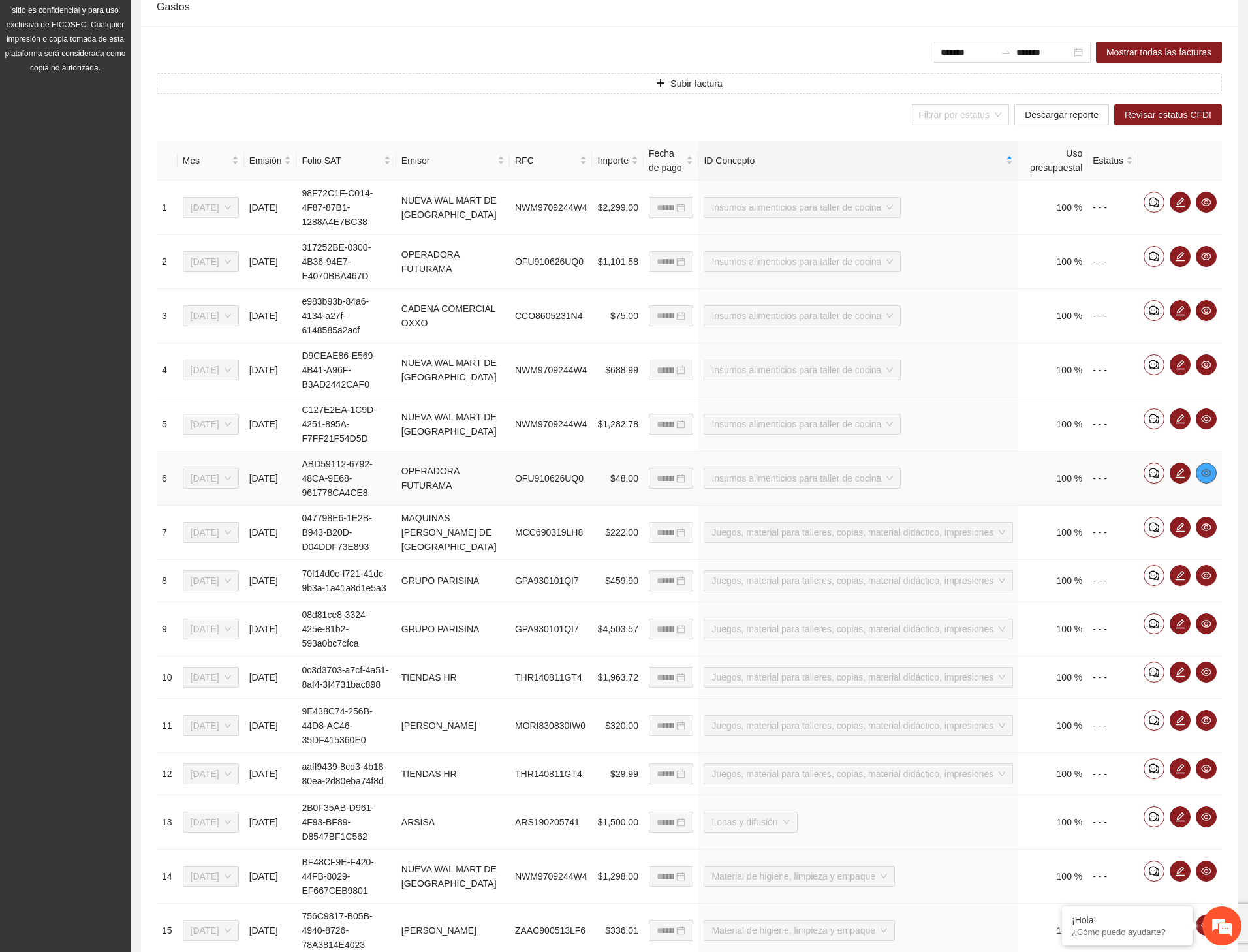
click at [1205, 477] on icon "eye" at bounding box center [1206, 473] width 11 height 8
click at [1199, 532] on span "eye" at bounding box center [1206, 528] width 19 height 11
click at [1201, 579] on icon "eye" at bounding box center [1206, 575] width 11 height 8
click at [1210, 595] on icon "eye" at bounding box center [1206, 624] width 11 height 11
click at [1198, 595] on span "eye" at bounding box center [1206, 672] width 19 height 11
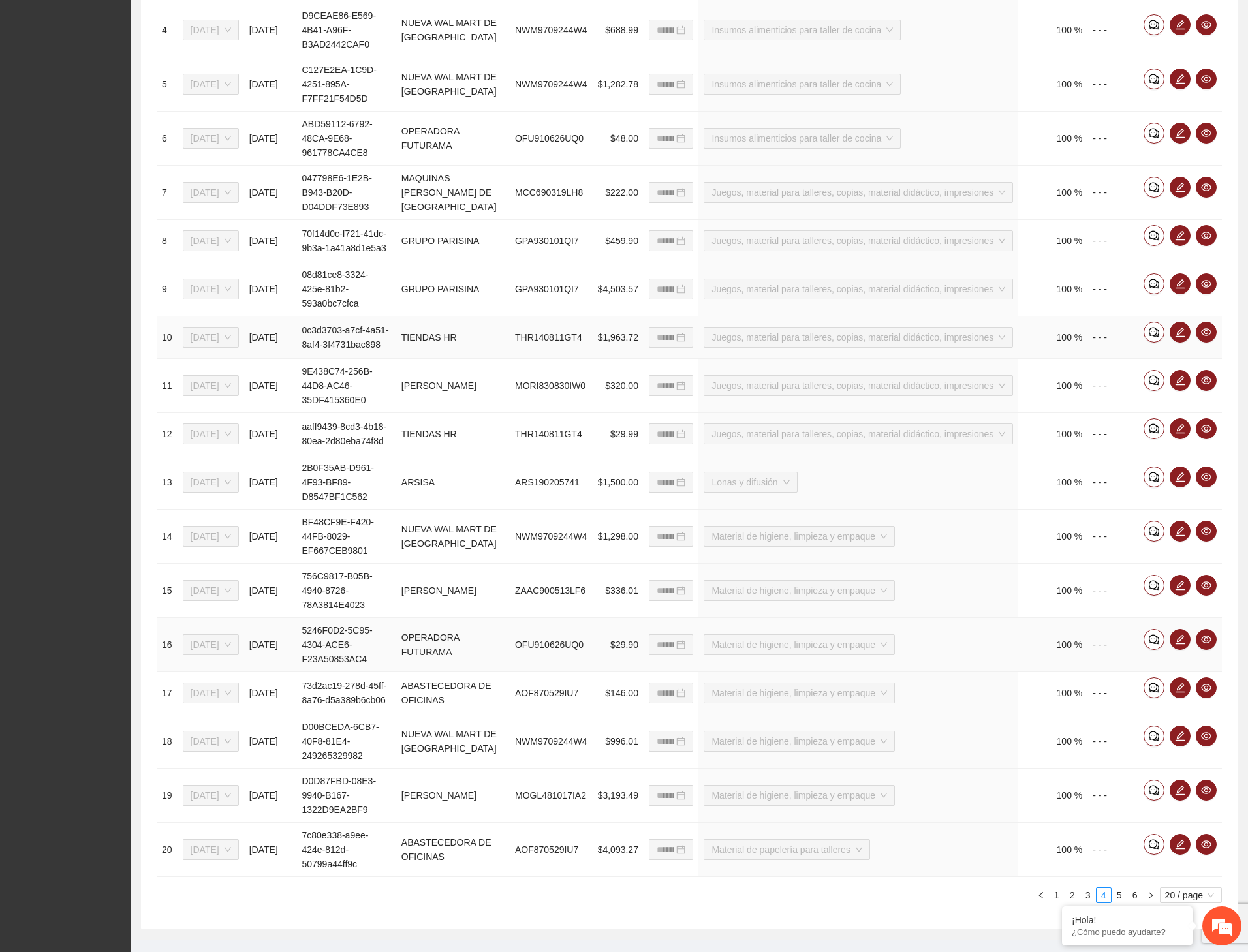
scroll to position [765, 0]
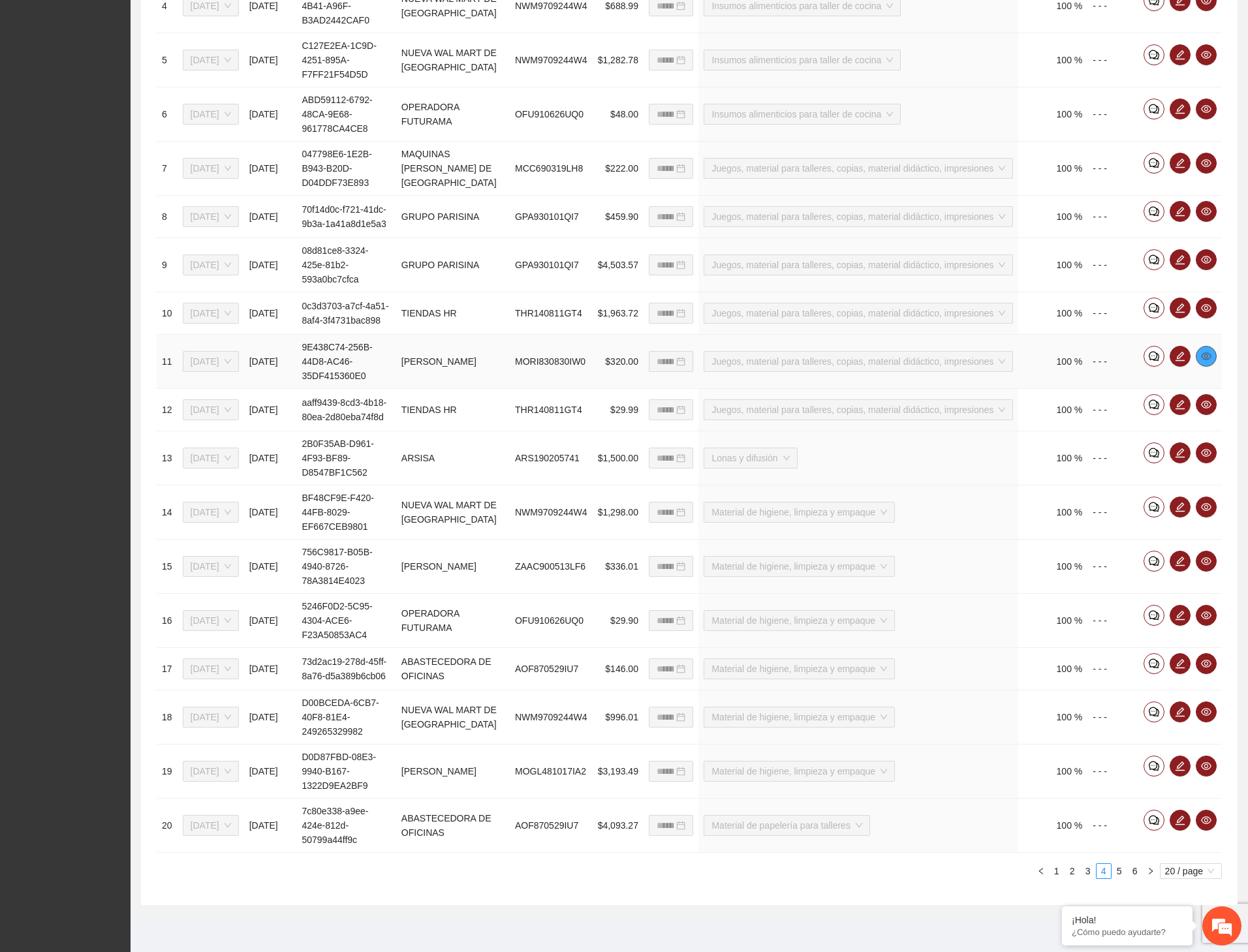
click at [1206, 355] on icon "eye" at bounding box center [1206, 357] width 11 height 11
click at [1205, 401] on icon "eye" at bounding box center [1206, 404] width 11 height 8
click at [1208, 448] on icon "eye" at bounding box center [1206, 453] width 11 height 11
click at [1203, 508] on icon "eye" at bounding box center [1206, 507] width 11 height 11
click at [1203, 561] on icon "eye" at bounding box center [1206, 561] width 11 height 11
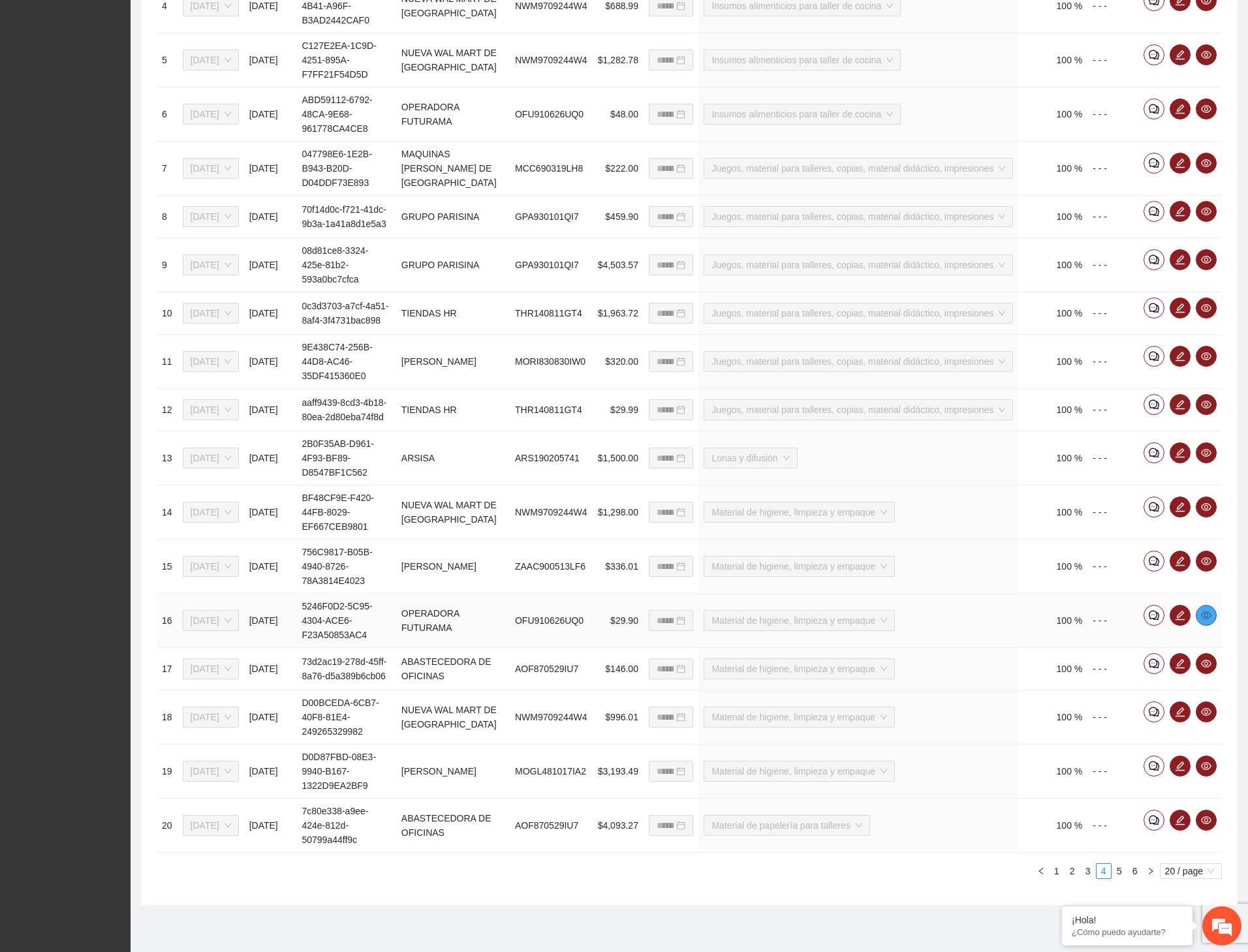
click at [1201, 595] on icon "eye" at bounding box center [1206, 615] width 11 height 11
click at [1206, 595] on icon "eye" at bounding box center [1206, 664] width 11 height 11
click at [1209, 595] on icon "eye" at bounding box center [1206, 712] width 11 height 8
click at [1211, 595] on span "eye" at bounding box center [1206, 766] width 19 height 11
click at [1208, 595] on icon "eye" at bounding box center [1206, 820] width 11 height 11
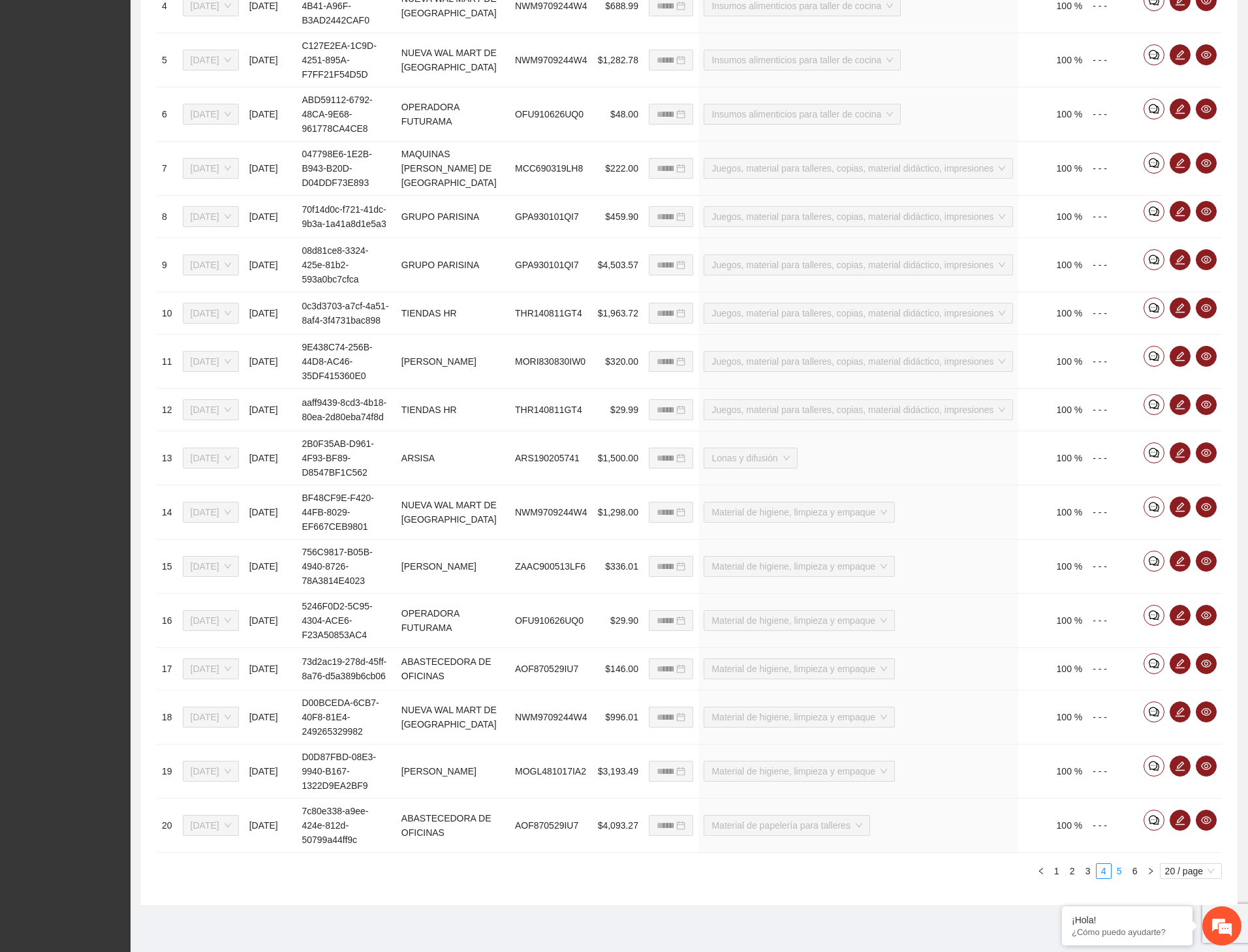
click at [1121, 595] on link "5" at bounding box center [1119, 871] width 15 height 15
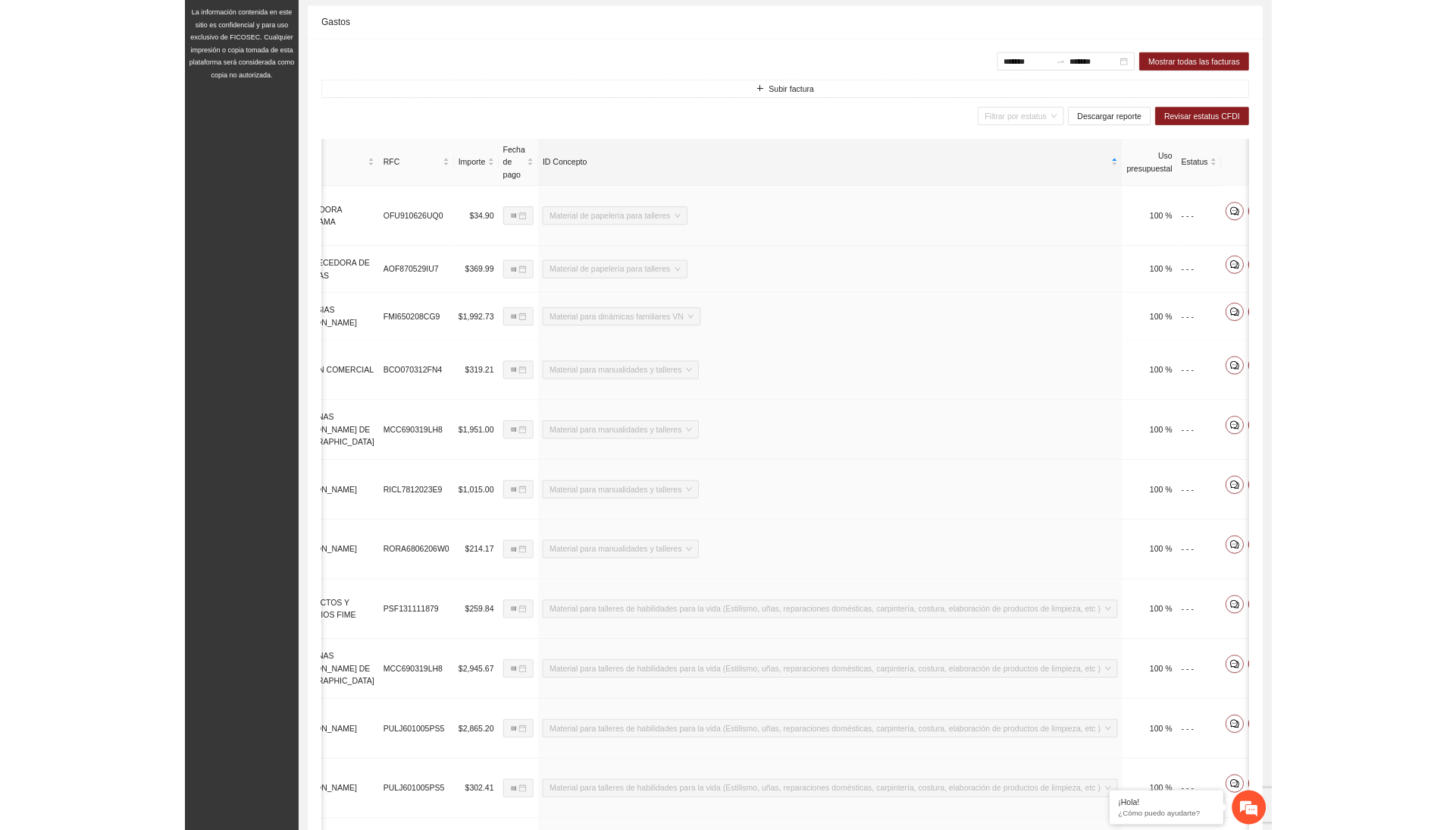
scroll to position [0, 363]
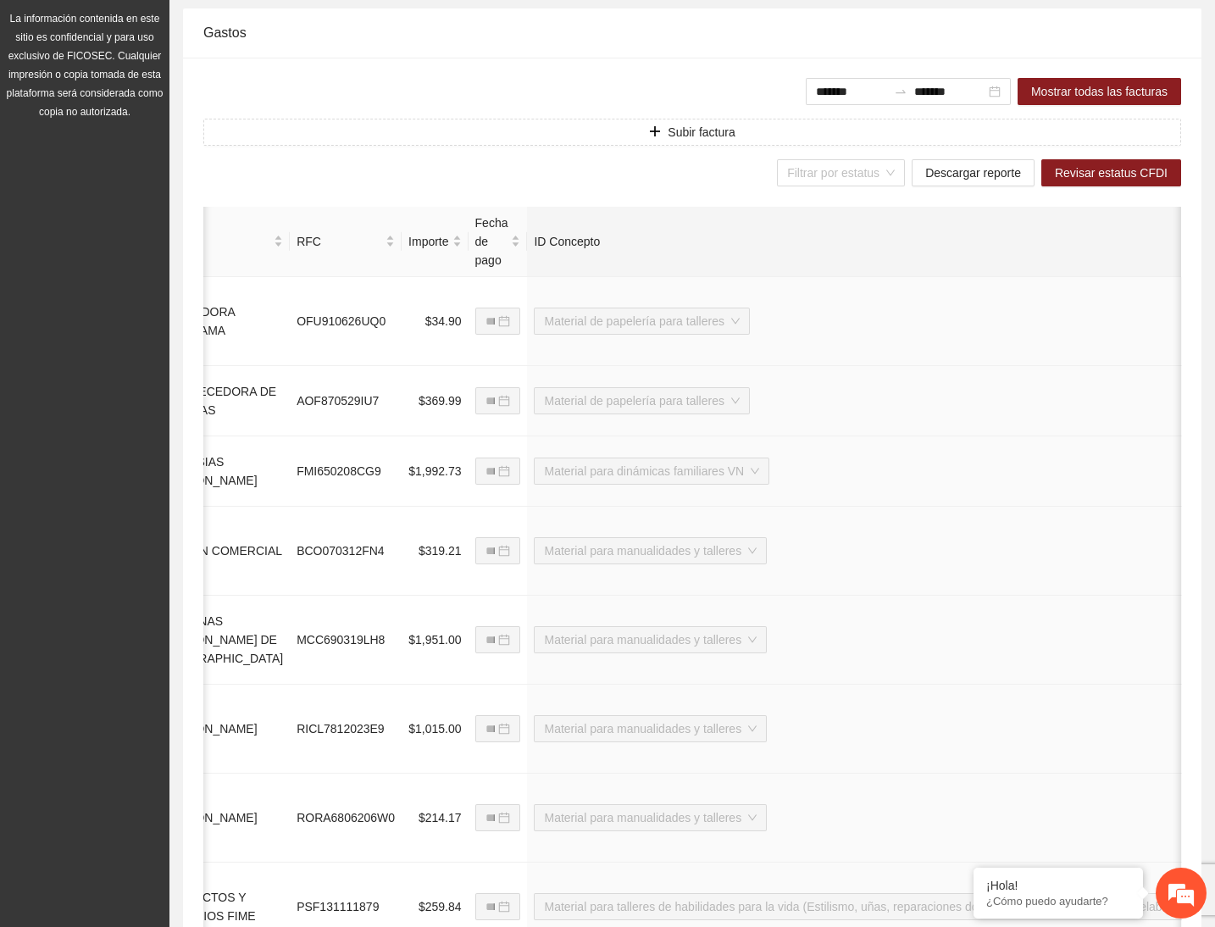
drag, startPoint x: 1643, startPoint y: 76, endPoint x: 633, endPoint y: 45, distance: 1010.2
click at [634, 42] on div "Gastos" at bounding box center [692, 32] width 978 height 48
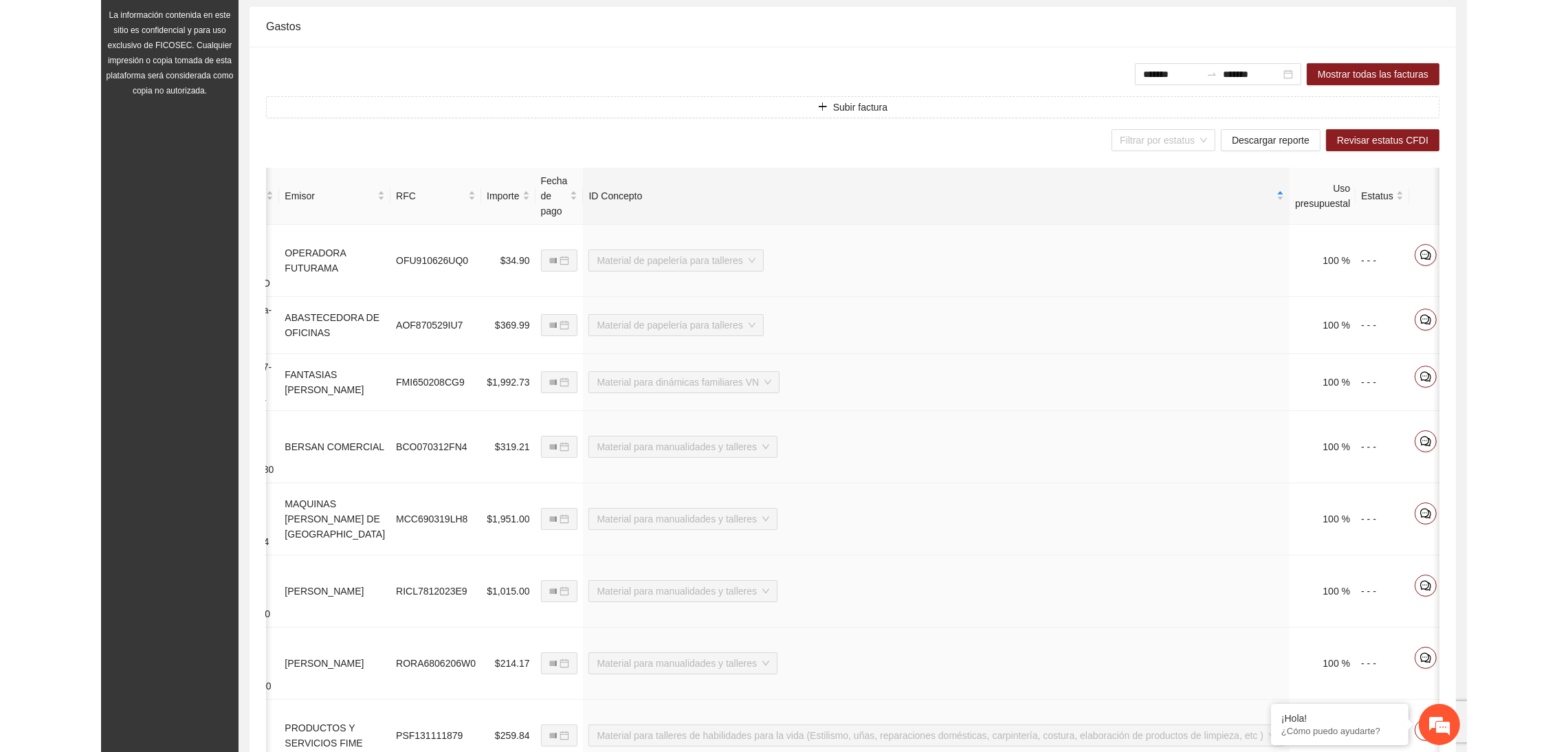
scroll to position [0, 73]
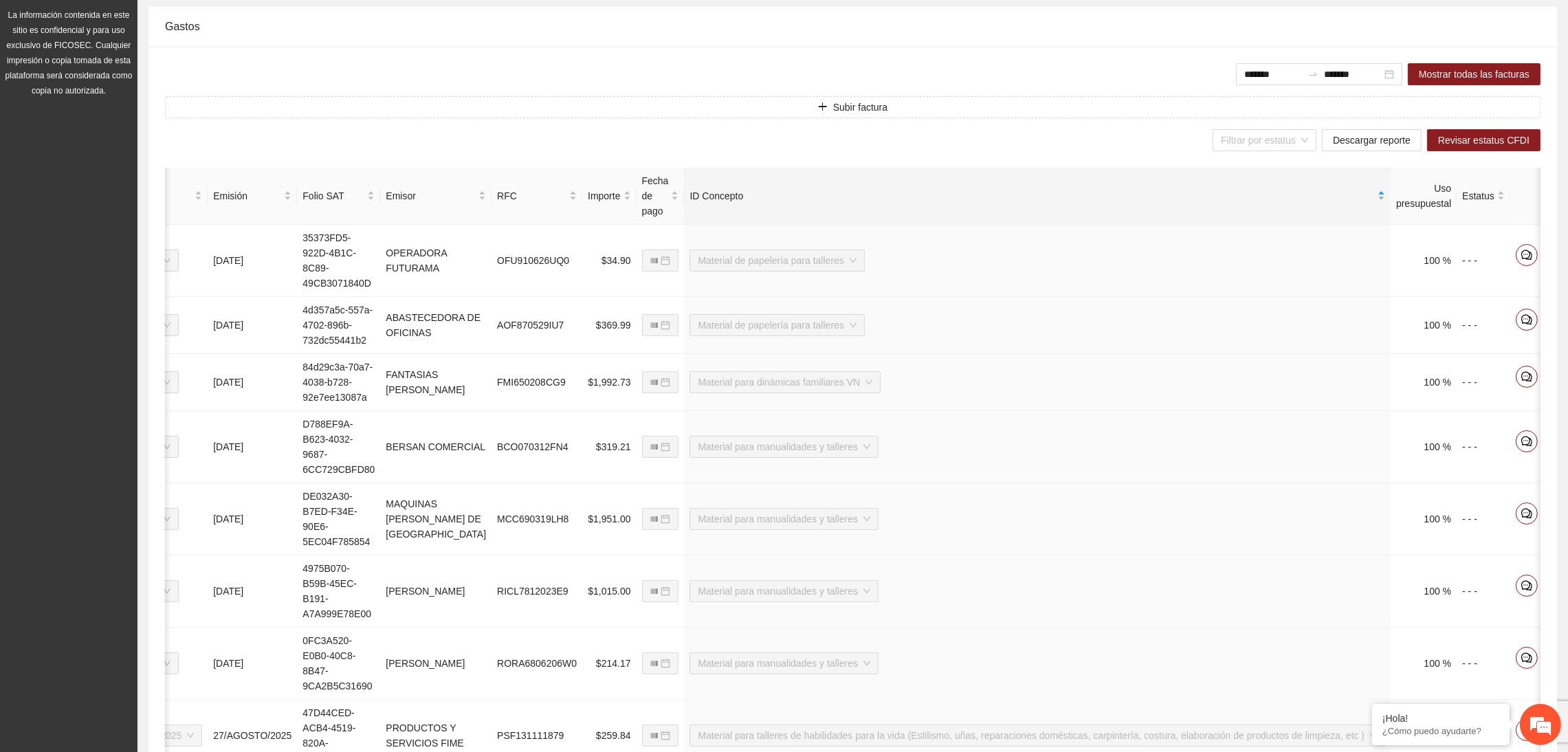
click at [1320, 191] on div "ID Concepto" at bounding box center [1037, 196] width 696 height 15
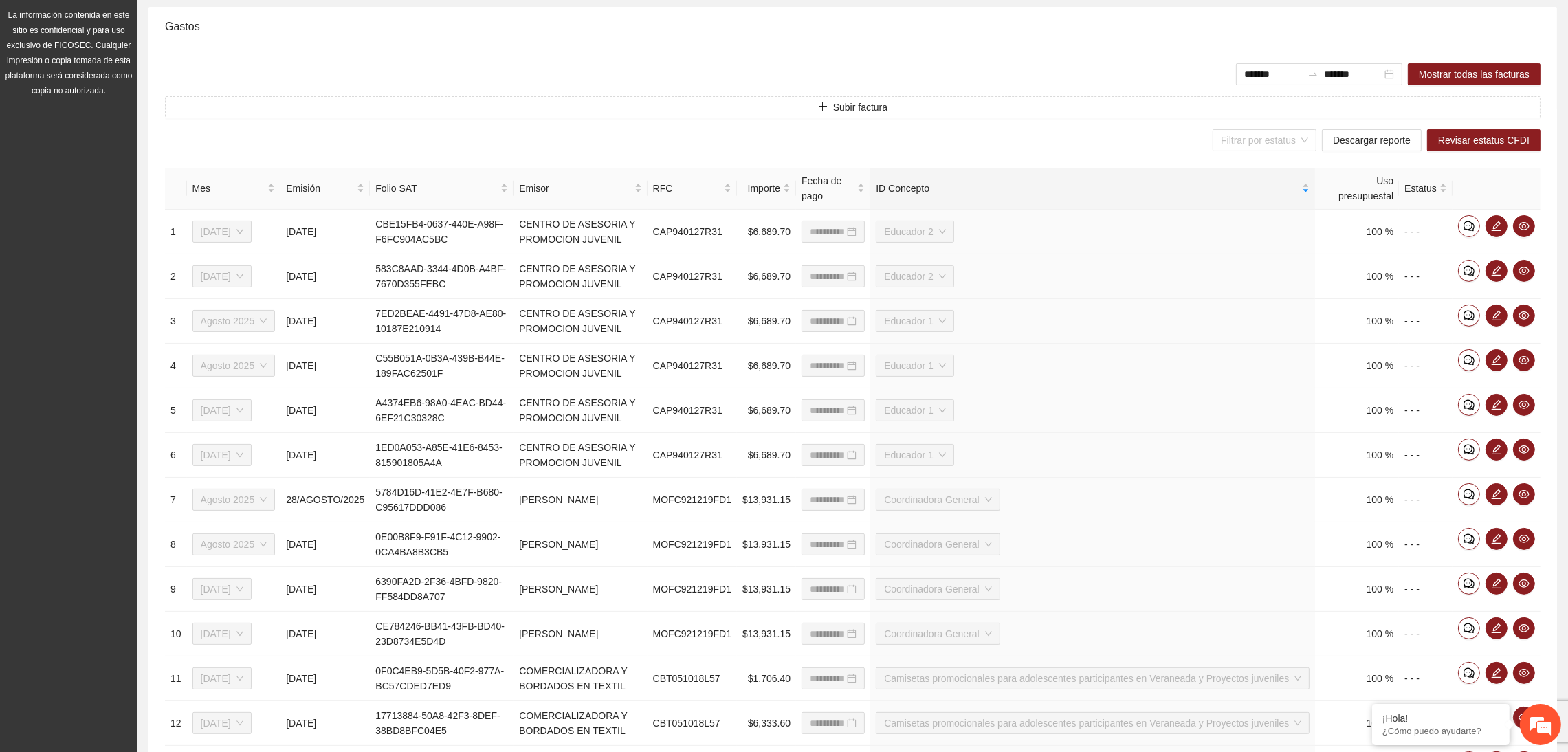
scroll to position [0, 0]
click at [1299, 182] on div "ID Concepto" at bounding box center [1092, 188] width 434 height 15
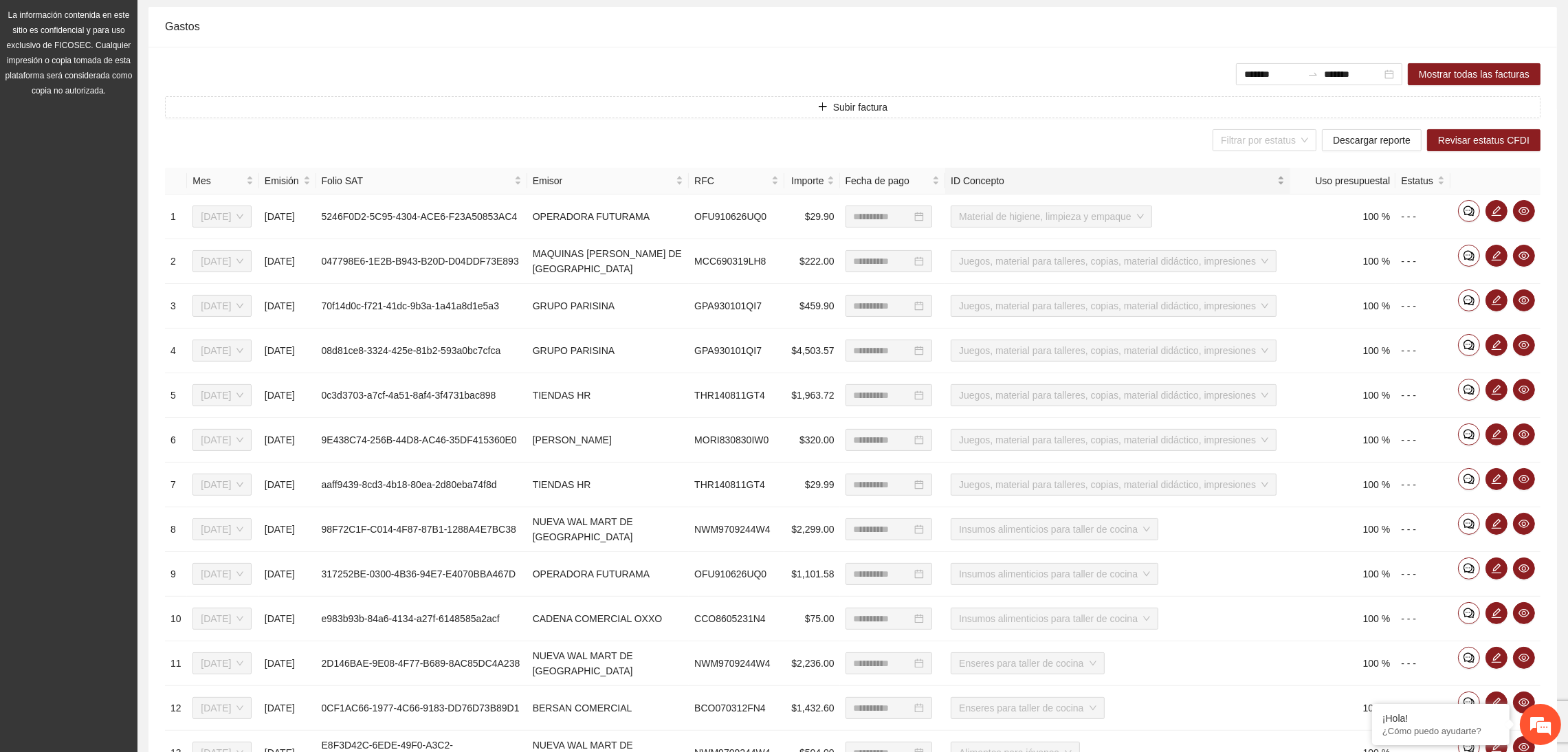
click at [1285, 178] on div "ID Concepto" at bounding box center [1118, 180] width 334 height 15
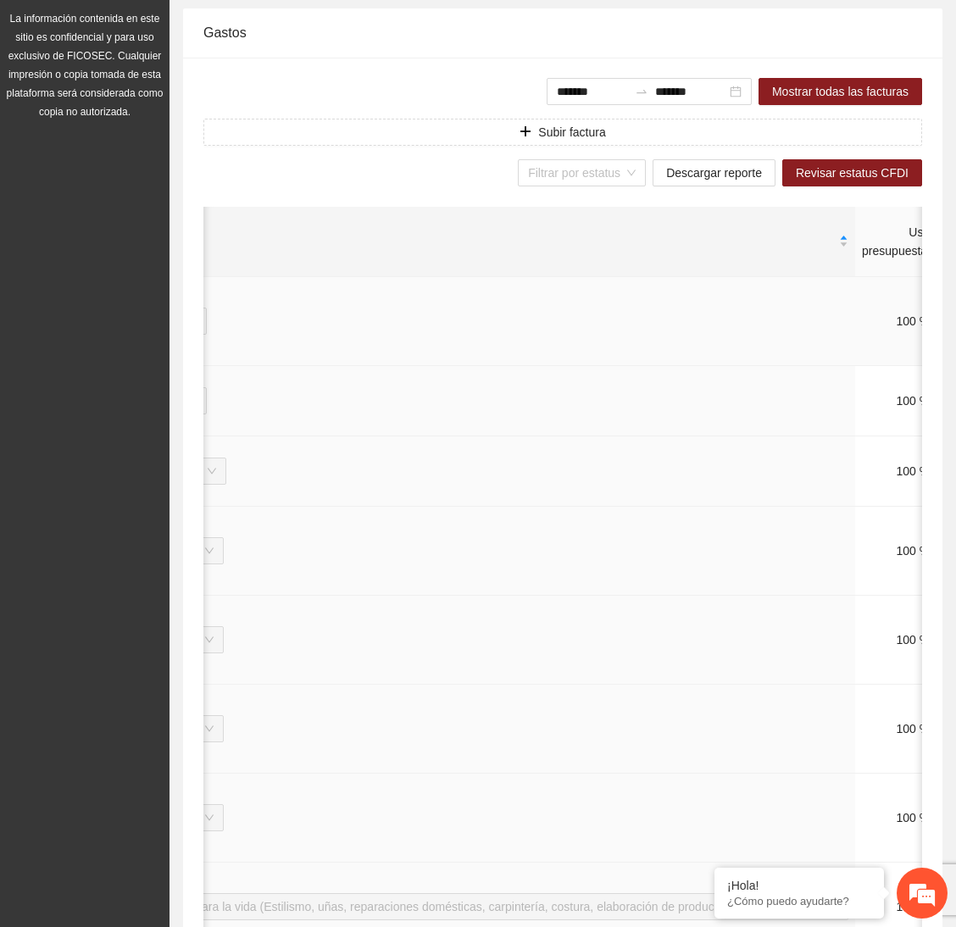
scroll to position [0, 1067]
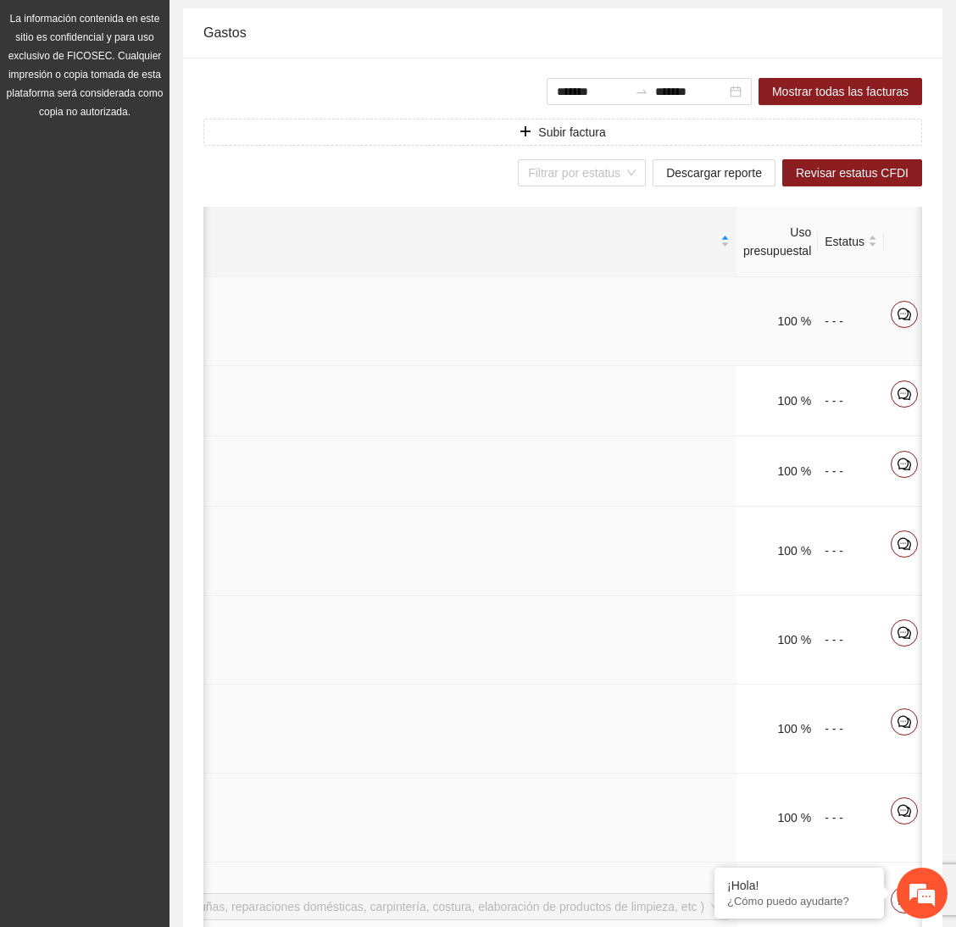
click at [965, 312] on icon "eye" at bounding box center [972, 314] width 14 height 14
click at [958, 394] on button "button" at bounding box center [971, 393] width 27 height 27
click at [965, 471] on icon "eye" at bounding box center [972, 464] width 14 height 14
click at [959, 551] on span "eye" at bounding box center [971, 544] width 25 height 14
drag, startPoint x: 888, startPoint y: 676, endPoint x: 899, endPoint y: 670, distance: 12.5
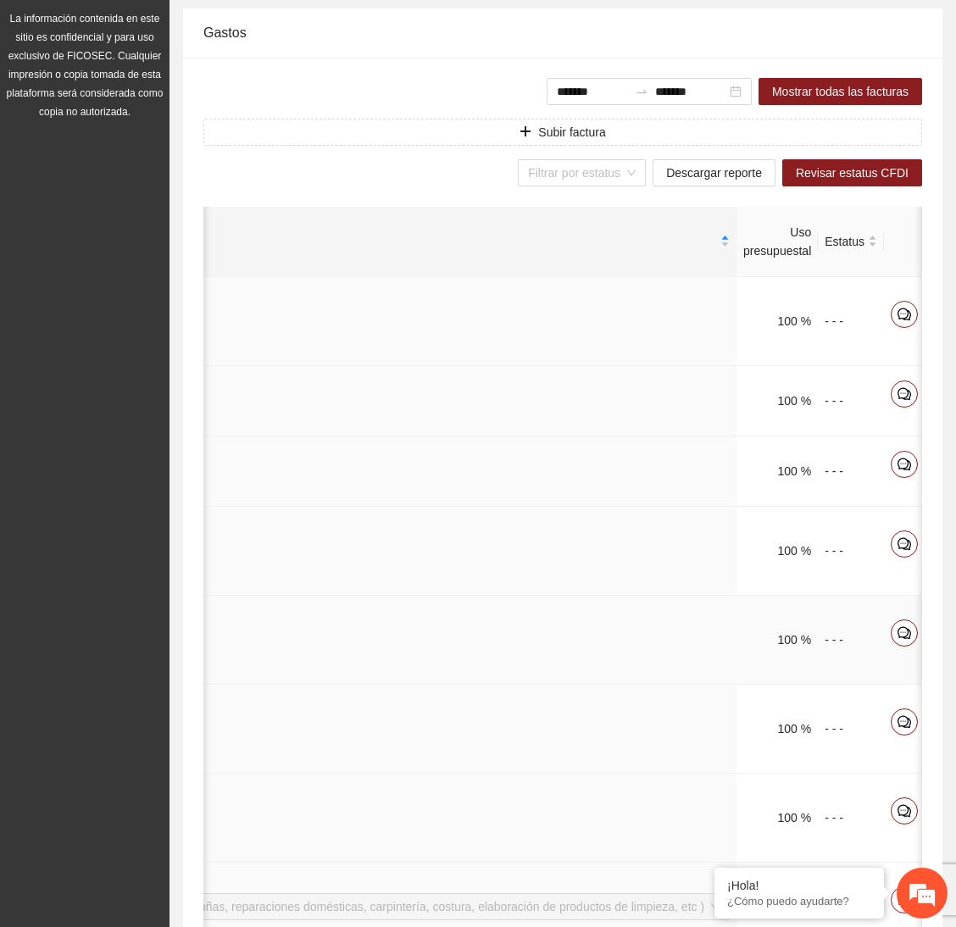
click at [898, 646] on div at bounding box center [937, 632] width 95 height 27
click at [965, 638] on icon "eye" at bounding box center [972, 633] width 14 height 10
click at [965, 728] on icon "eye" at bounding box center [972, 722] width 14 height 14
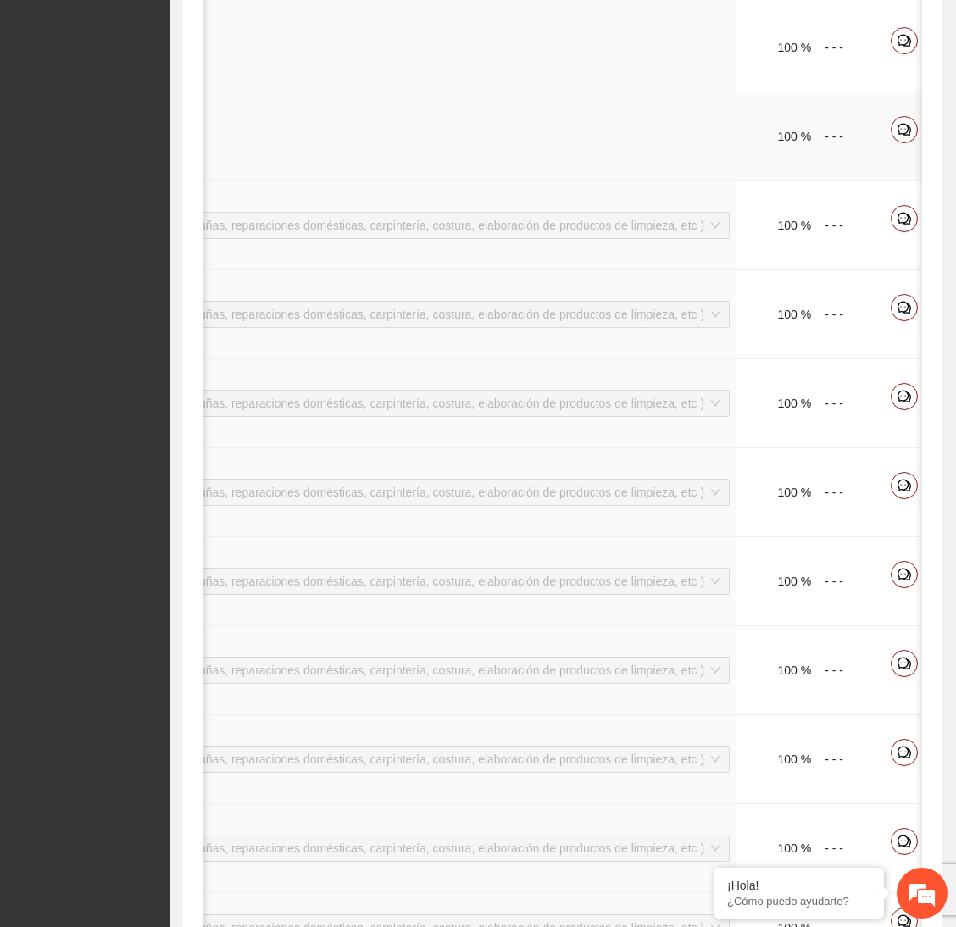
click at [959, 136] on span "eye" at bounding box center [971, 130] width 25 height 14
click at [965, 225] on icon "eye" at bounding box center [972, 219] width 14 height 14
click at [965, 313] on icon "eye" at bounding box center [972, 307] width 14 height 10
click at [959, 403] on span "eye" at bounding box center [971, 397] width 25 height 14
click at [965, 490] on icon "eye" at bounding box center [972, 485] width 14 height 10
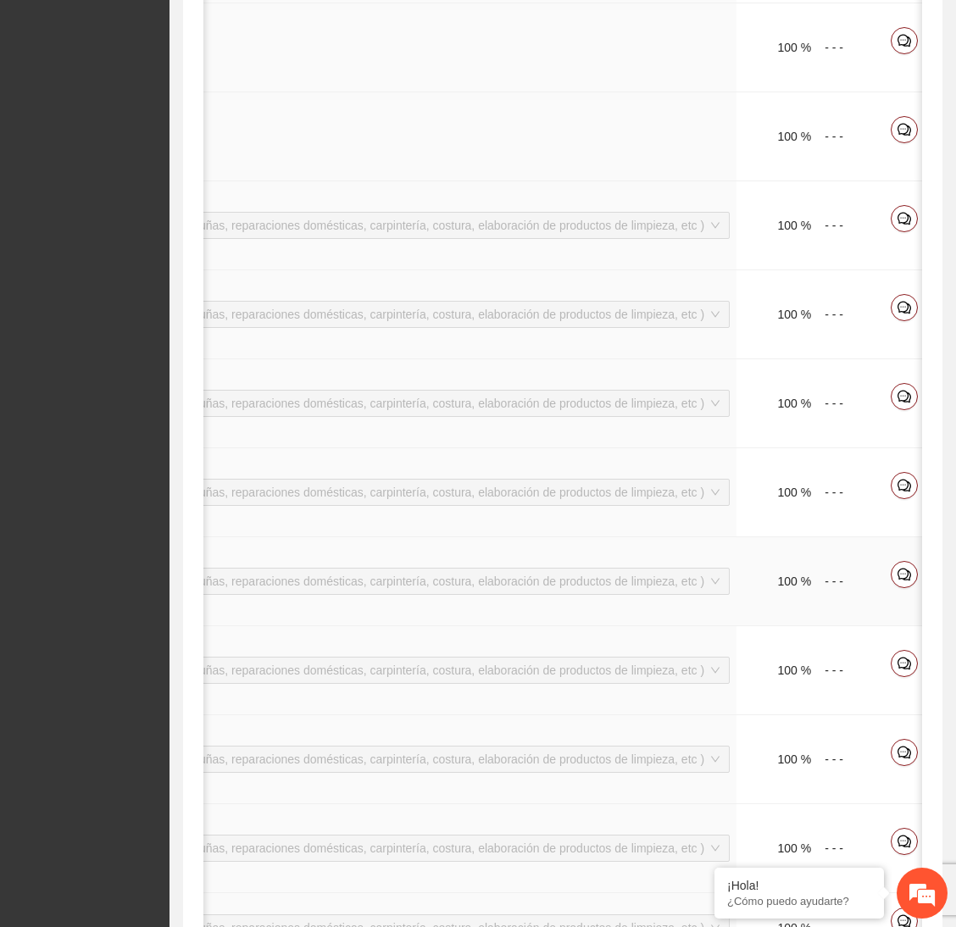
click at [965, 581] on icon "eye" at bounding box center [972, 575] width 14 height 14
click at [965, 670] on icon "eye" at bounding box center [972, 663] width 14 height 14
click at [965, 759] on icon "eye" at bounding box center [972, 752] width 14 height 14
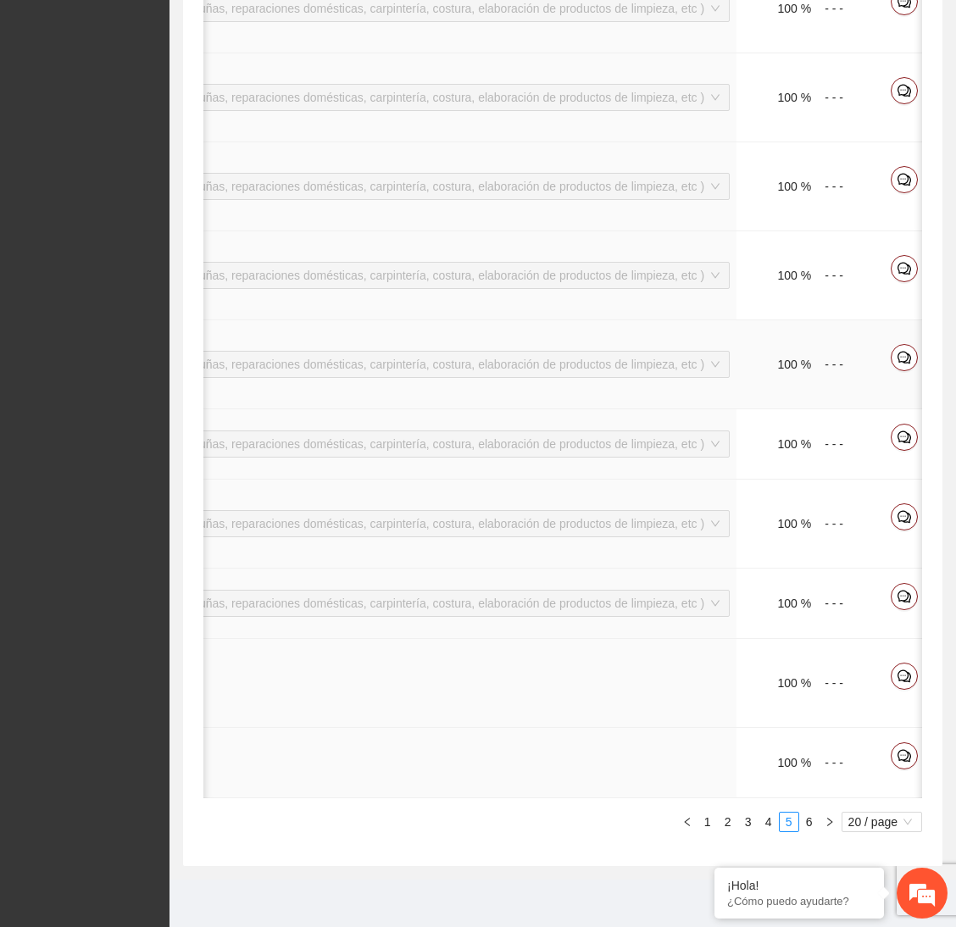
click at [965, 364] on icon "eye" at bounding box center [972, 358] width 14 height 14
click at [958, 451] on button "button" at bounding box center [971, 437] width 27 height 27
click at [965, 524] on icon "eye" at bounding box center [972, 517] width 14 height 14
click at [959, 603] on span "eye" at bounding box center [971, 597] width 25 height 14
click at [965, 683] on icon "eye" at bounding box center [972, 676] width 14 height 14
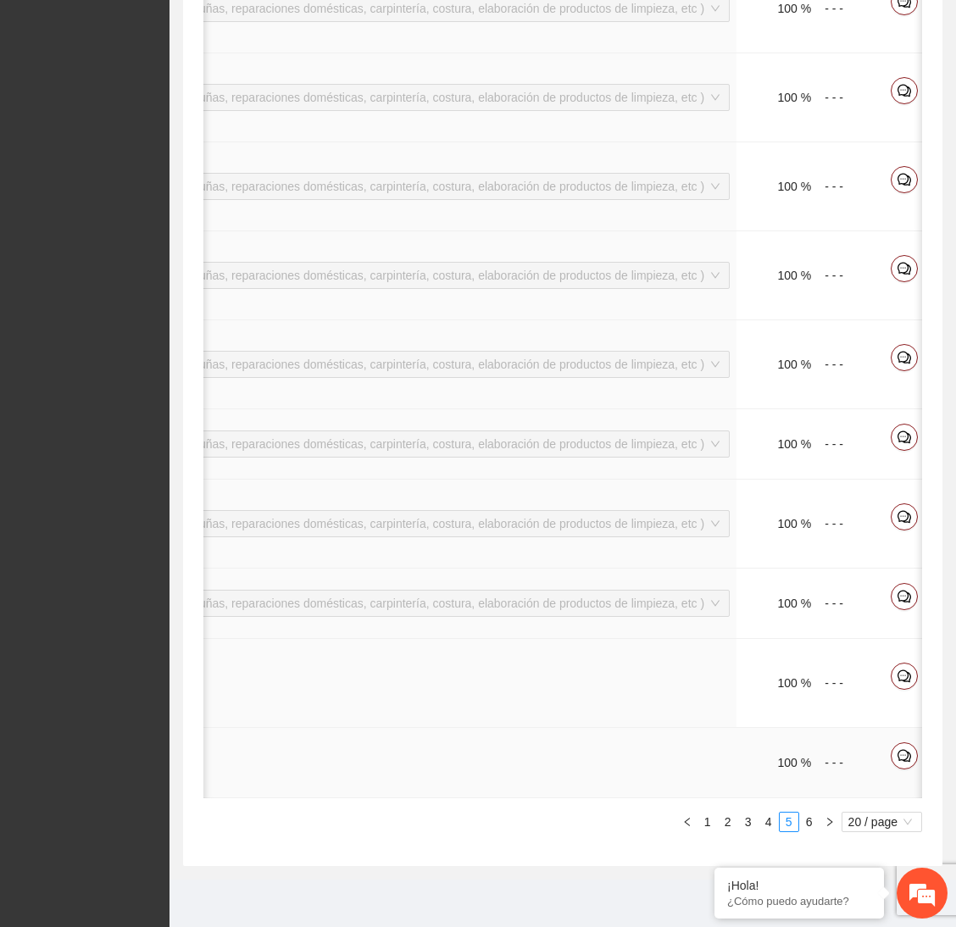
click at [958, 742] on div at bounding box center [971, 755] width 27 height 27
click at [965, 749] on icon "eye" at bounding box center [972, 756] width 14 height 14
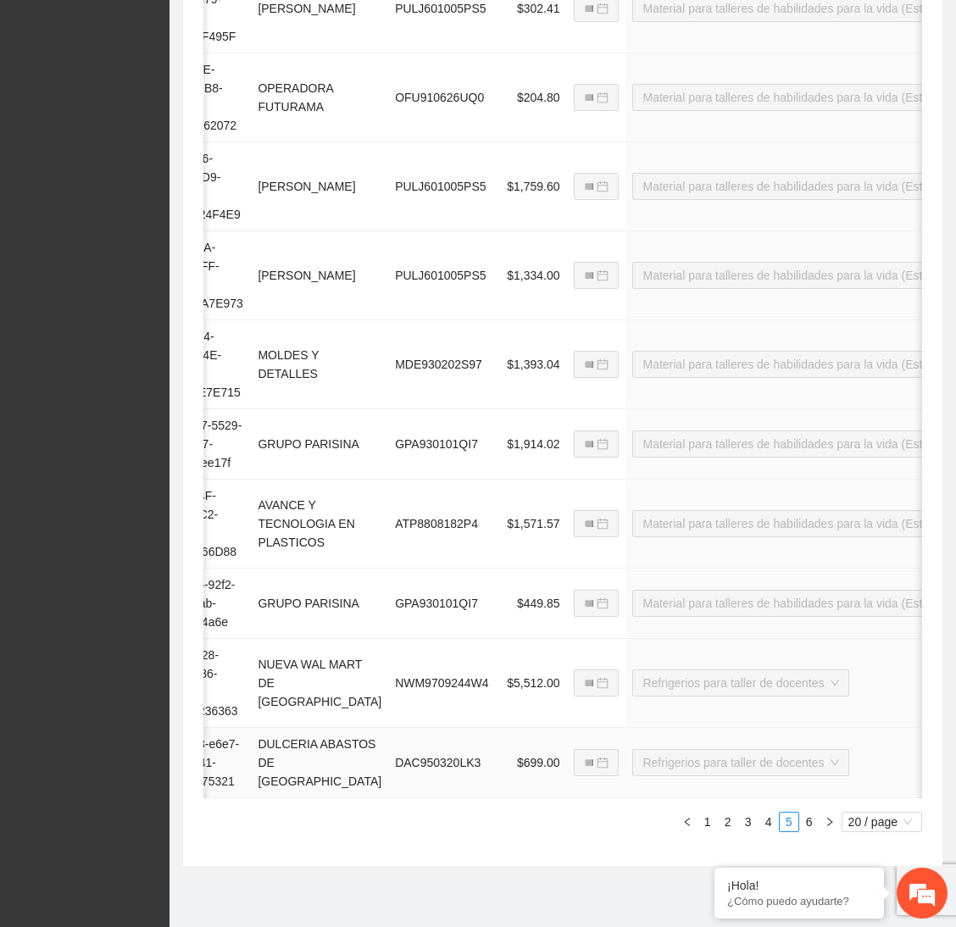
scroll to position [0, 0]
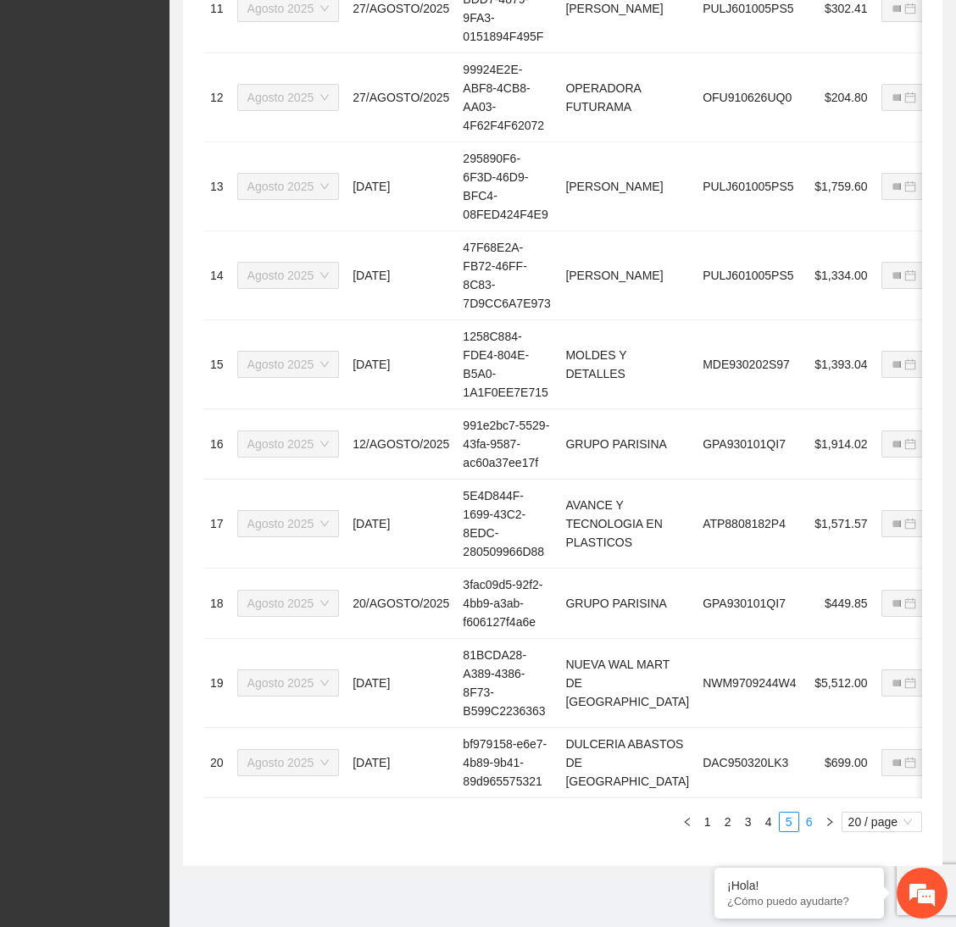
click at [804, 772] on link "6" at bounding box center [809, 821] width 19 height 19
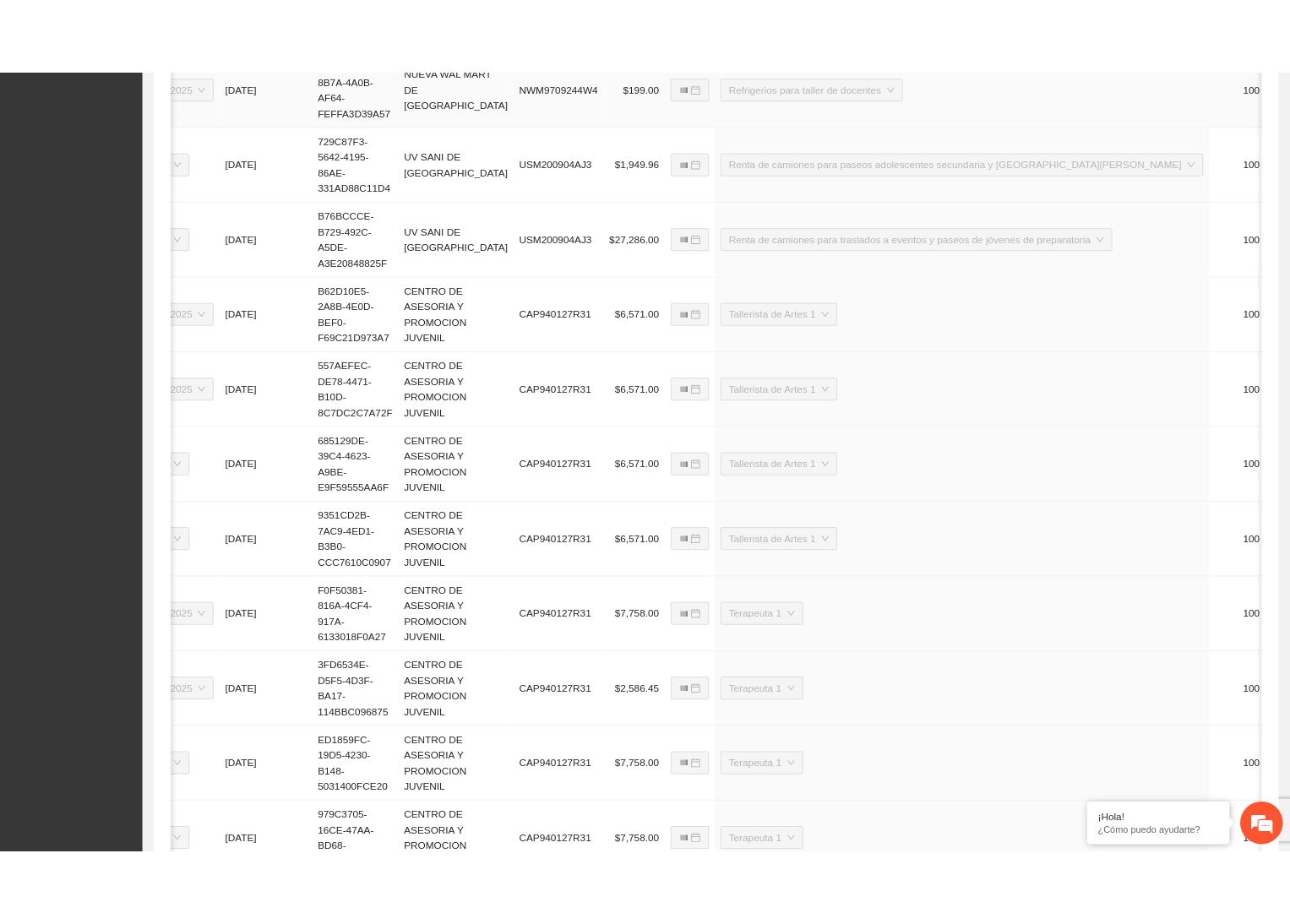
scroll to position [478, 0]
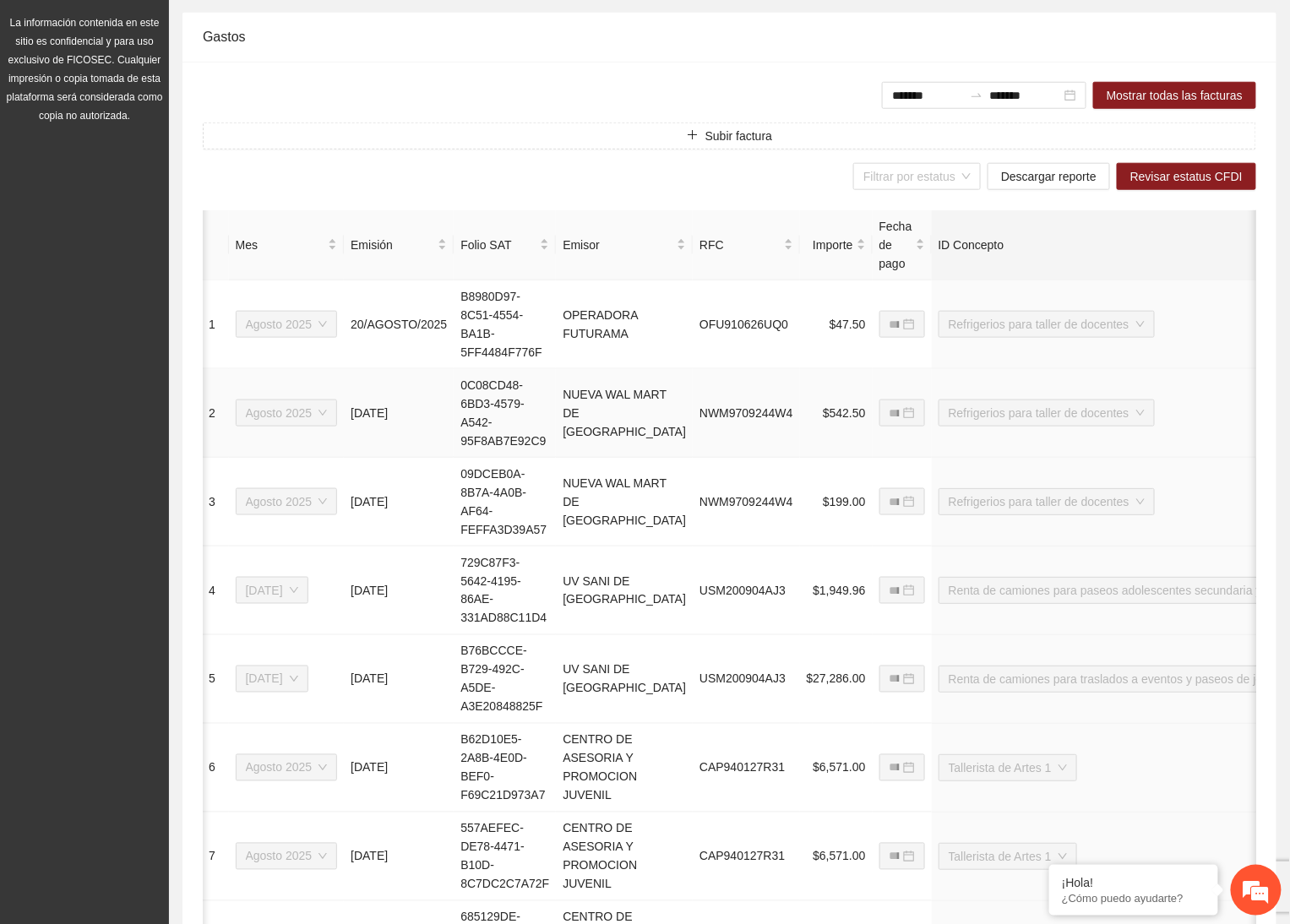
scroll to position [0, 329]
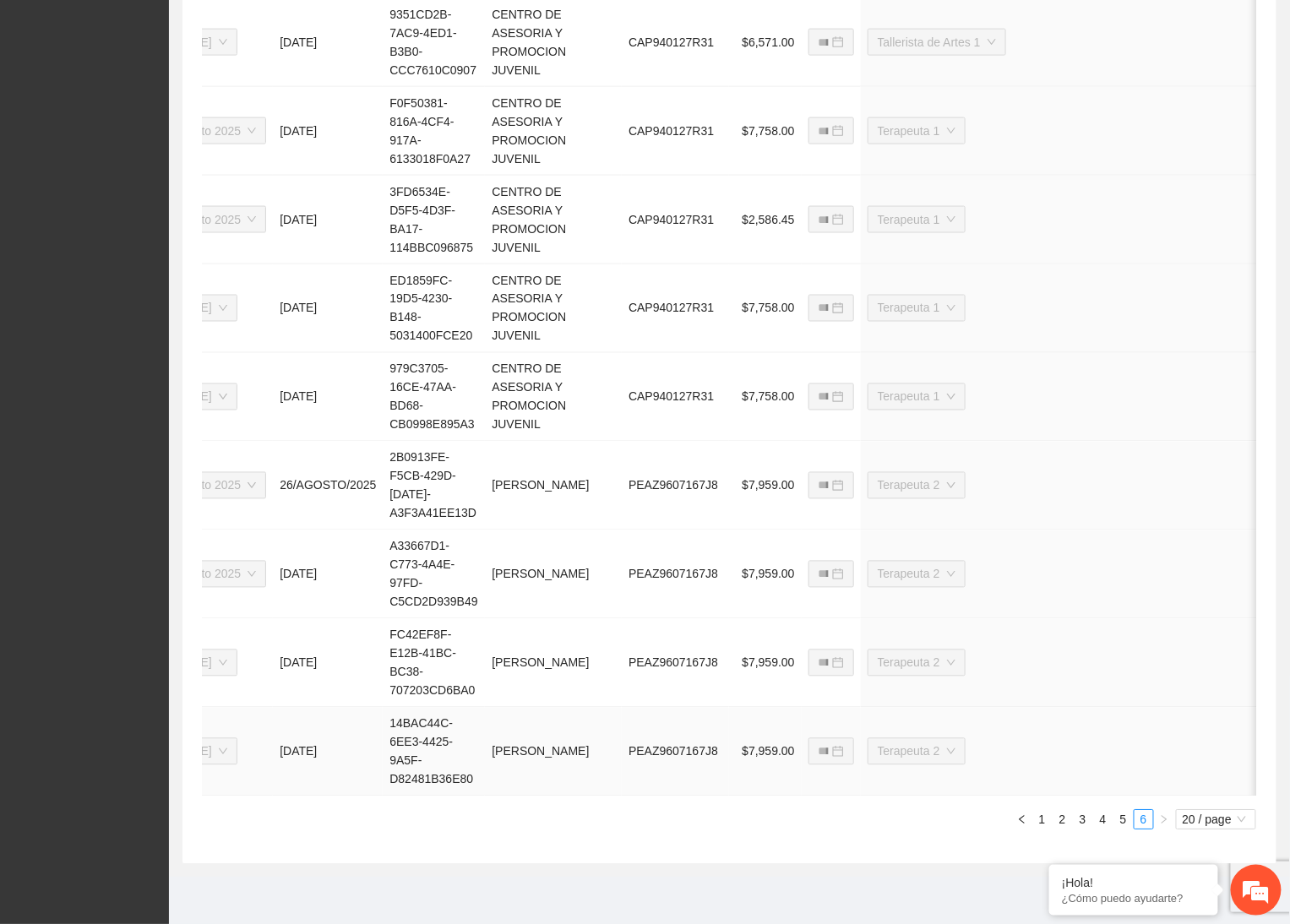
scroll to position [0, 0]
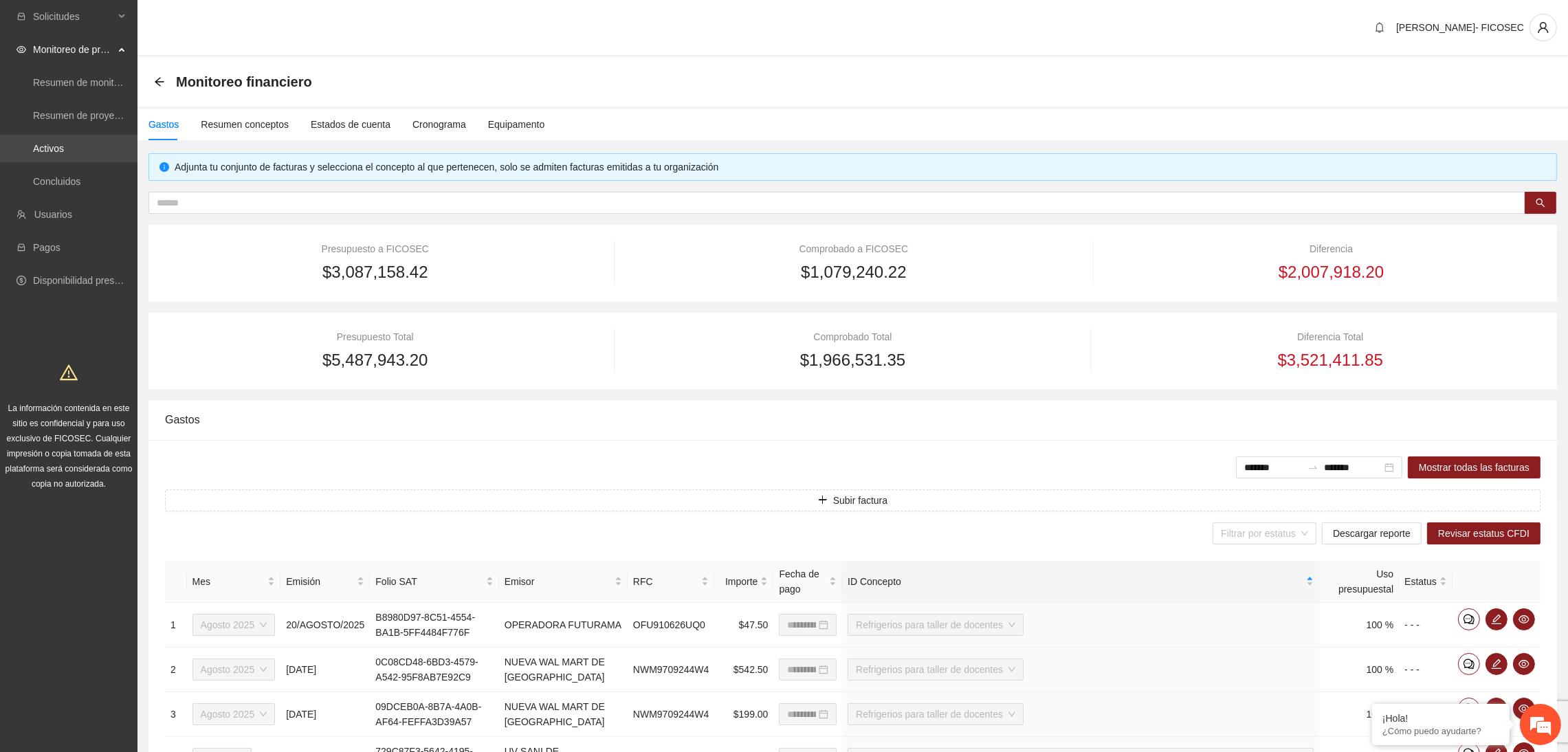
click at [64, 143] on link "Activos" at bounding box center [49, 148] width 31 height 11
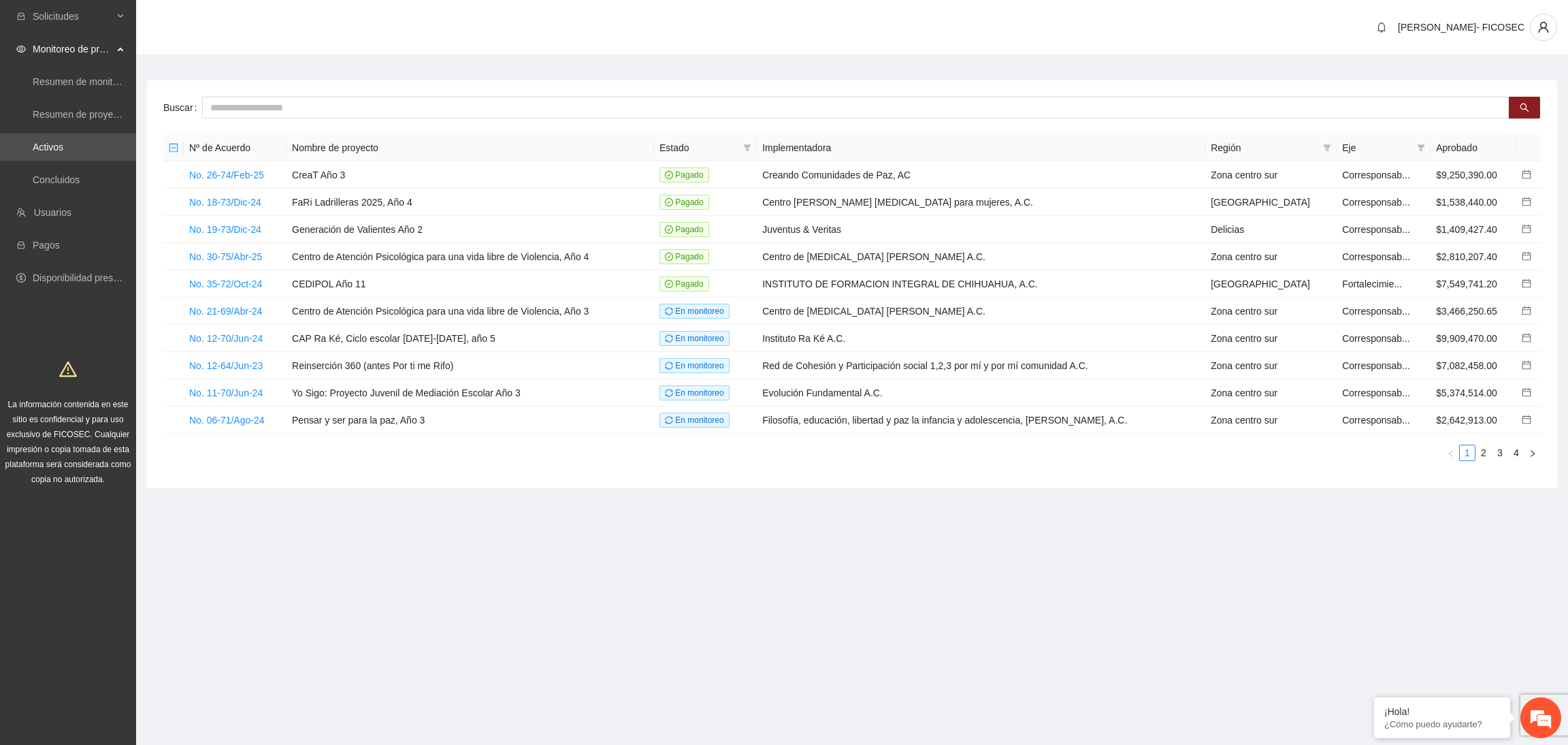
click at [975, 608] on section "Solicitudes Monitoreo de proyectos Resumen de monitoreo Resumen de proyectos ap…" at bounding box center [784, 372] width 1568 height 745
